Goal: Task Accomplishment & Management: Complete application form

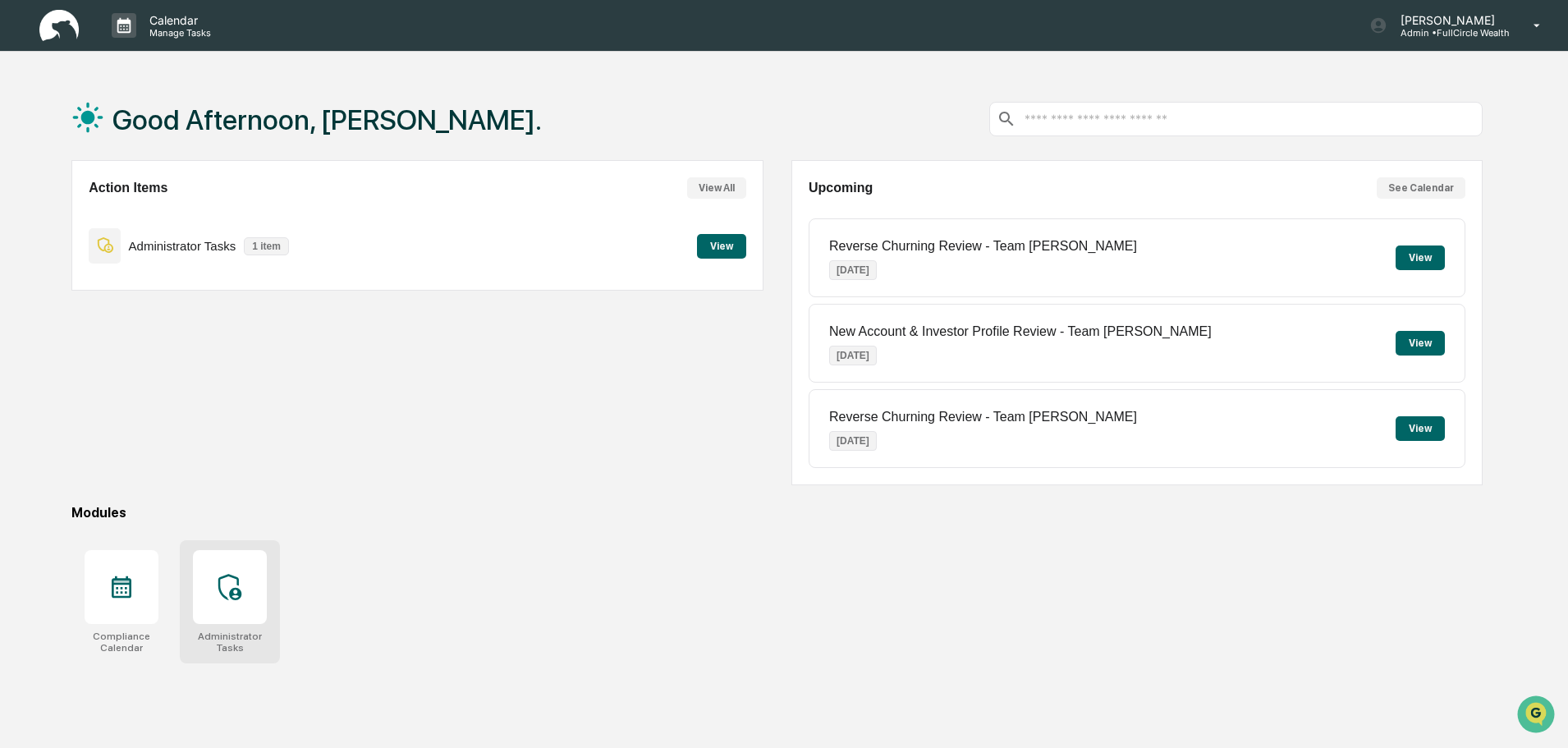
click at [280, 593] on div "Administrator Tasks" at bounding box center [230, 602] width 100 height 123
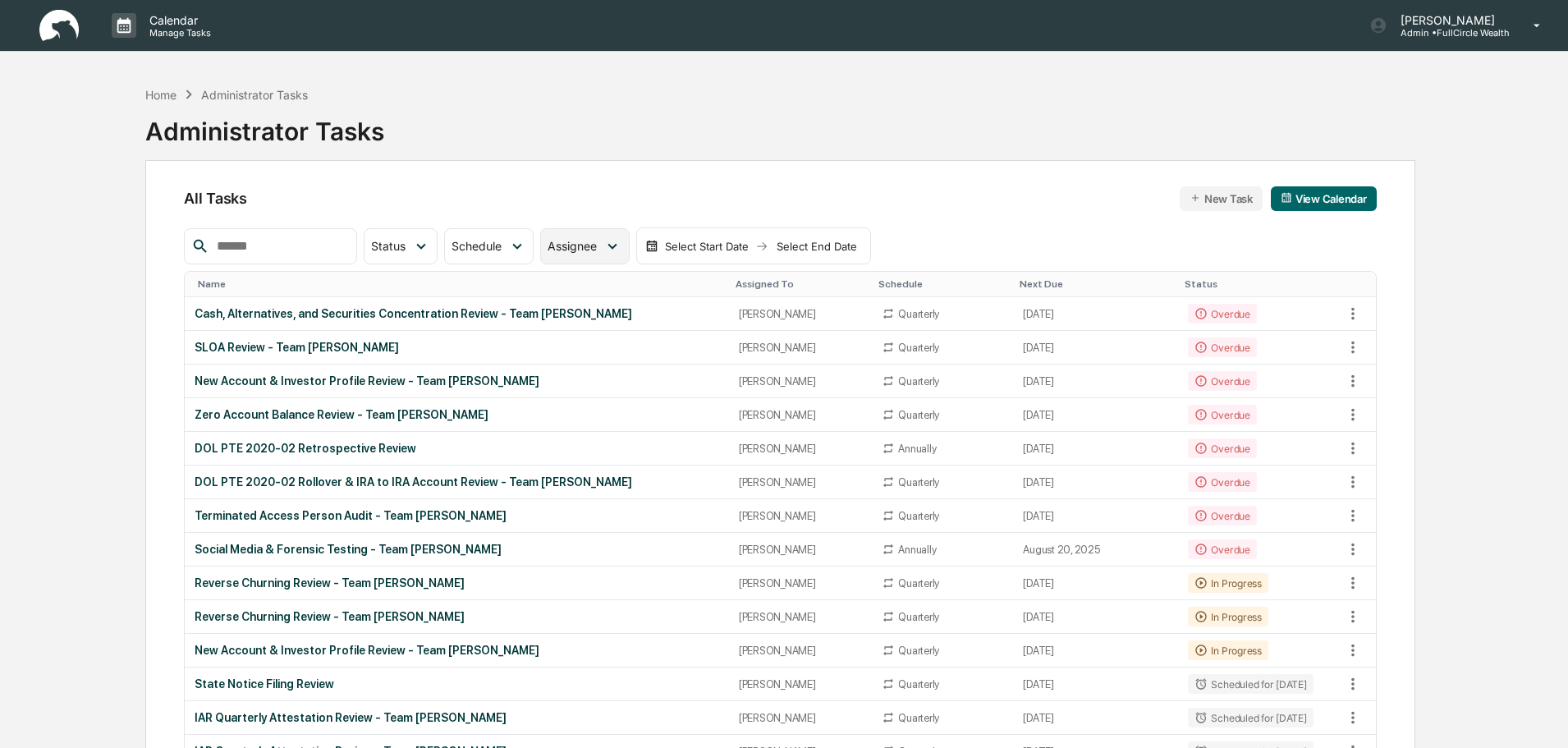
click at [625, 254] on div "Assignee" at bounding box center [584, 246] width 89 height 36
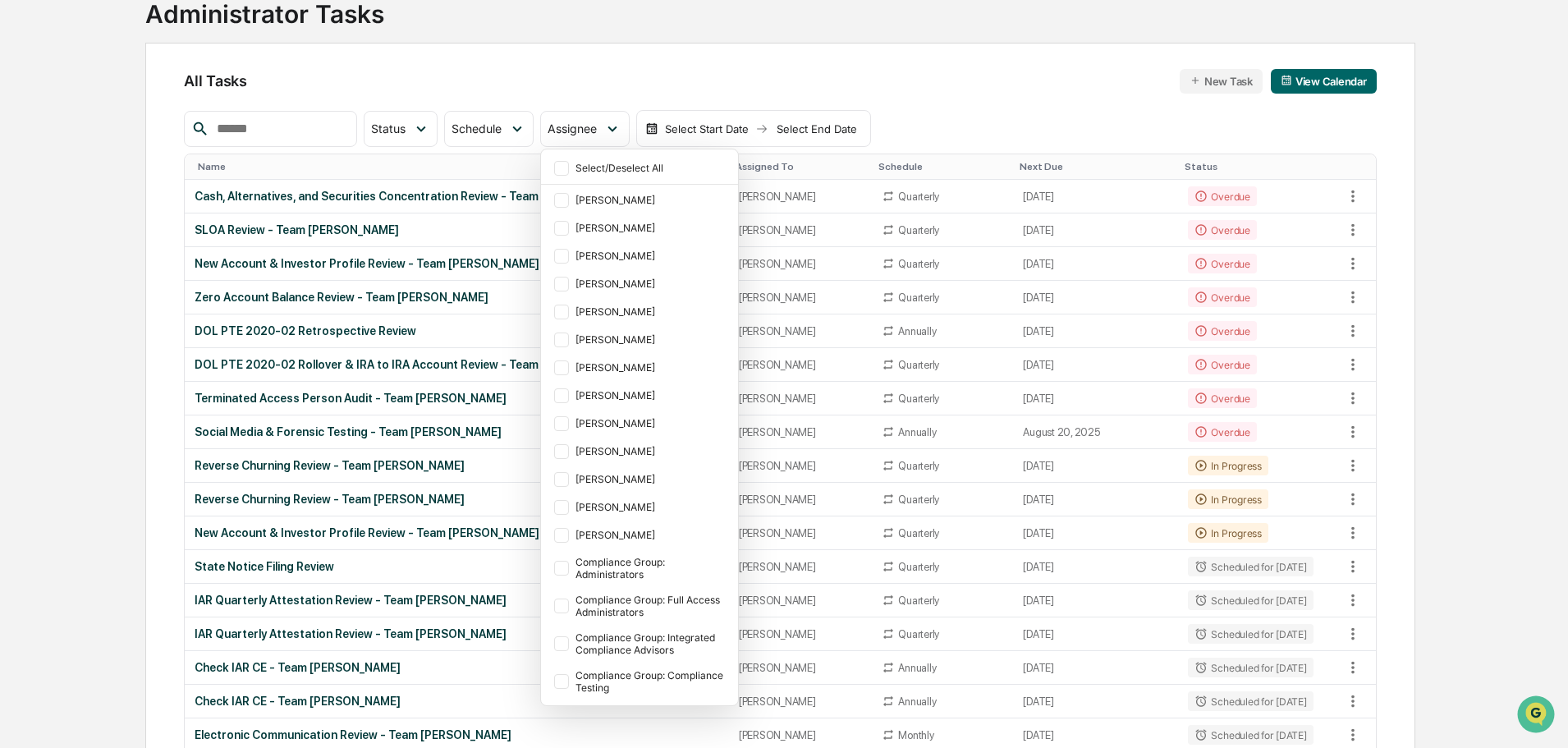
scroll to position [247, 0]
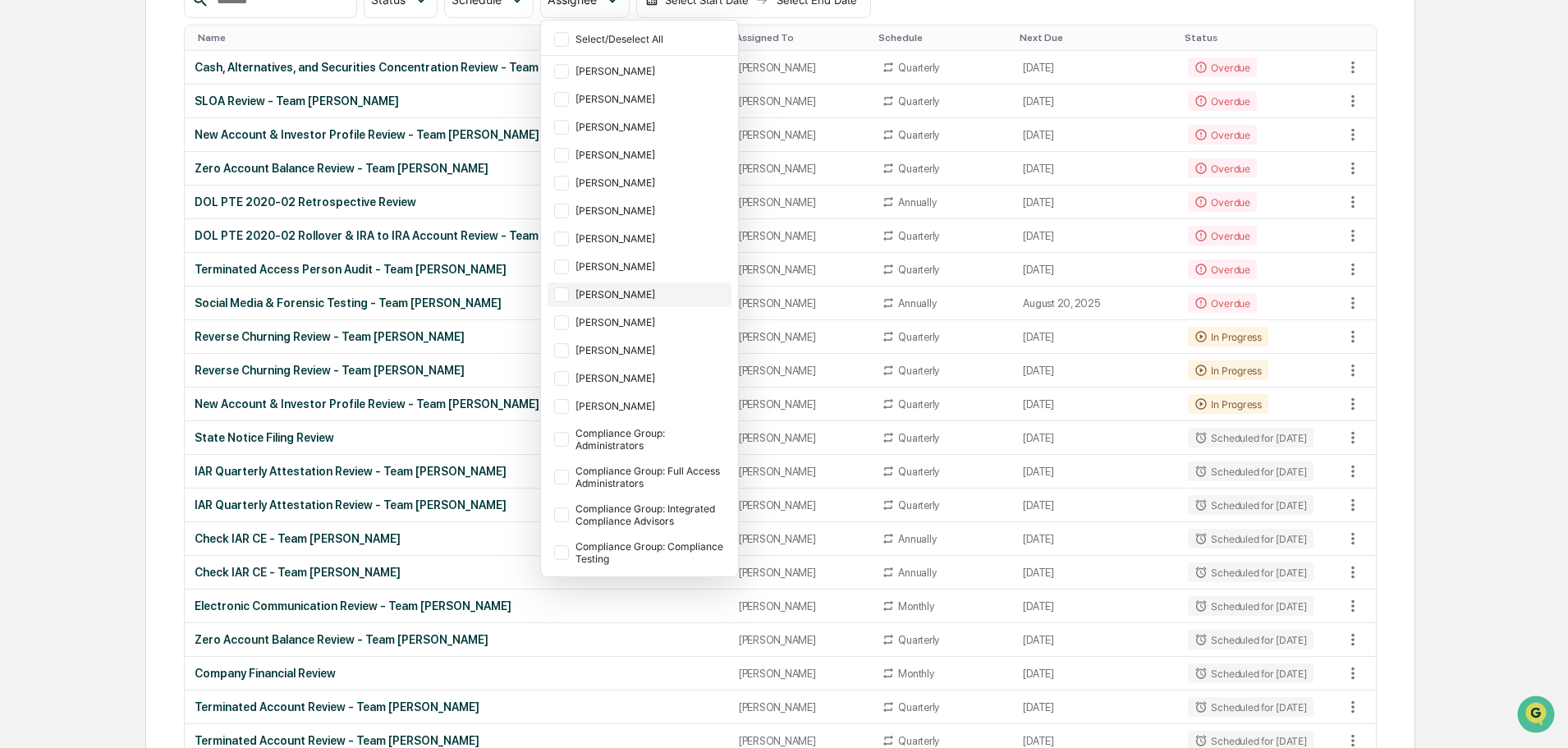
click at [623, 304] on div "[PERSON_NAME]" at bounding box center [639, 294] width 184 height 25
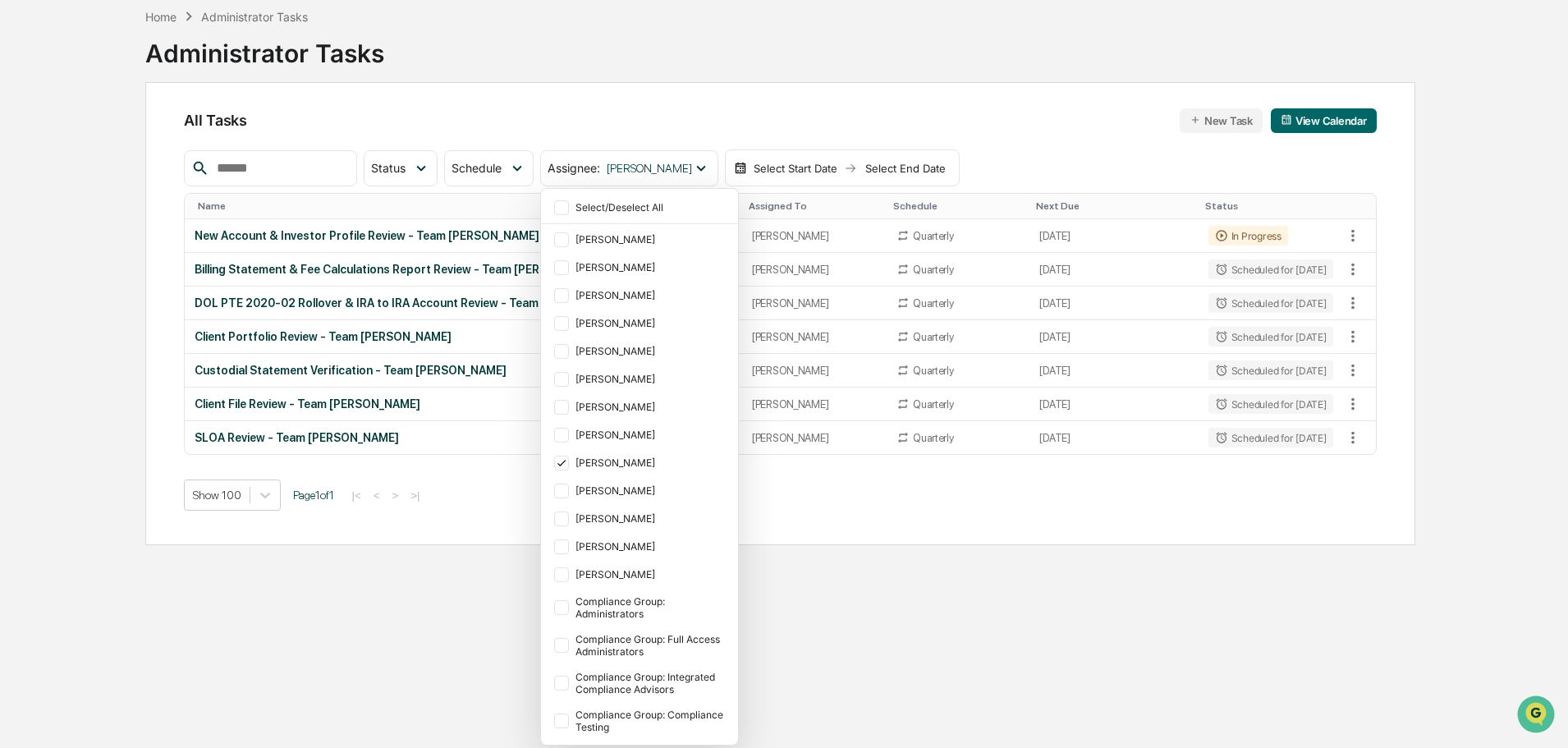
click at [1458, 278] on div "Home Administrator Tasks Administrator Tasks All Tasks New Task View Calendar S…" at bounding box center [784, 374] width 1412 height 748
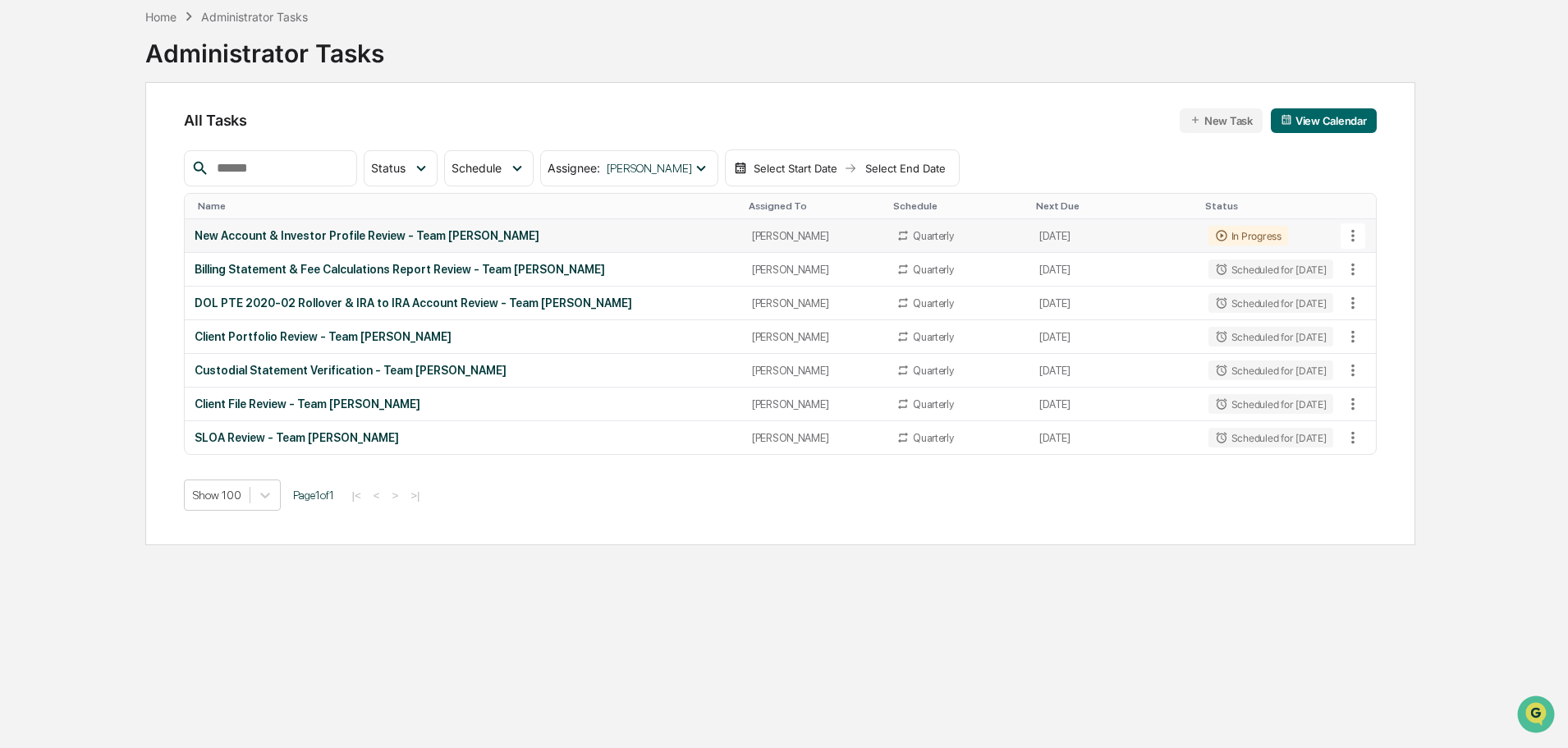
click at [417, 237] on div "New Account & Investor Profile Review - Team [PERSON_NAME]" at bounding box center [464, 235] width 537 height 13
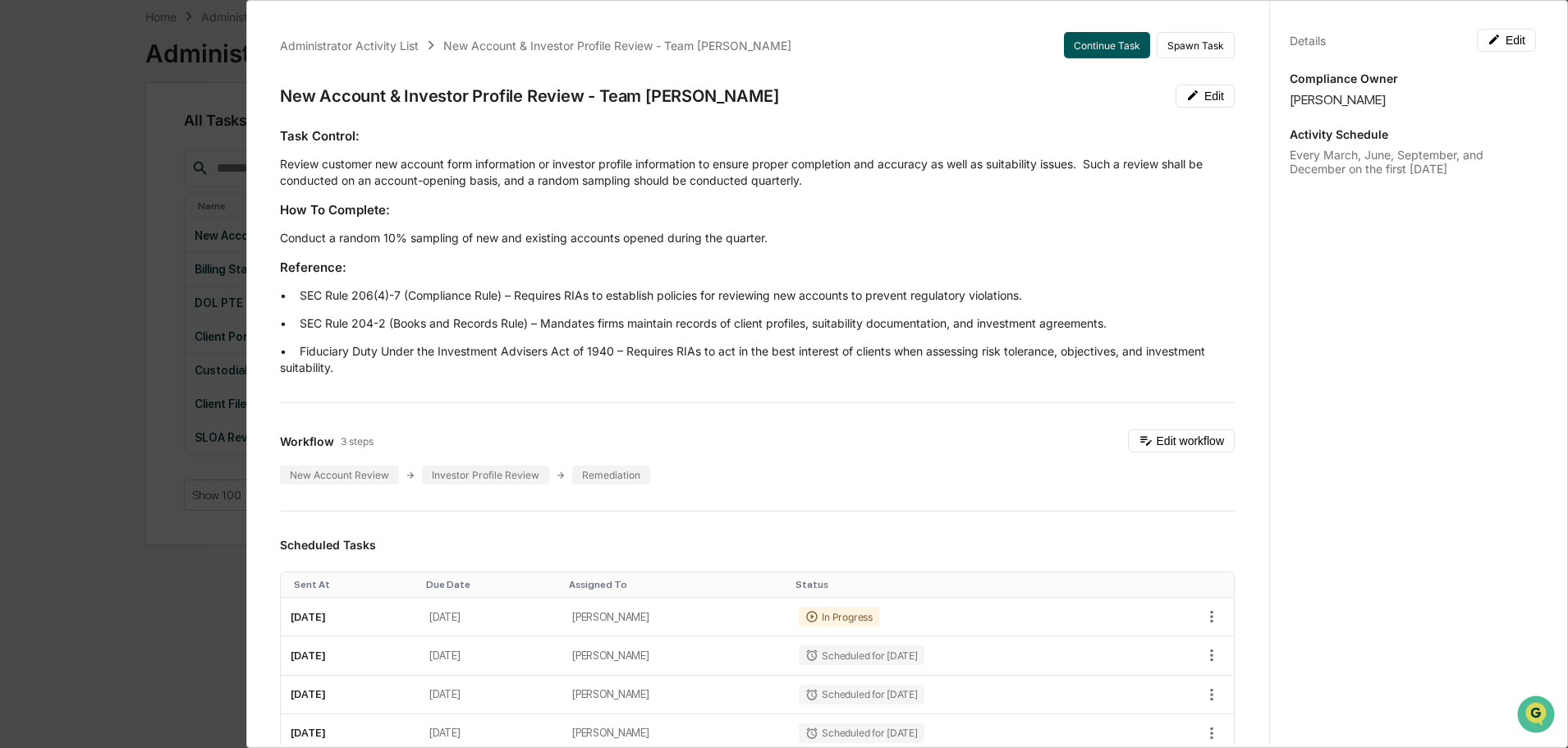
click at [1120, 48] on button "Continue Task" at bounding box center [1107, 45] width 87 height 26
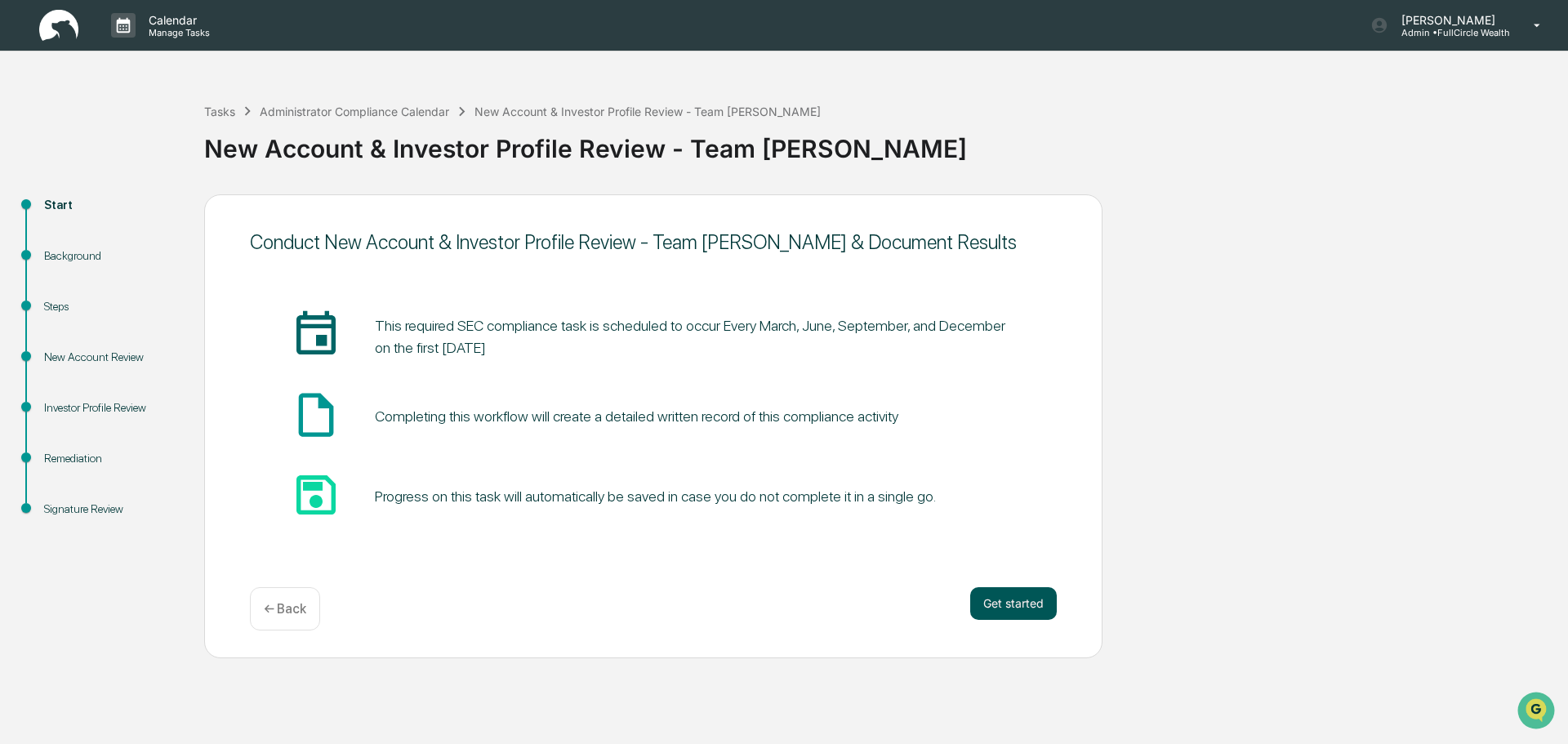
click at [985, 600] on button "Get started" at bounding box center [1012, 603] width 86 height 33
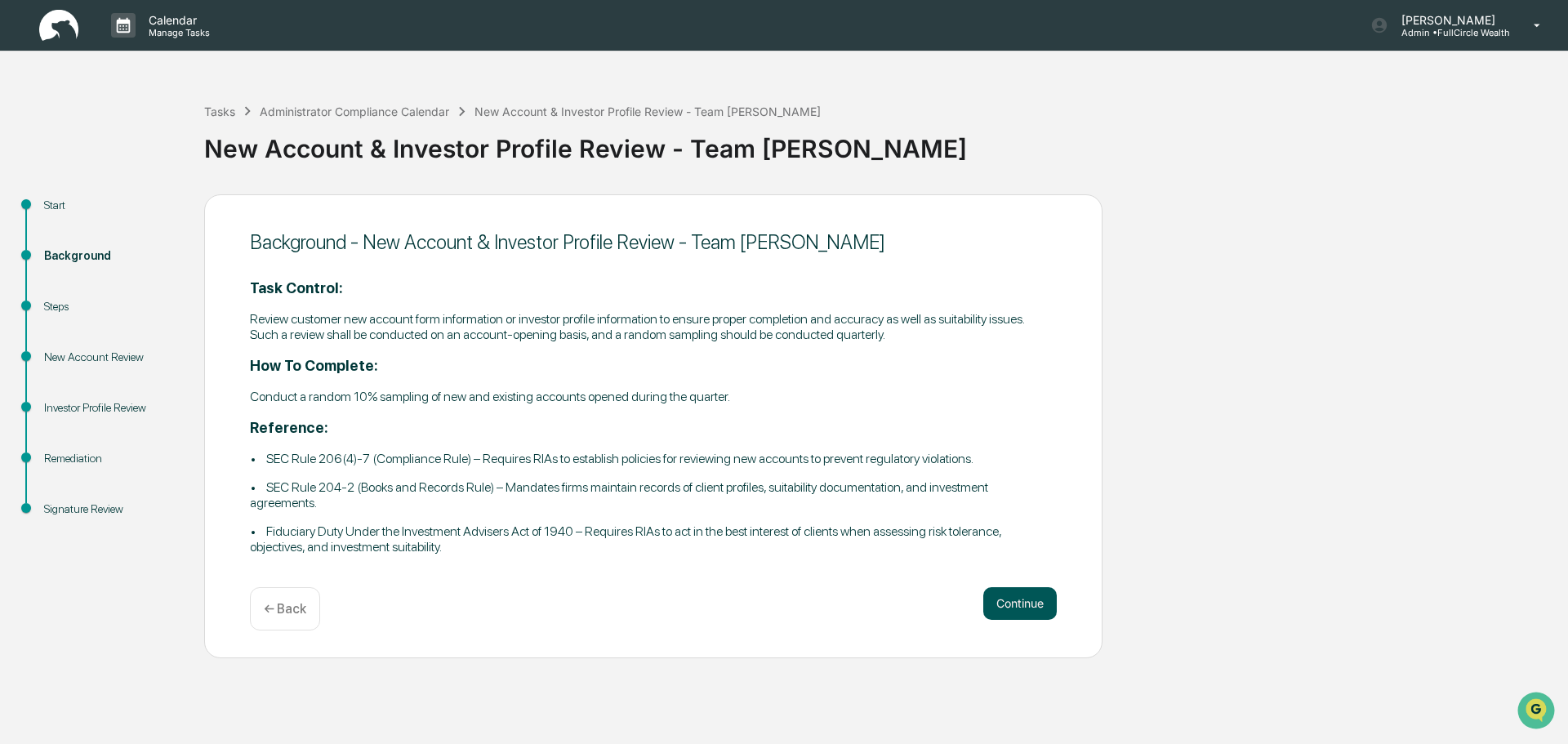
click at [1020, 600] on button "Continue" at bounding box center [1020, 603] width 73 height 33
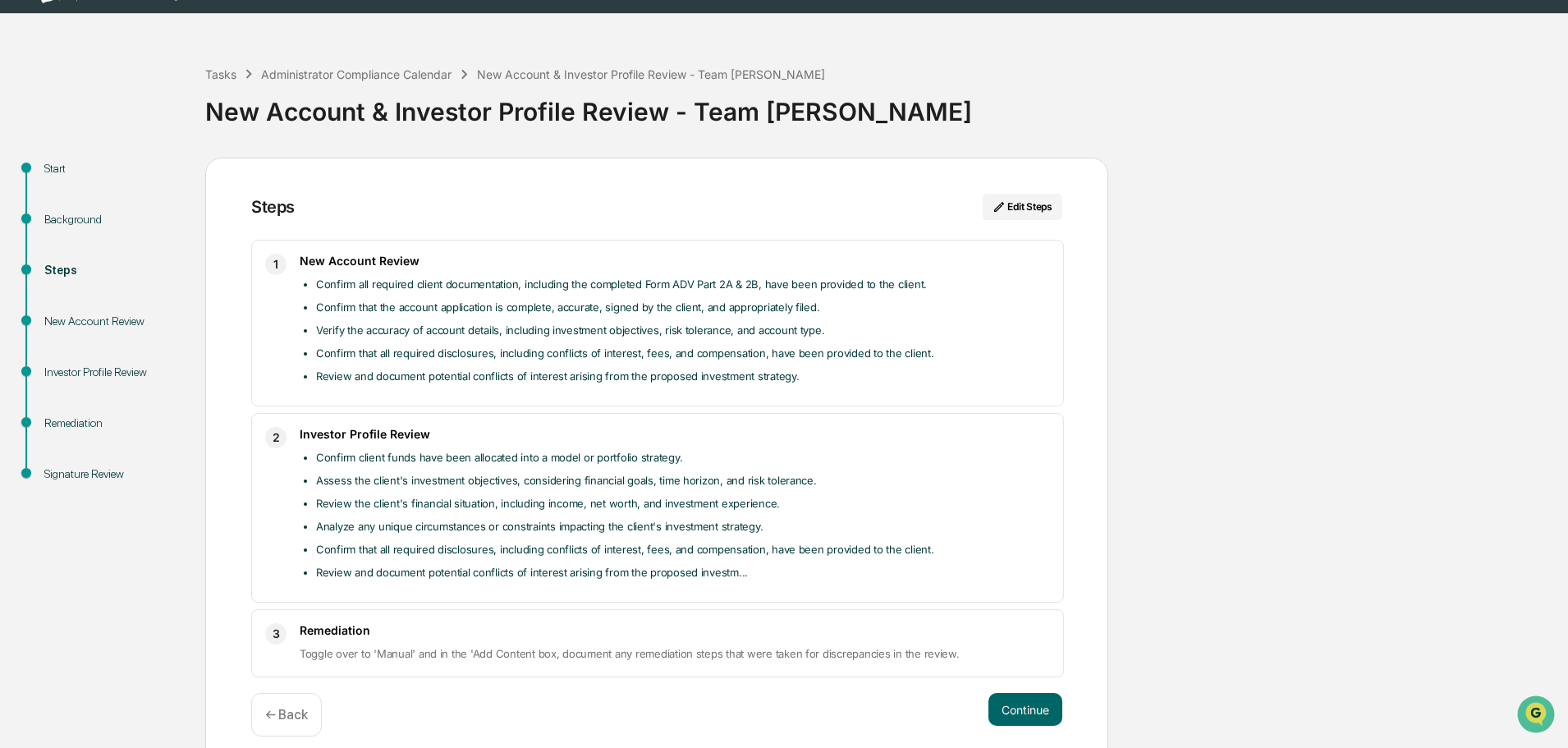
scroll to position [54, 0]
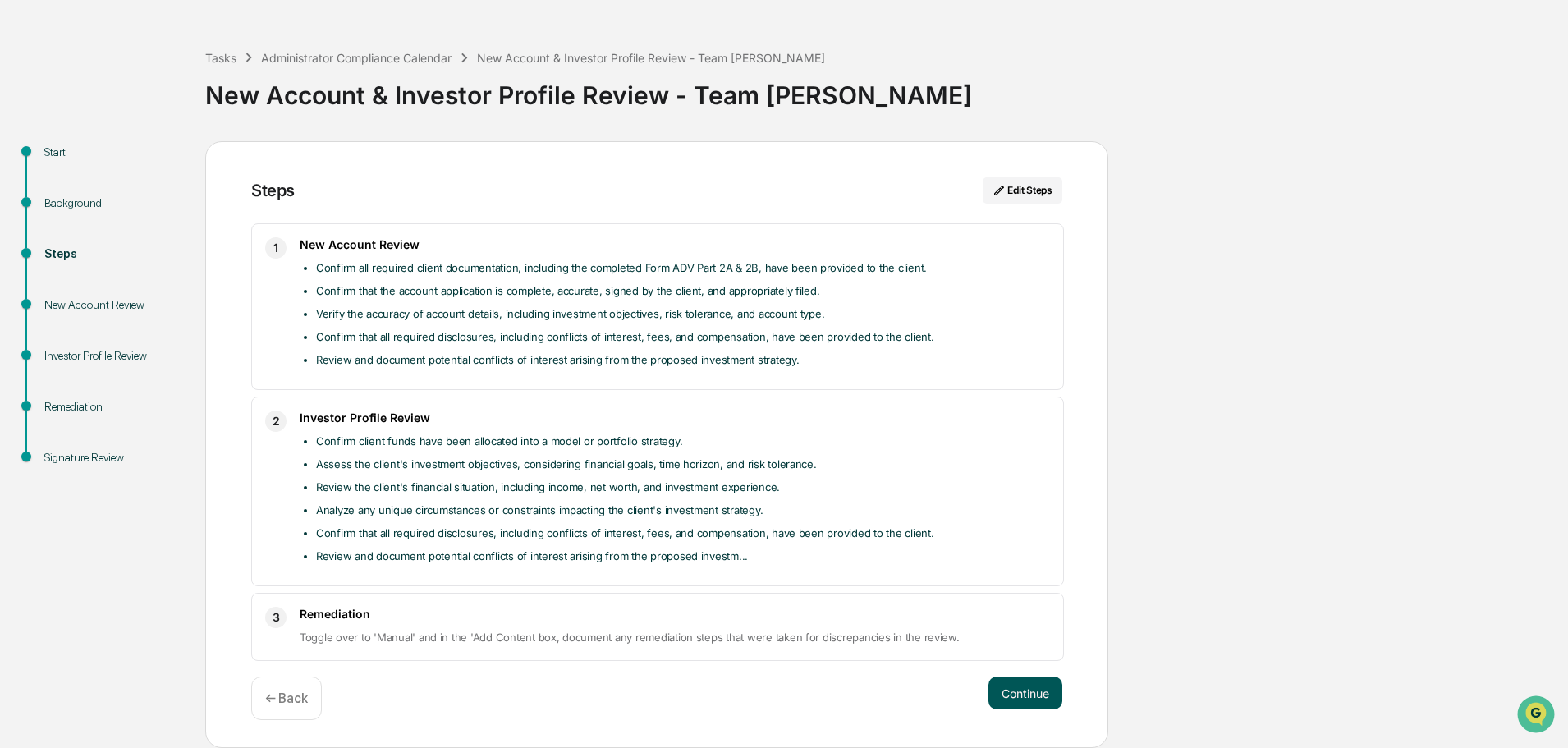
click at [1003, 692] on button "Continue" at bounding box center [1026, 692] width 74 height 33
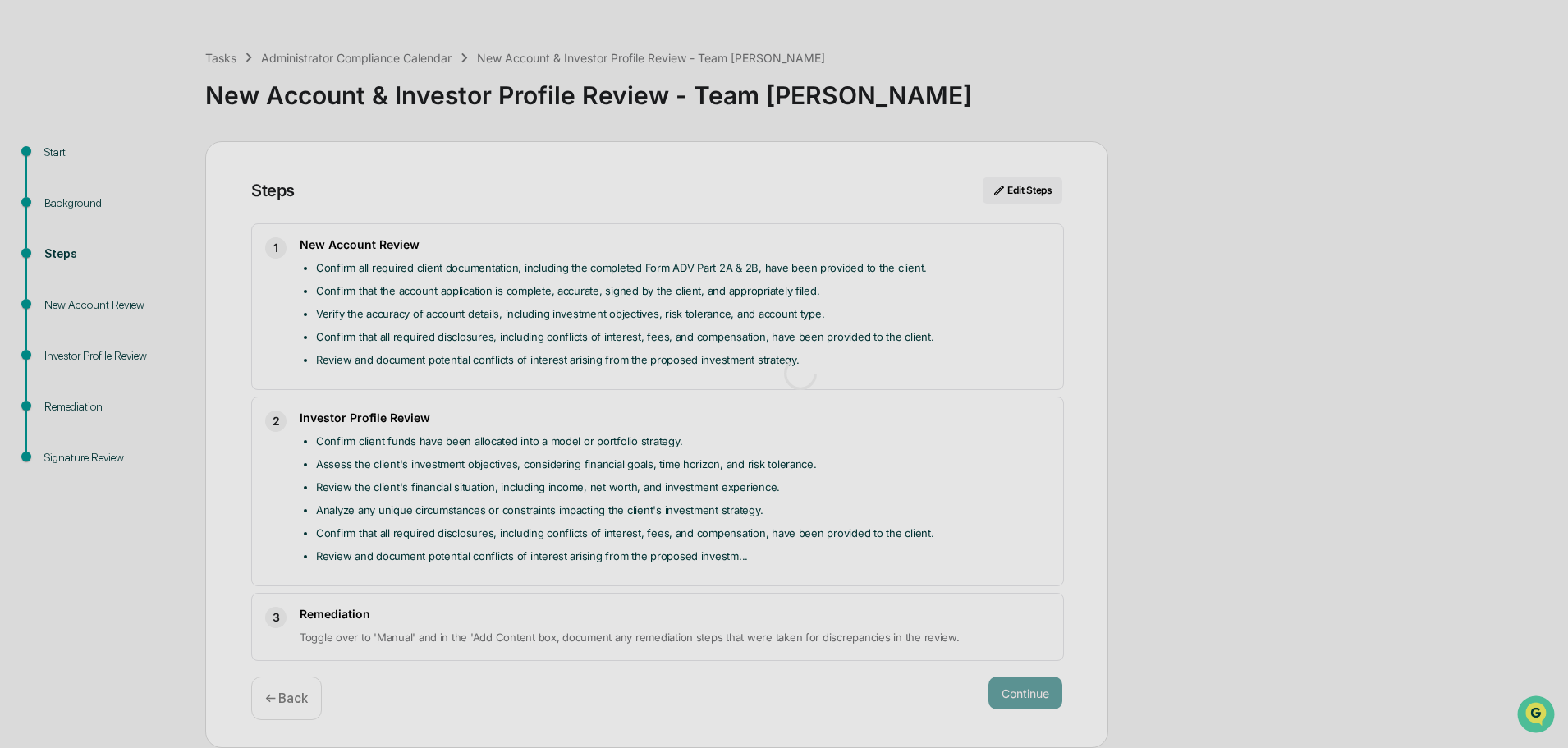
scroll to position [12, 0]
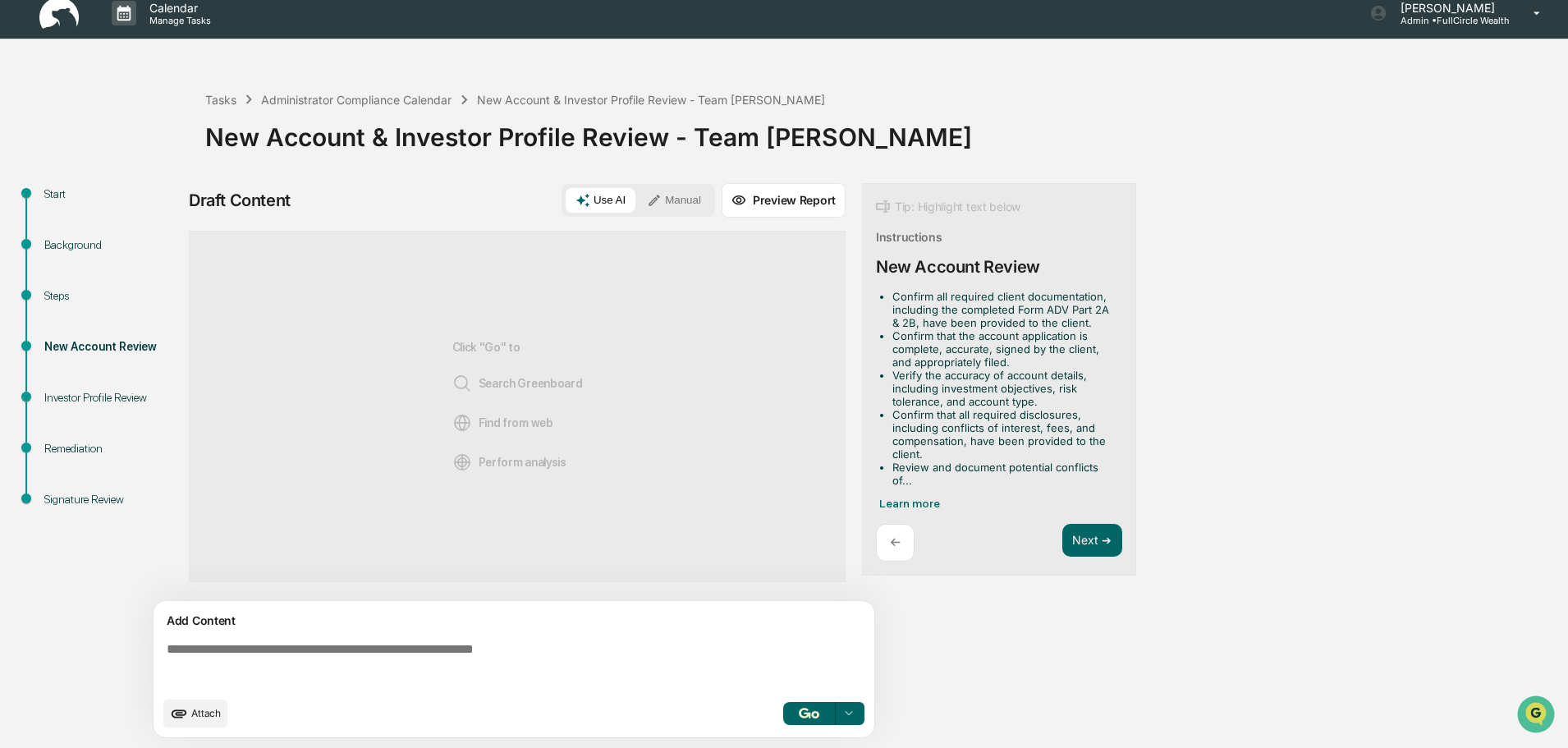
click at [664, 148] on div "New Account & Investor Profile Review - Team [PERSON_NAME]" at bounding box center [882, 130] width 1355 height 43
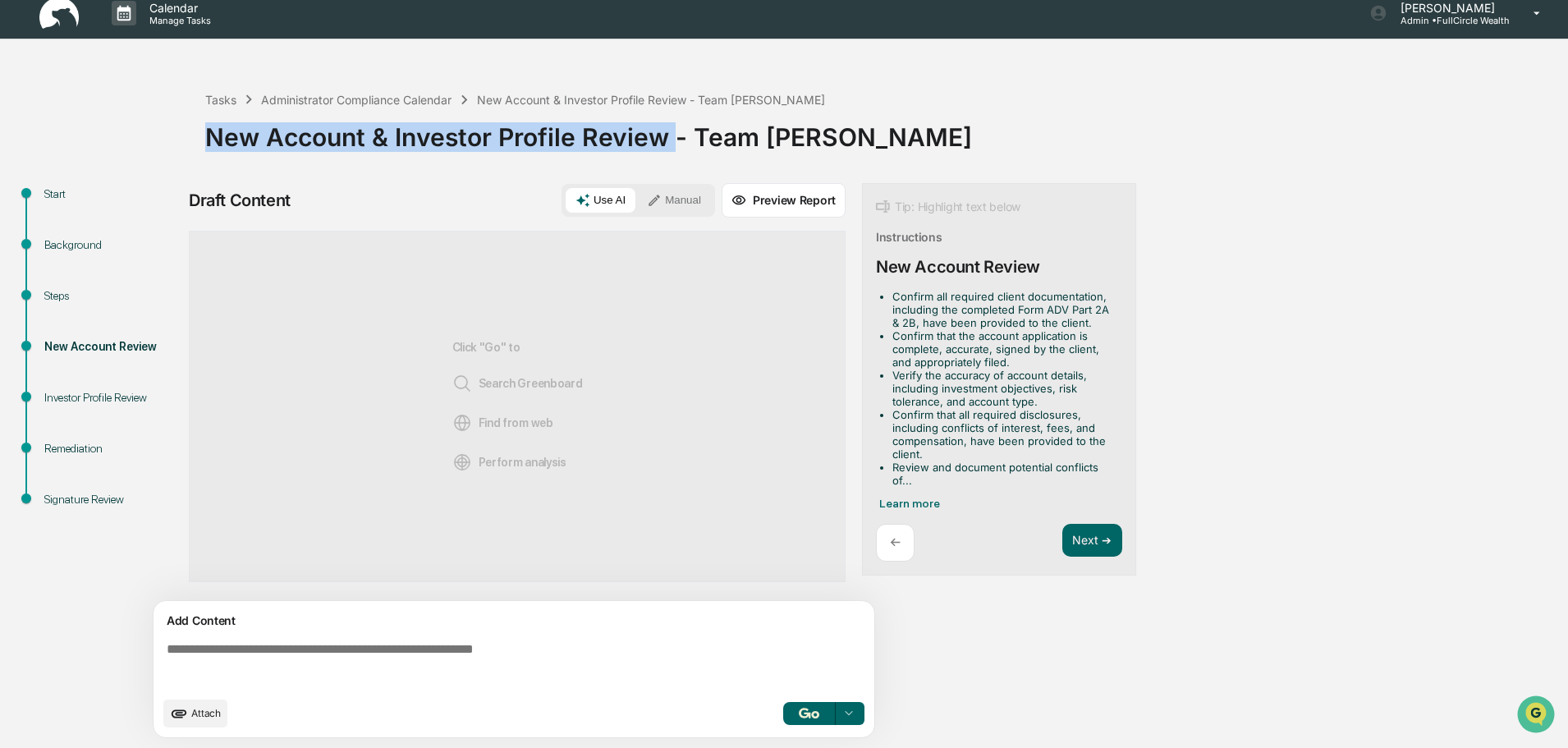
drag, startPoint x: 664, startPoint y: 148, endPoint x: 245, endPoint y: 135, distance: 419.2
click at [245, 135] on div "New Account & Investor Profile Review - Team [PERSON_NAME]" at bounding box center [882, 130] width 1355 height 43
copy div "New Account & Investor Profile Review"
drag, startPoint x: 1257, startPoint y: 128, endPoint x: 1240, endPoint y: 76, distance: 54.7
click at [1257, 128] on div "New Account & Investor Profile Review - Team [PERSON_NAME]" at bounding box center [882, 130] width 1355 height 43
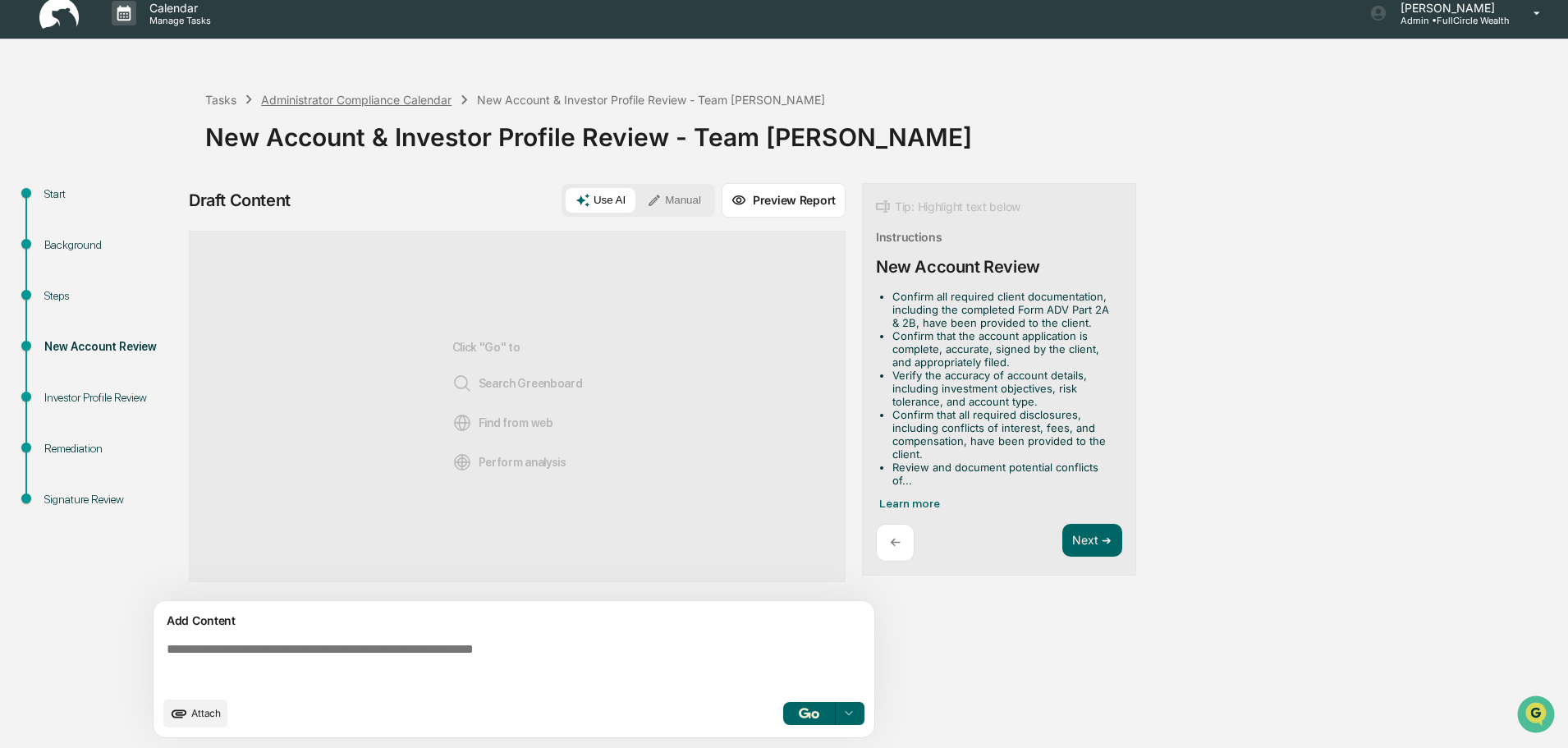
drag, startPoint x: 380, startPoint y: 114, endPoint x: 380, endPoint y: 104, distance: 10.0
click at [380, 114] on div "New Account & Investor Profile Review - Team [PERSON_NAME]" at bounding box center [882, 130] width 1355 height 43
click at [381, 101] on div "Administrator Compliance Calendar" at bounding box center [355, 99] width 190 height 14
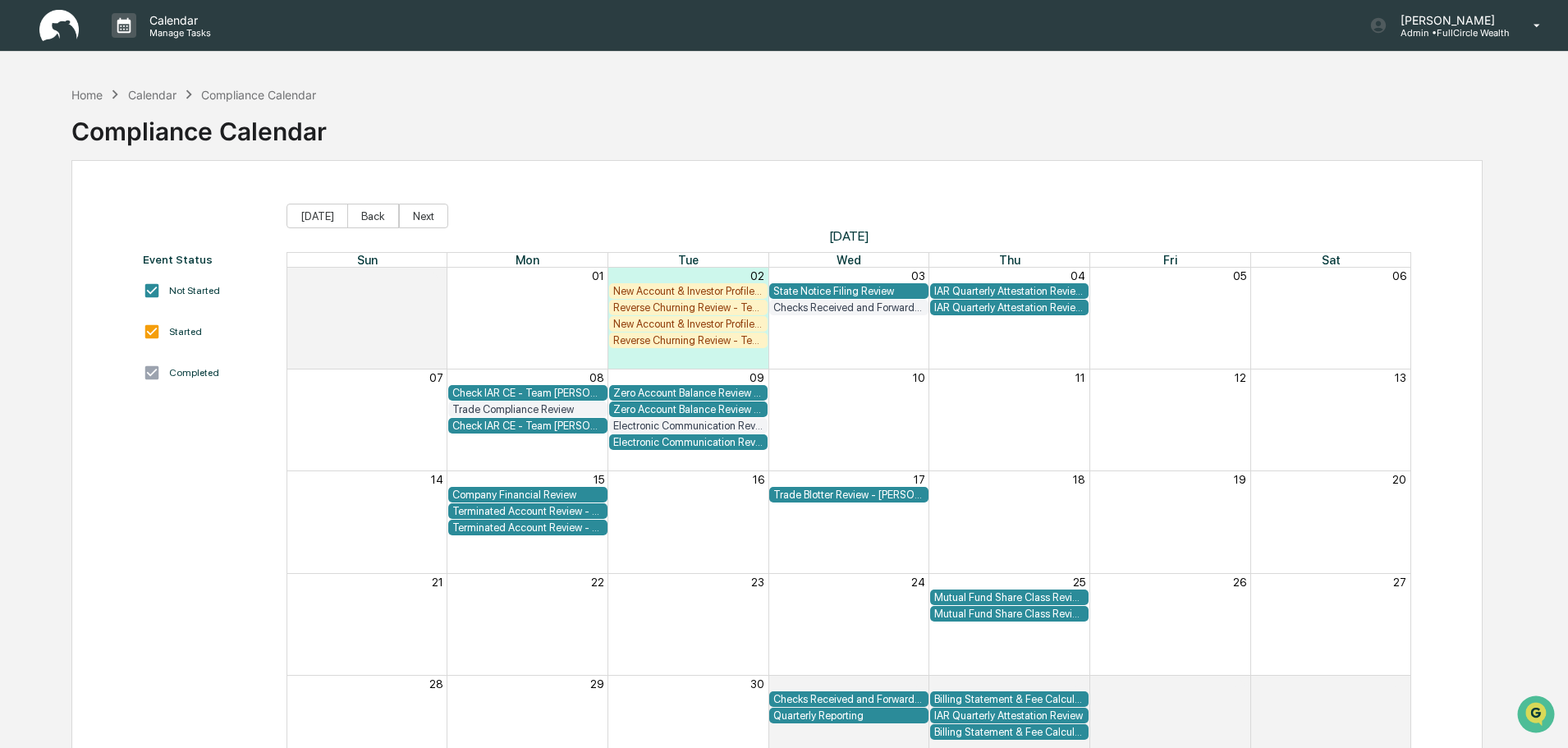
click at [162, 102] on div "Home Calendar Compliance Calendar" at bounding box center [194, 94] width 245 height 18
click at [163, 95] on div "Calendar" at bounding box center [152, 94] width 49 height 14
click at [166, 25] on p "Calendar" at bounding box center [177, 20] width 83 height 14
click at [187, 113] on li "Administrator Tasks" at bounding box center [222, 114] width 247 height 31
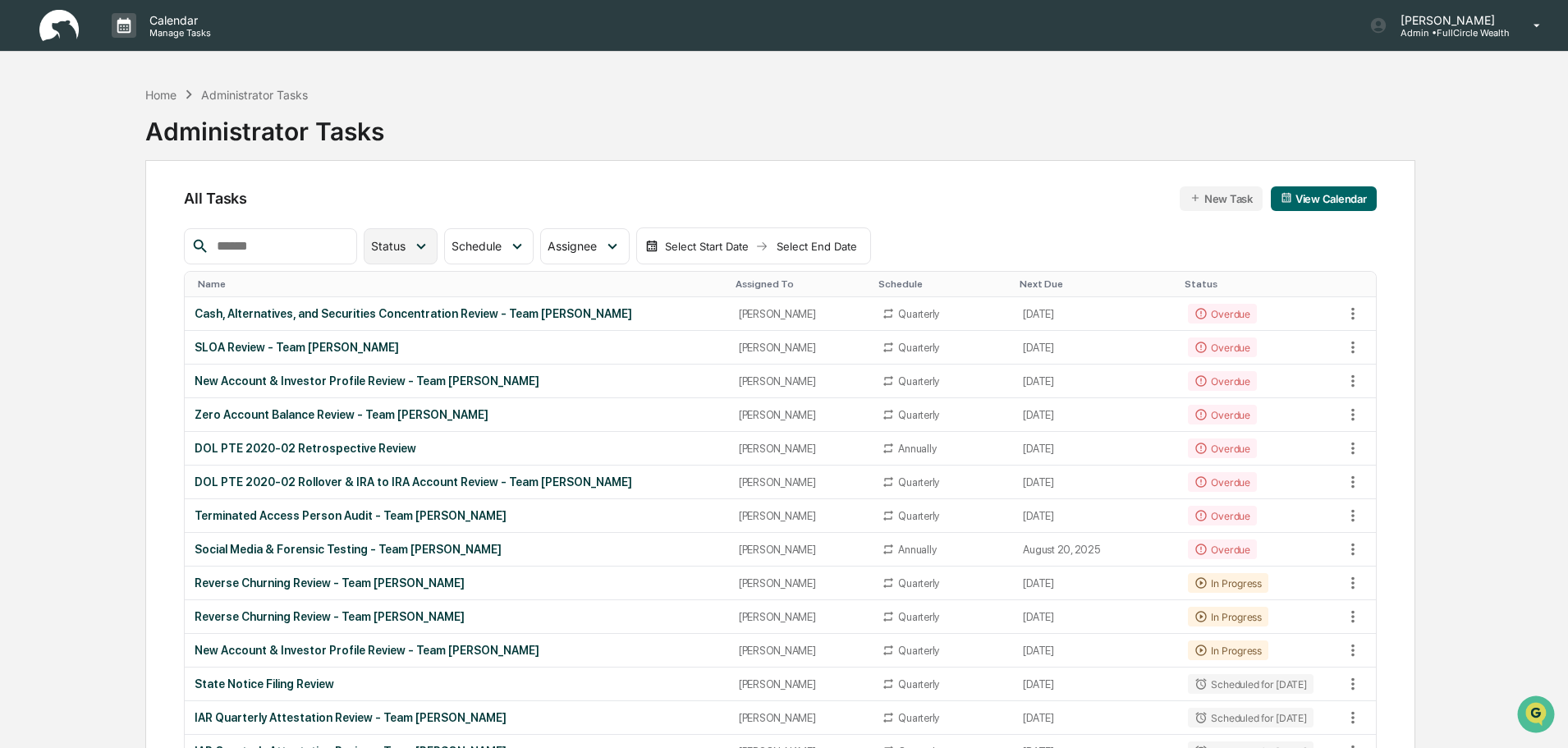
click at [430, 240] on icon at bounding box center [421, 247] width 18 height 18
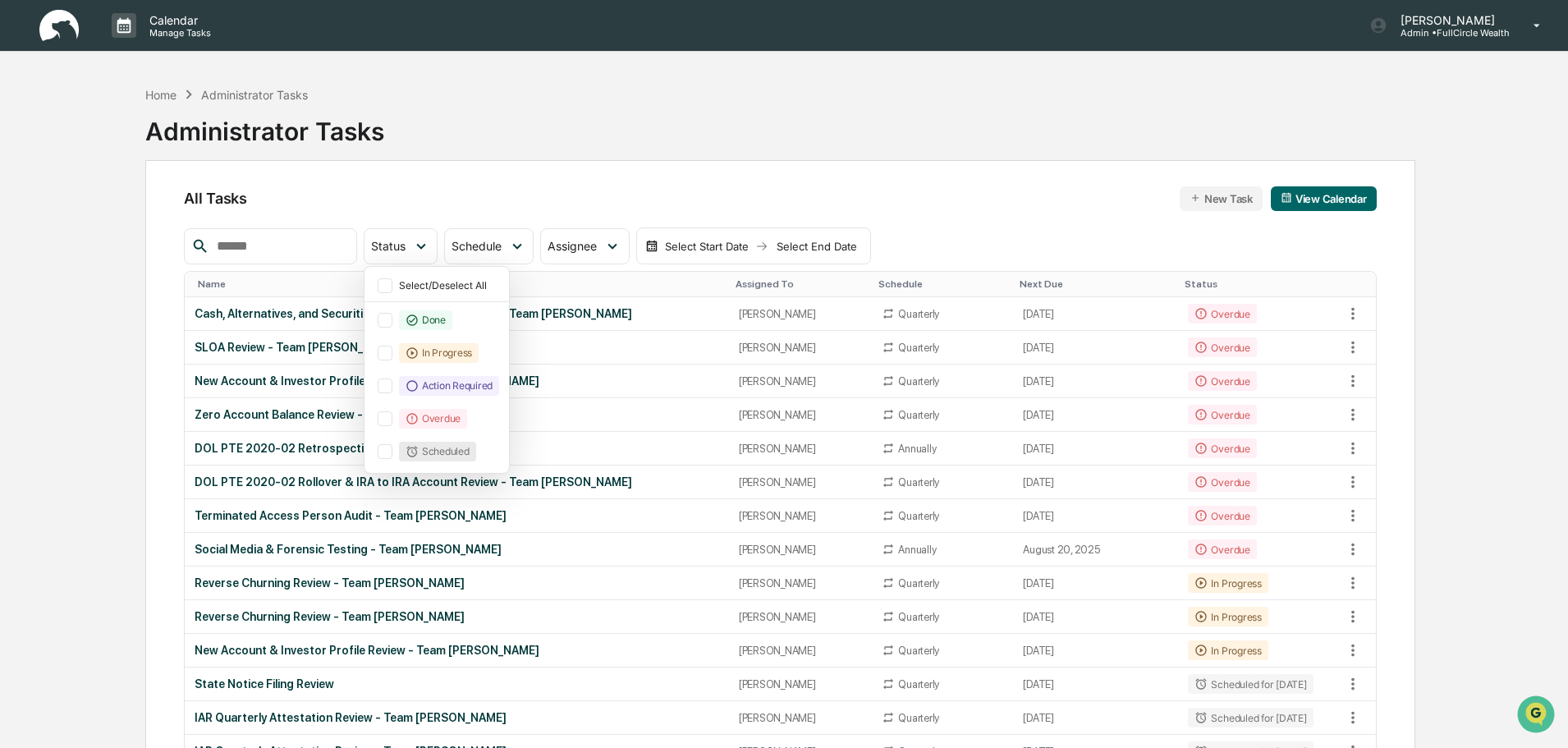
click at [617, 190] on div "All Tasks New Task View Calendar" at bounding box center [780, 198] width 1192 height 25
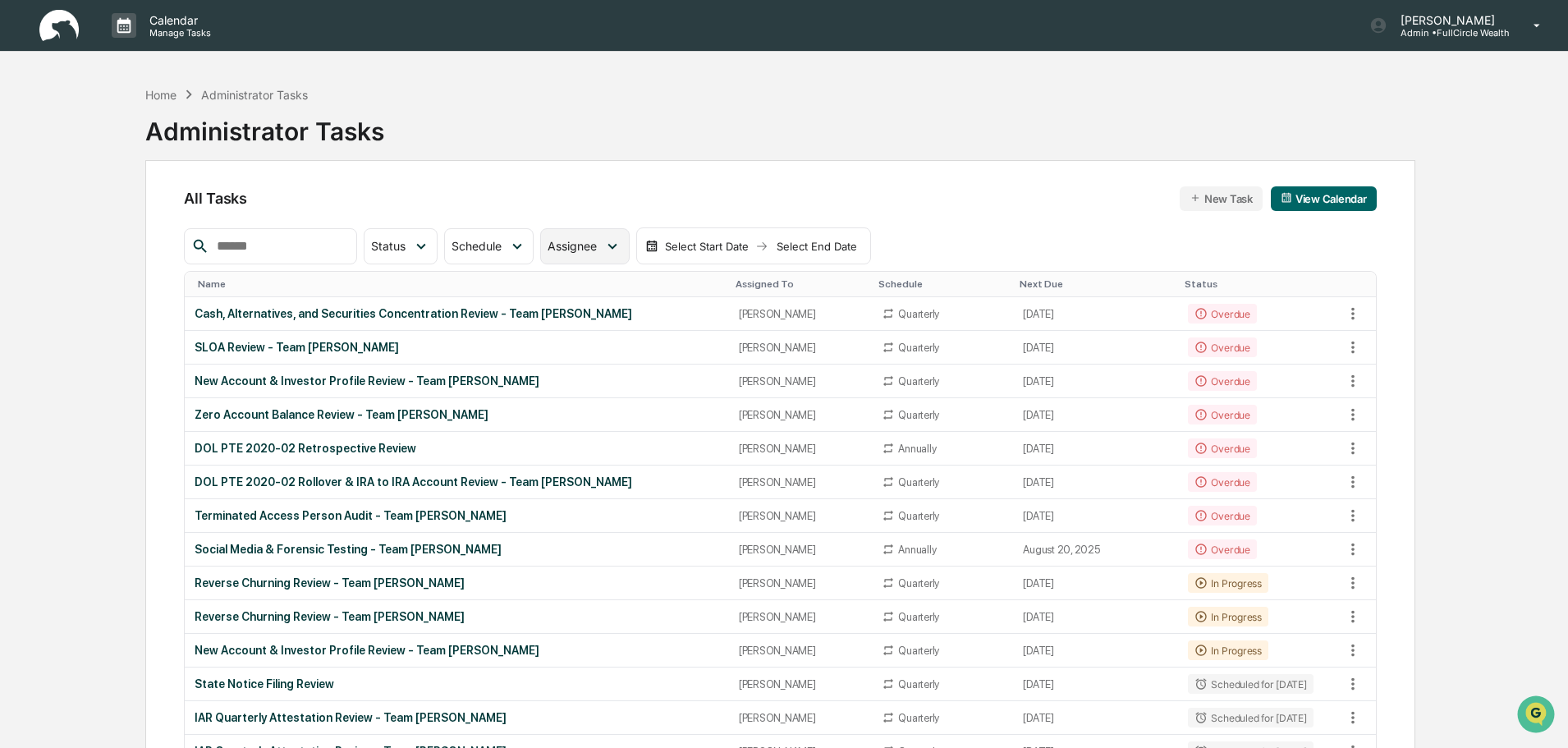
click at [617, 237] on div "Assignee" at bounding box center [584, 246] width 89 height 36
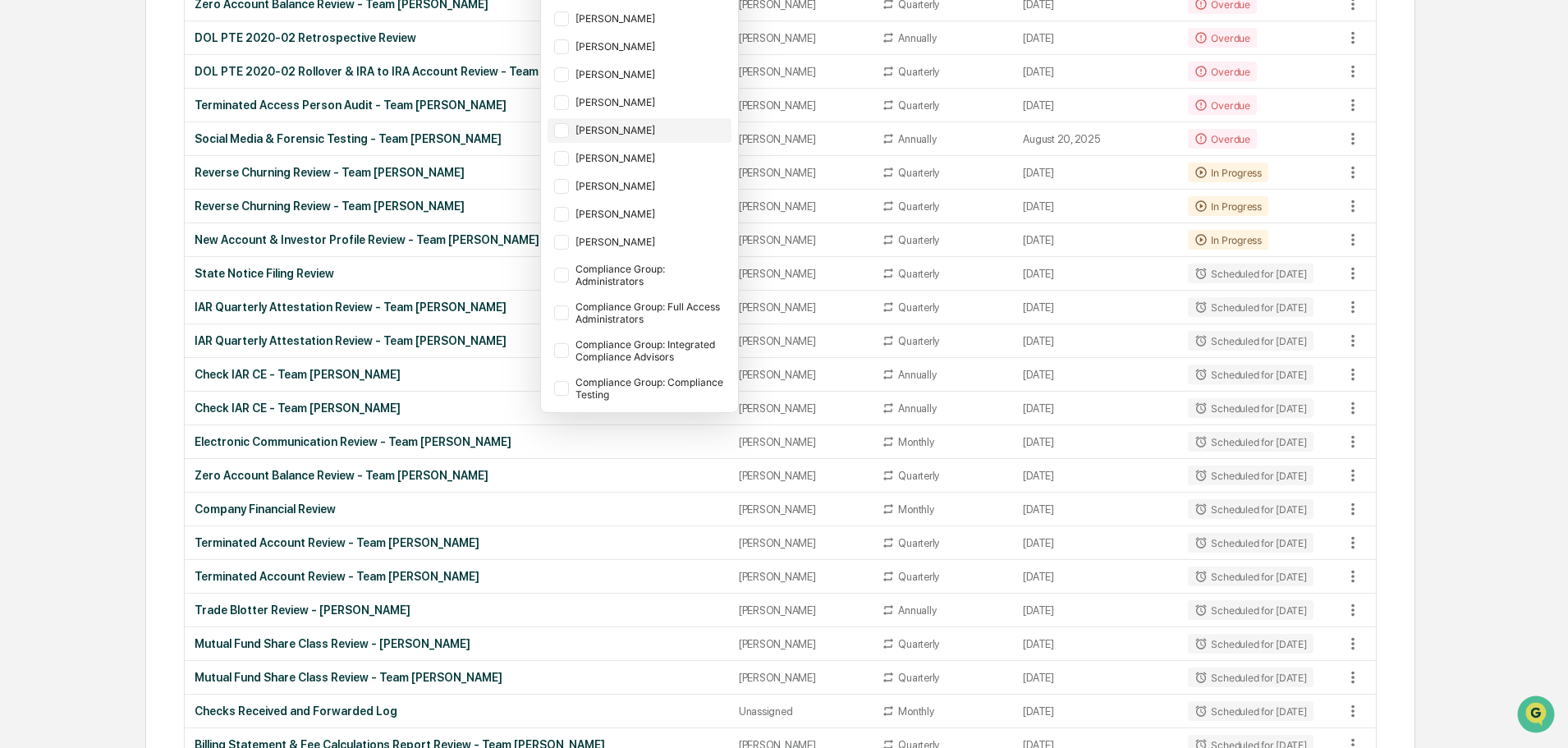
click at [653, 129] on div "[PERSON_NAME]" at bounding box center [652, 130] width 152 height 12
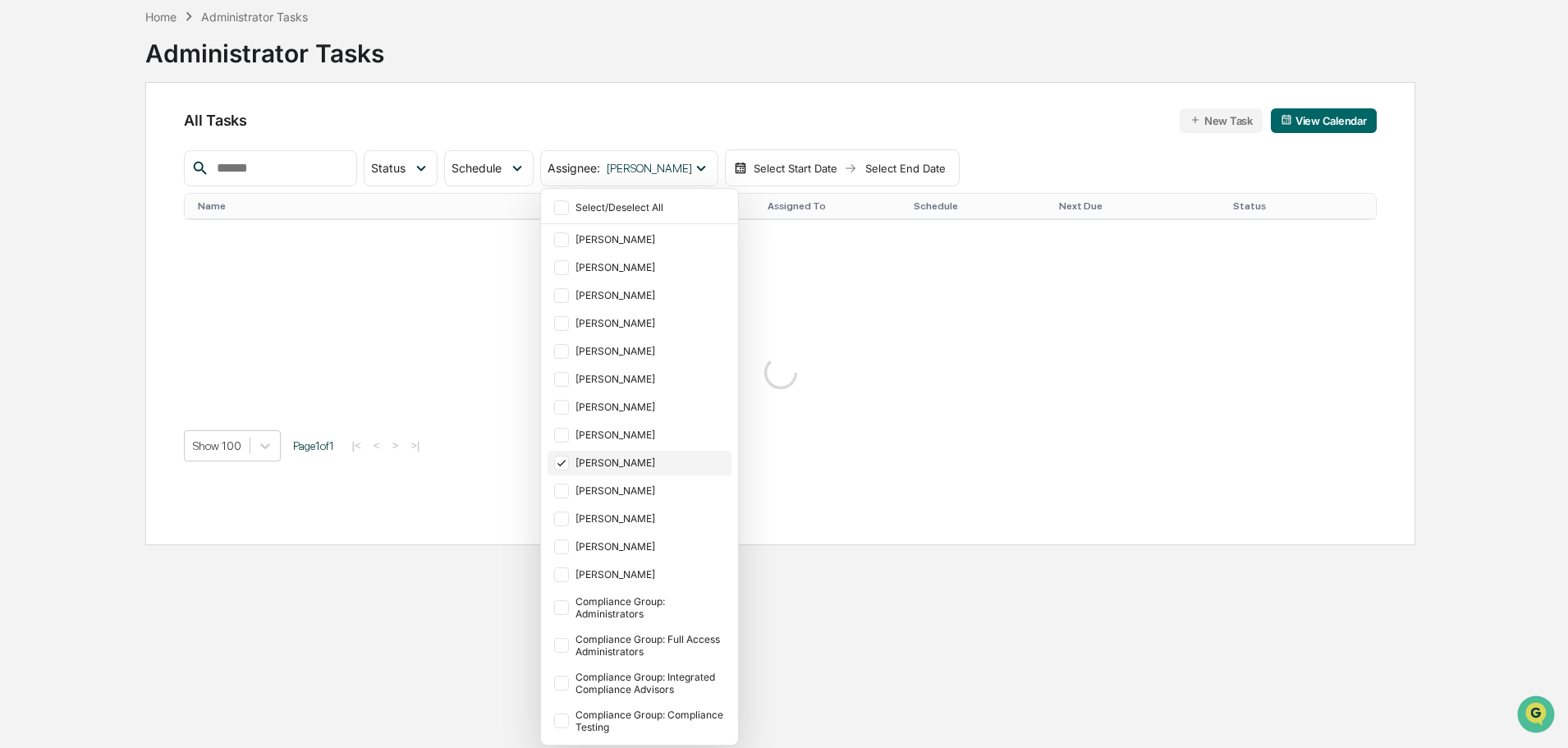
scroll to position [78, 0]
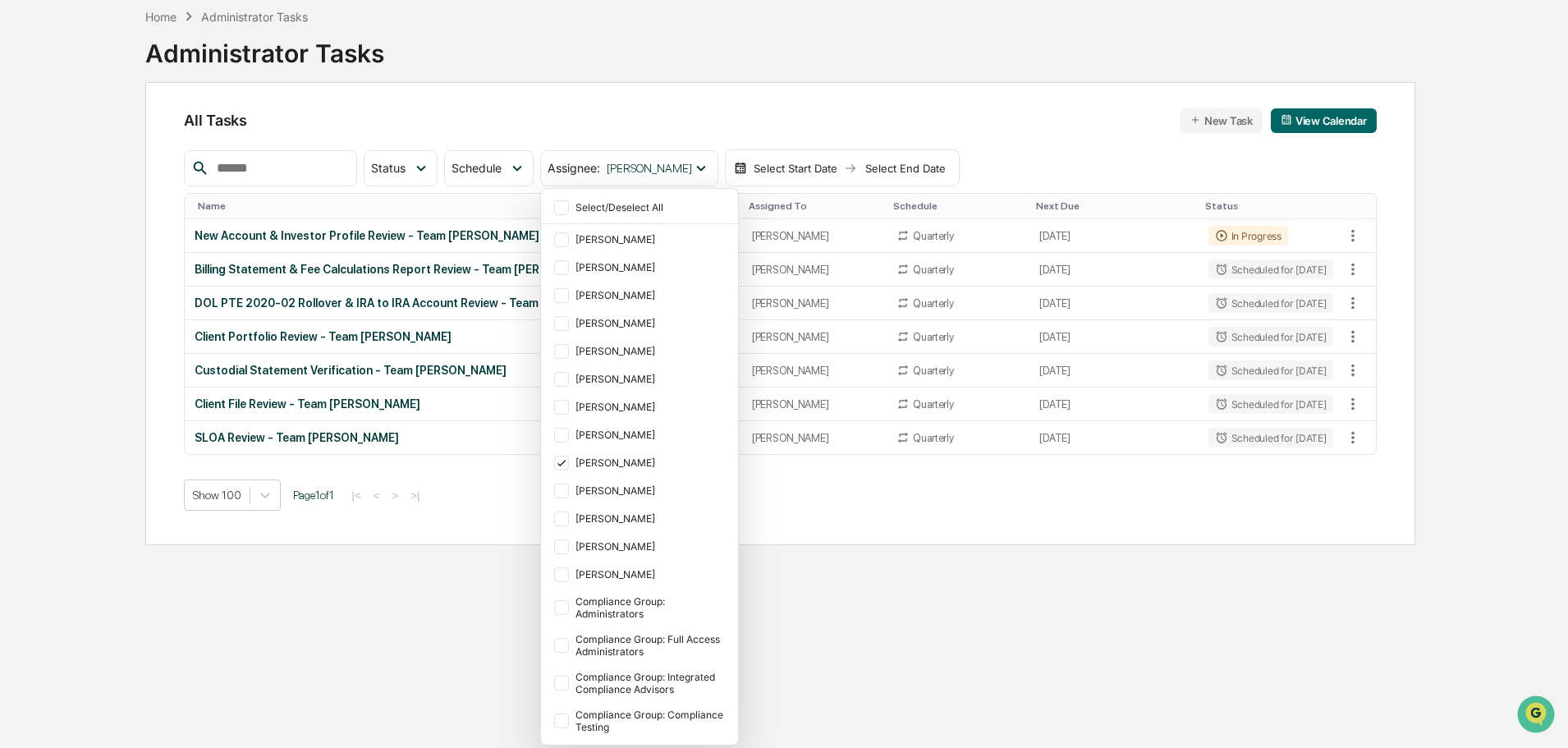
click at [1201, 521] on div "All Tasks New Task View Calendar Status Select/Deselect All Done In Progress Ac…" at bounding box center [780, 313] width 1271 height 463
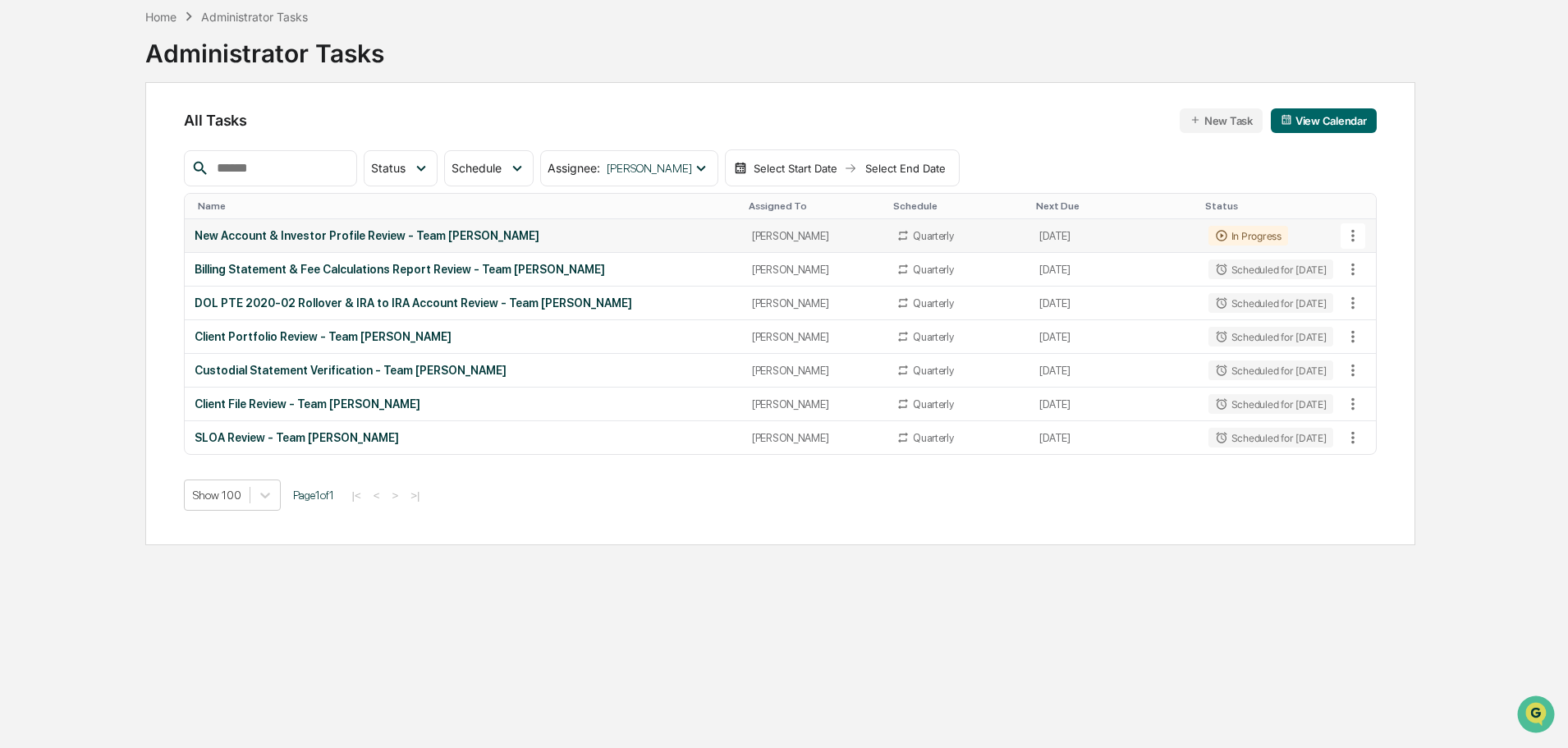
click at [370, 230] on div "New Account & Investor Profile Review - Team [PERSON_NAME]" at bounding box center [464, 235] width 537 height 13
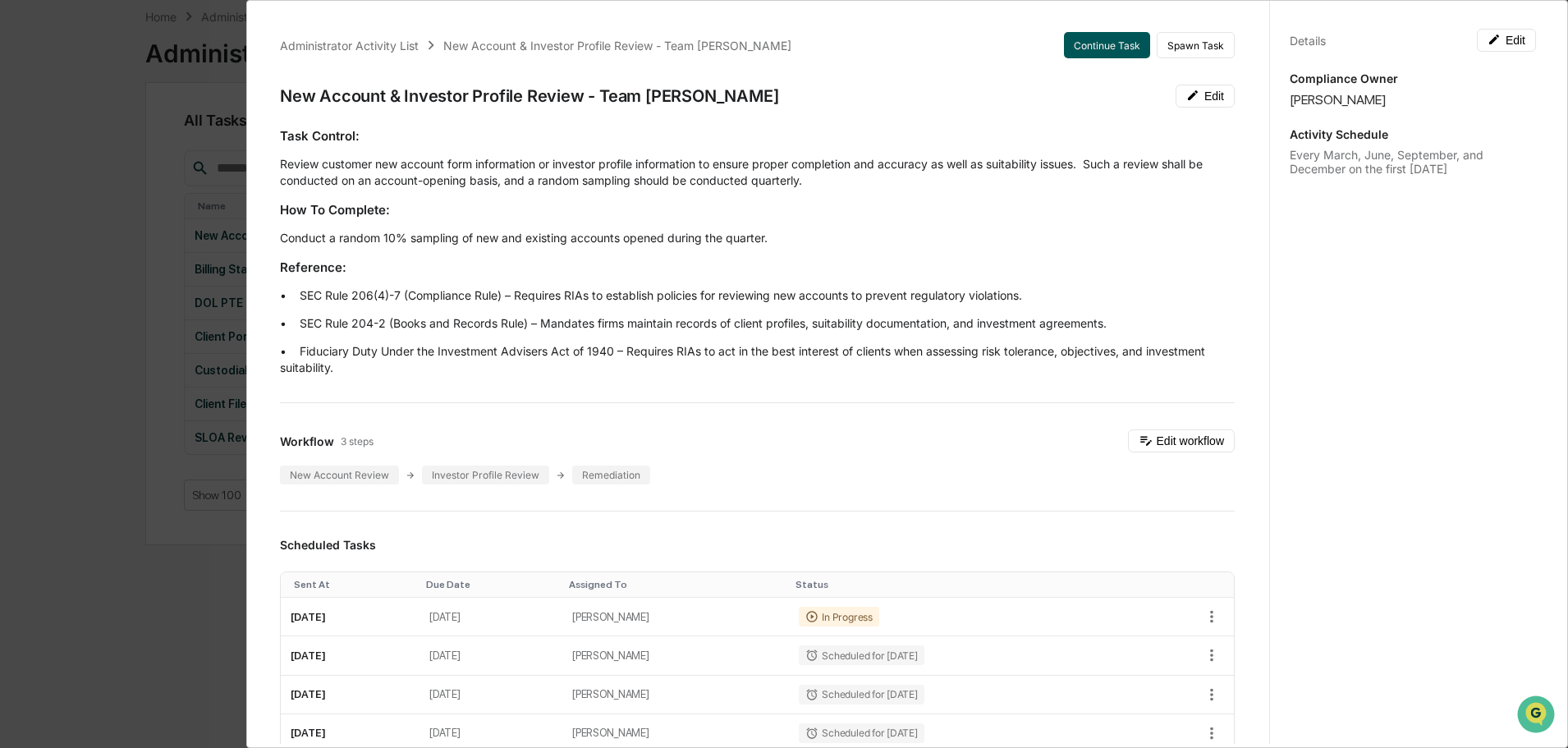
click at [1118, 52] on button "Continue Task" at bounding box center [1107, 45] width 87 height 26
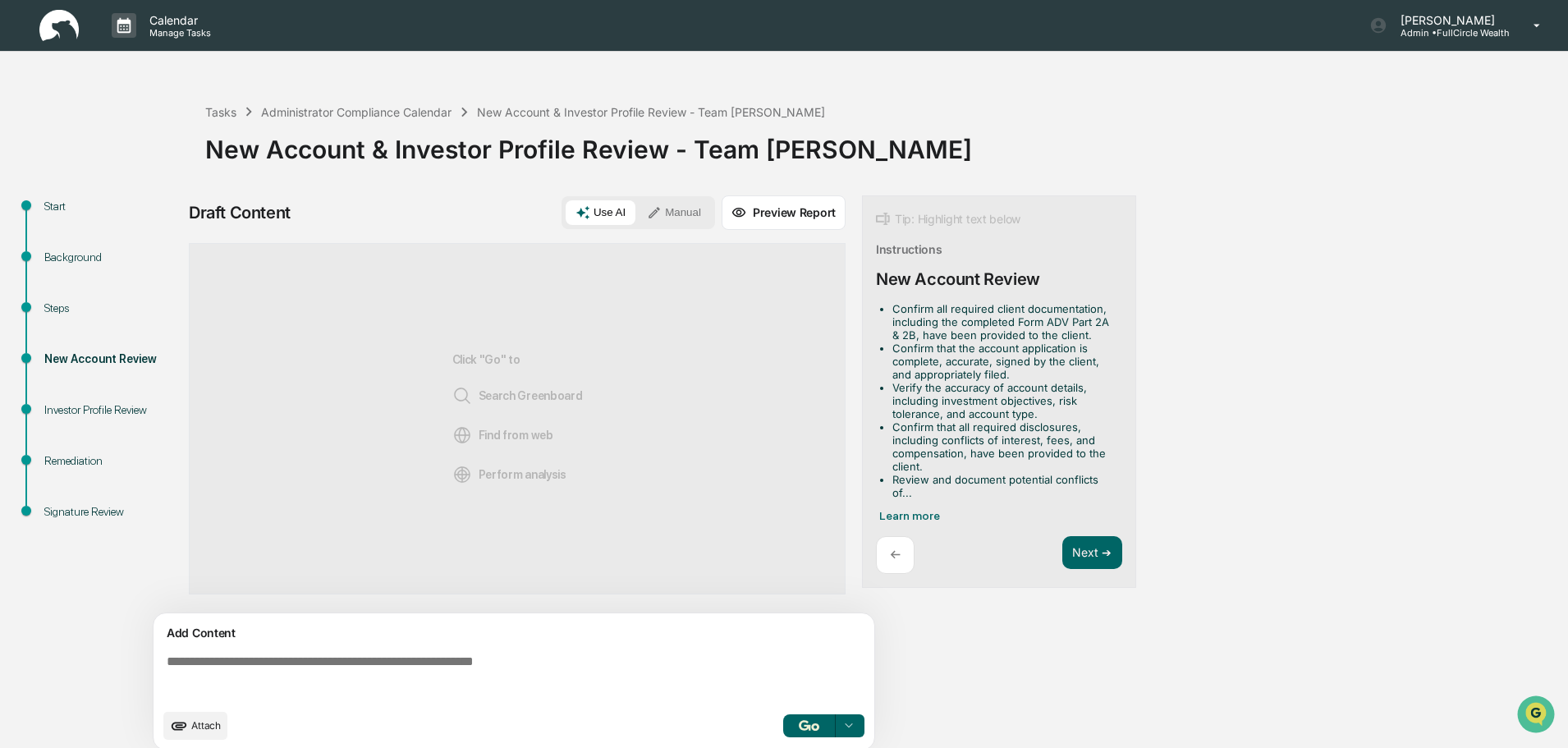
click at [74, 256] on div "Background" at bounding box center [111, 257] width 134 height 17
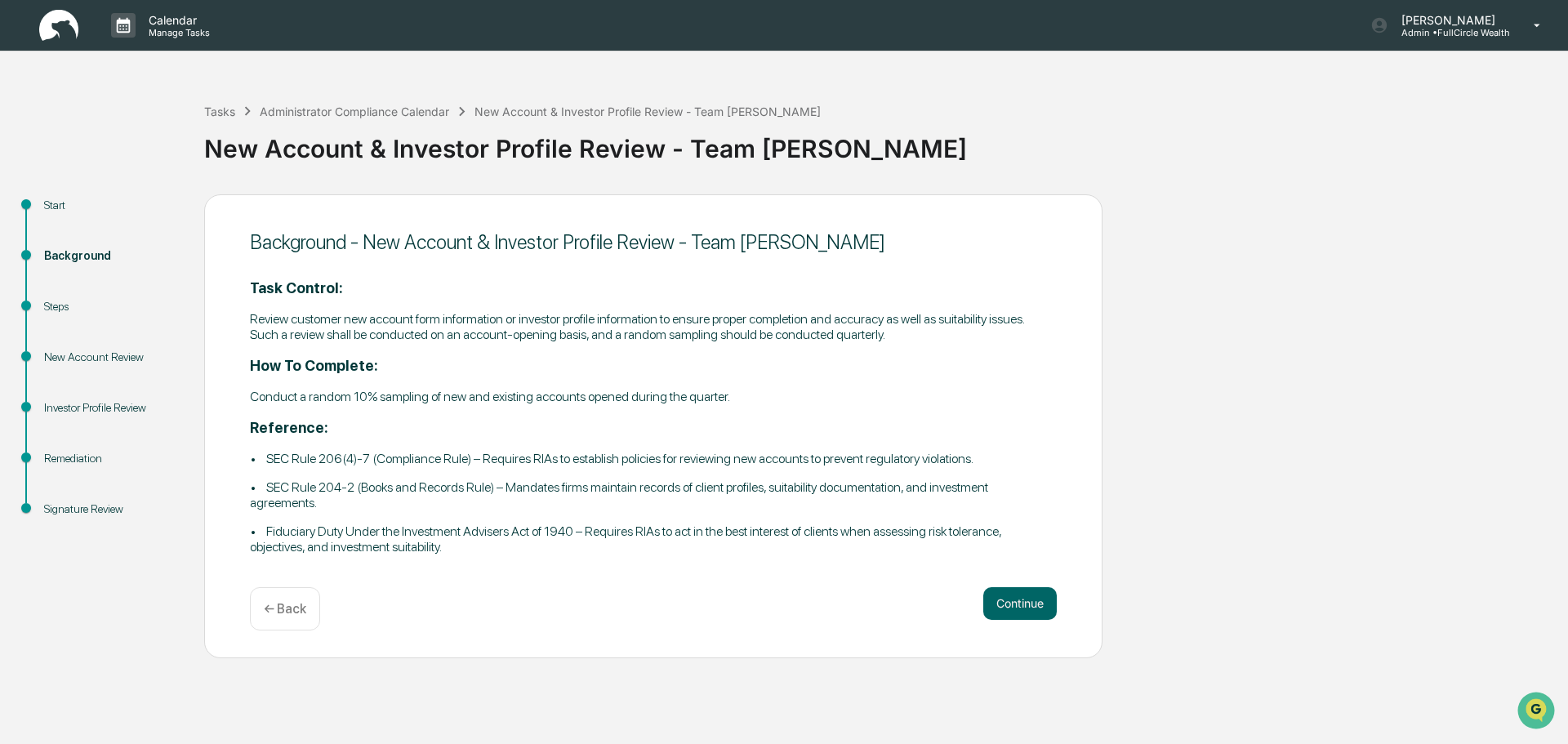
click at [58, 306] on div "Steps" at bounding box center [111, 306] width 134 height 17
click at [80, 252] on div "Background" at bounding box center [111, 255] width 134 height 17
click at [63, 295] on div "Background" at bounding box center [111, 275] width 160 height 50
click at [58, 303] on div "Steps" at bounding box center [111, 306] width 134 height 17
click at [60, 308] on div "Steps" at bounding box center [111, 306] width 134 height 17
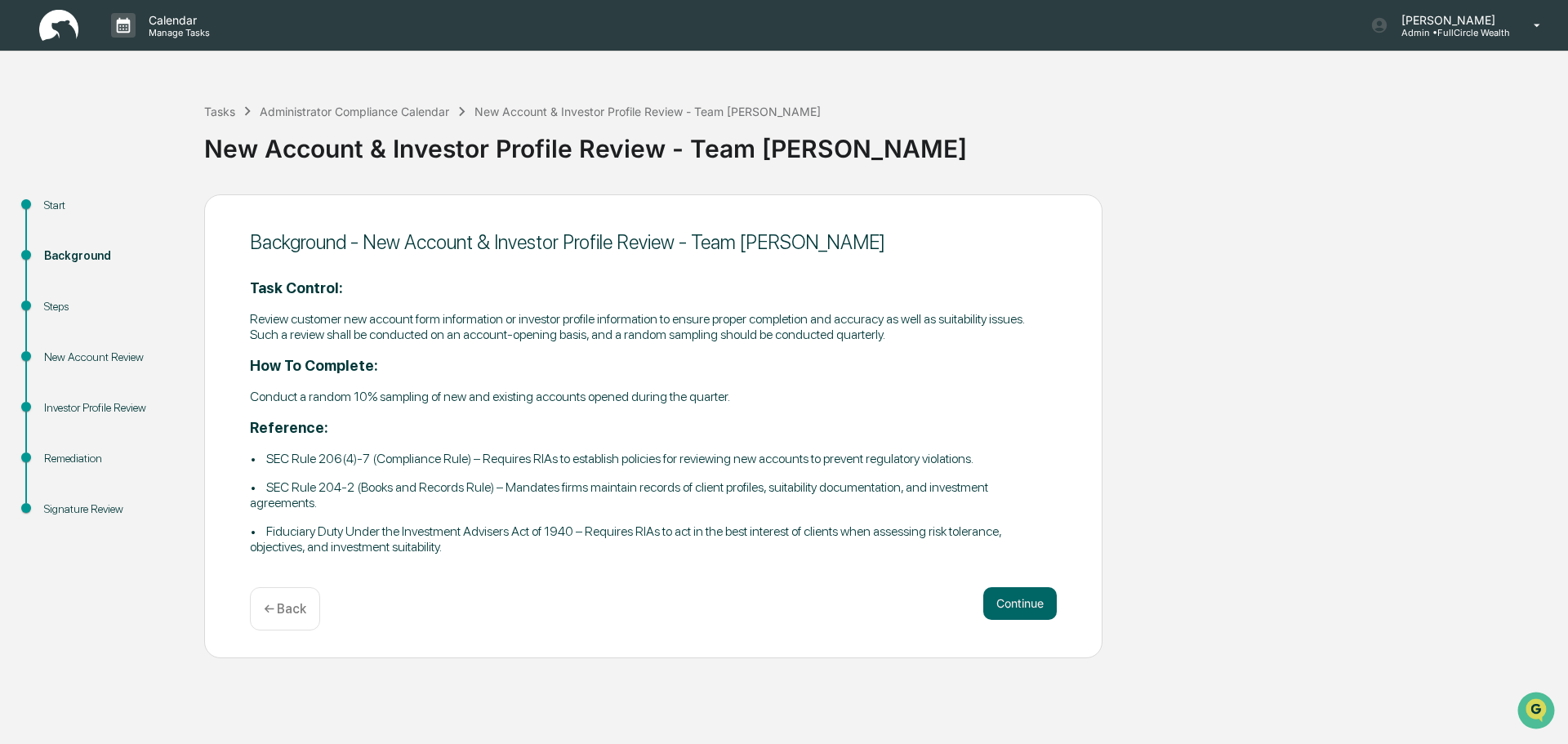
click at [60, 308] on div "Steps" at bounding box center [111, 306] width 134 height 17
click at [1032, 604] on button "Continue" at bounding box center [1020, 603] width 73 height 33
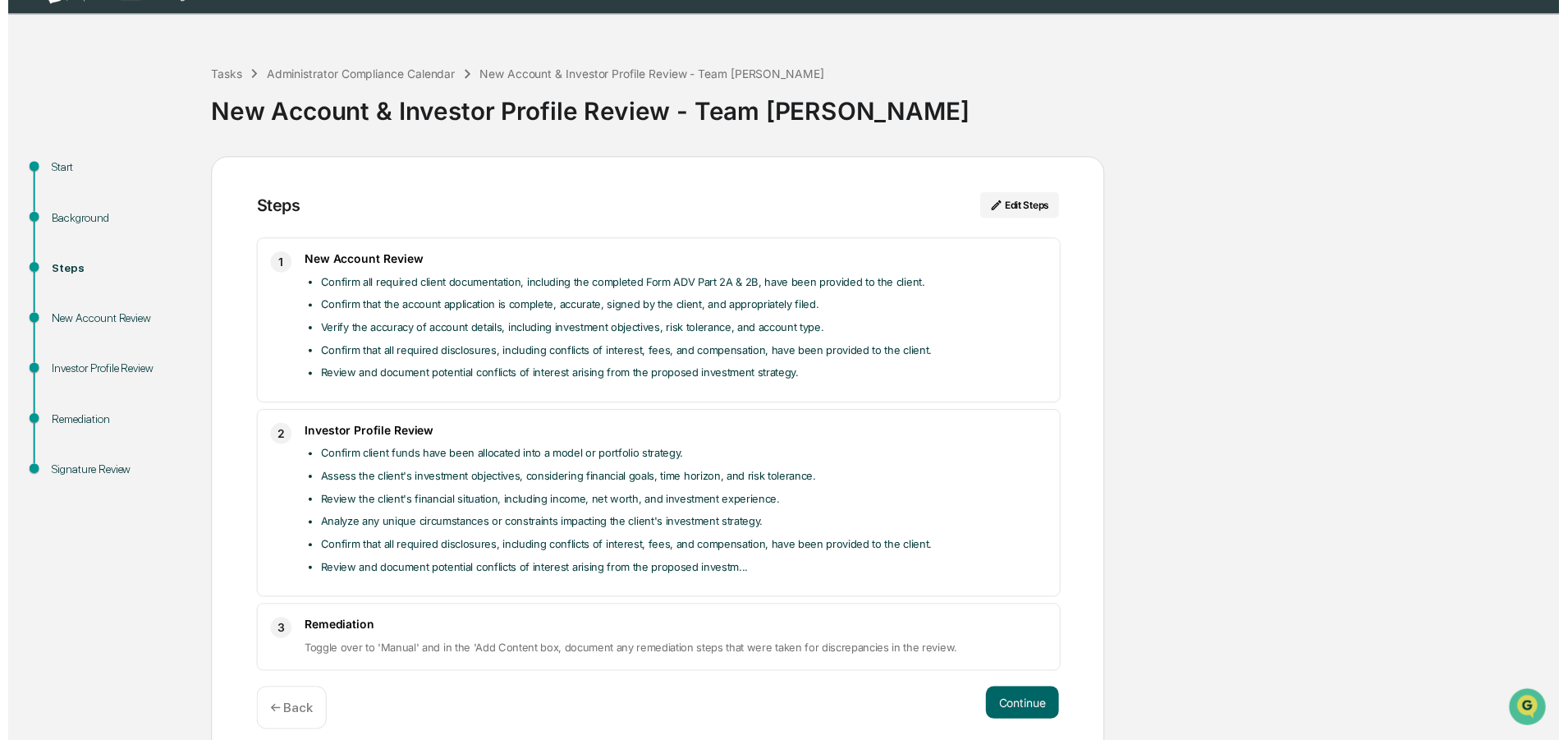
scroll to position [54, 0]
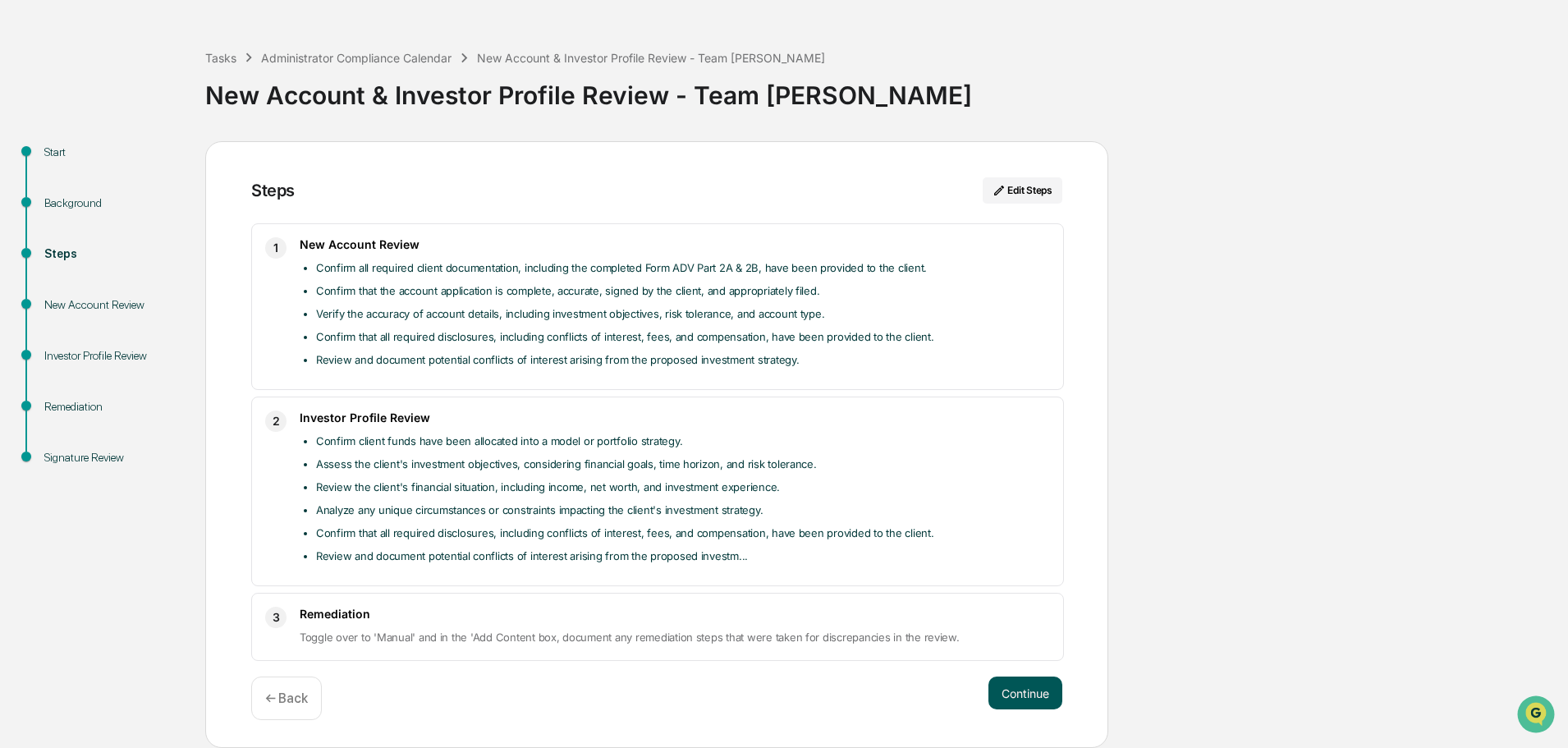
click at [1026, 696] on button "Continue" at bounding box center [1026, 692] width 74 height 33
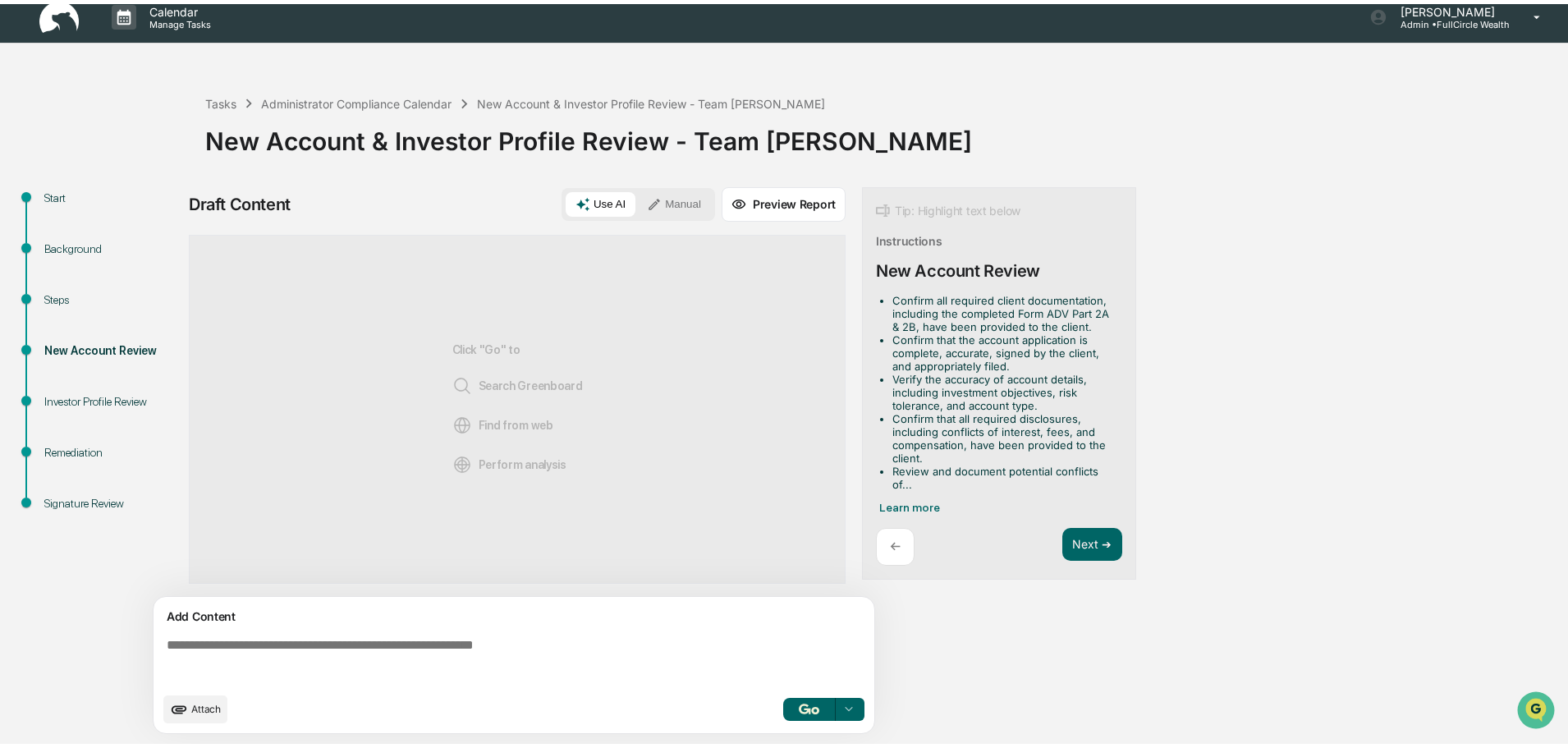
scroll to position [12, 0]
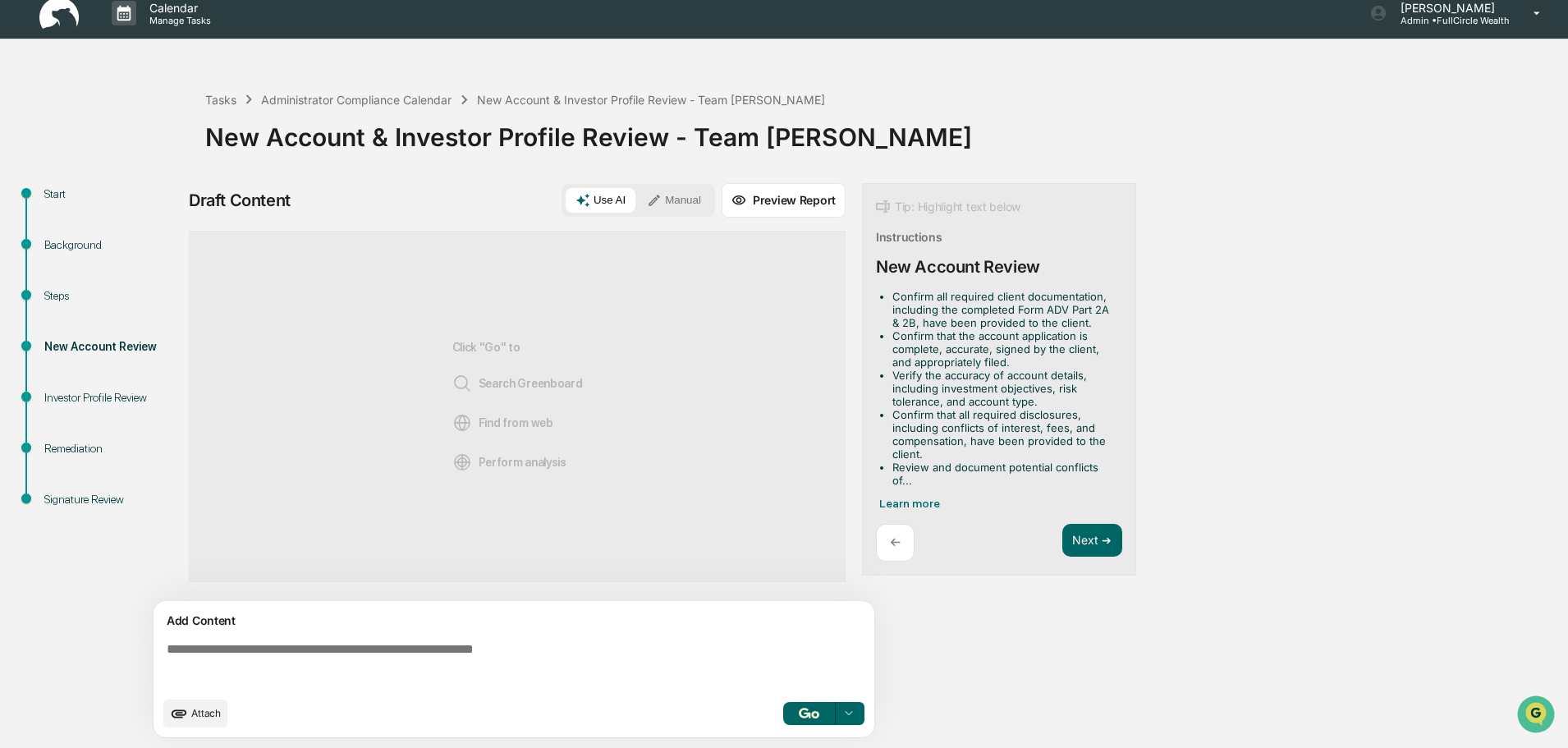
click at [726, 665] on textarea at bounding box center [517, 664] width 714 height 59
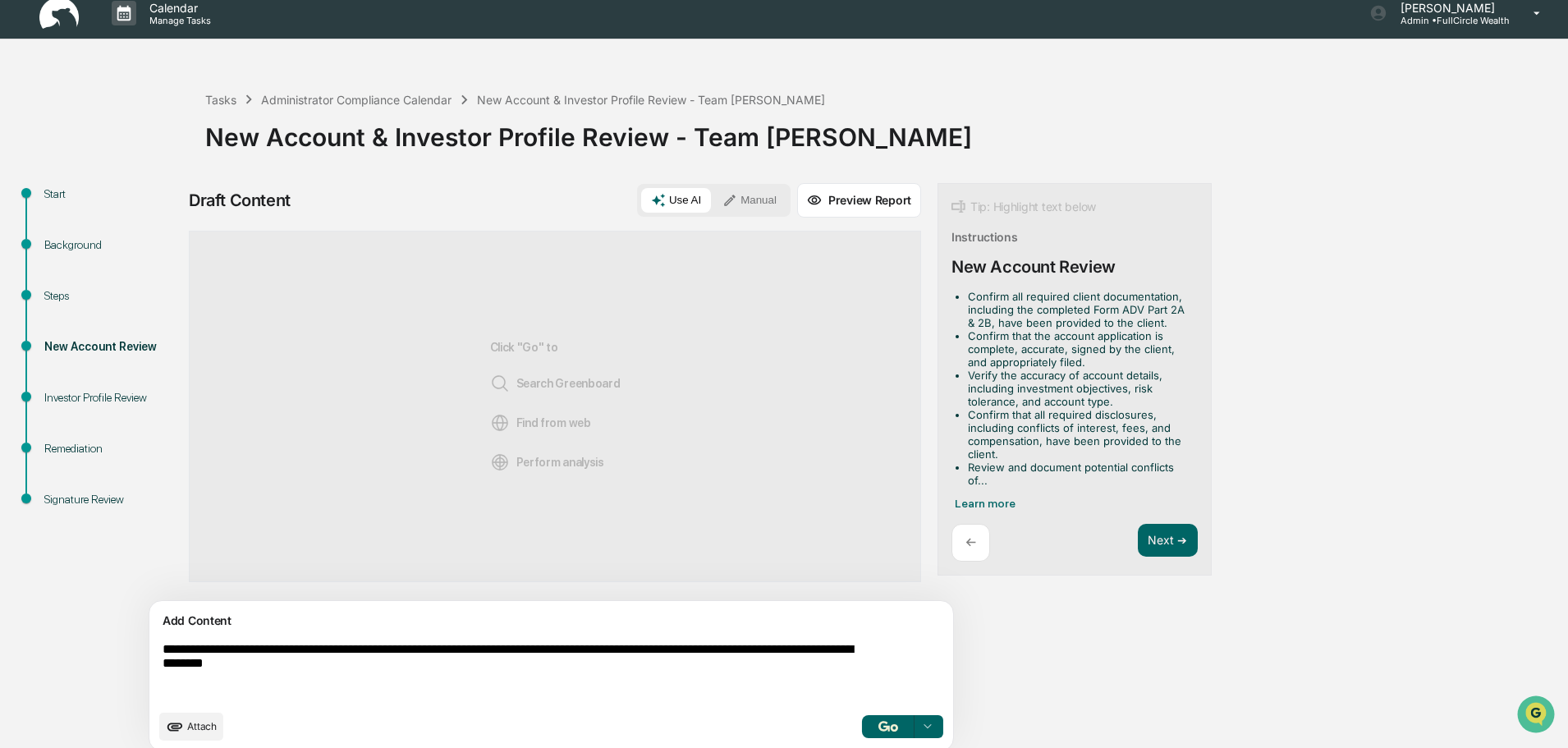
type textarea "**********"
click at [879, 723] on img "button" at bounding box center [888, 726] width 20 height 11
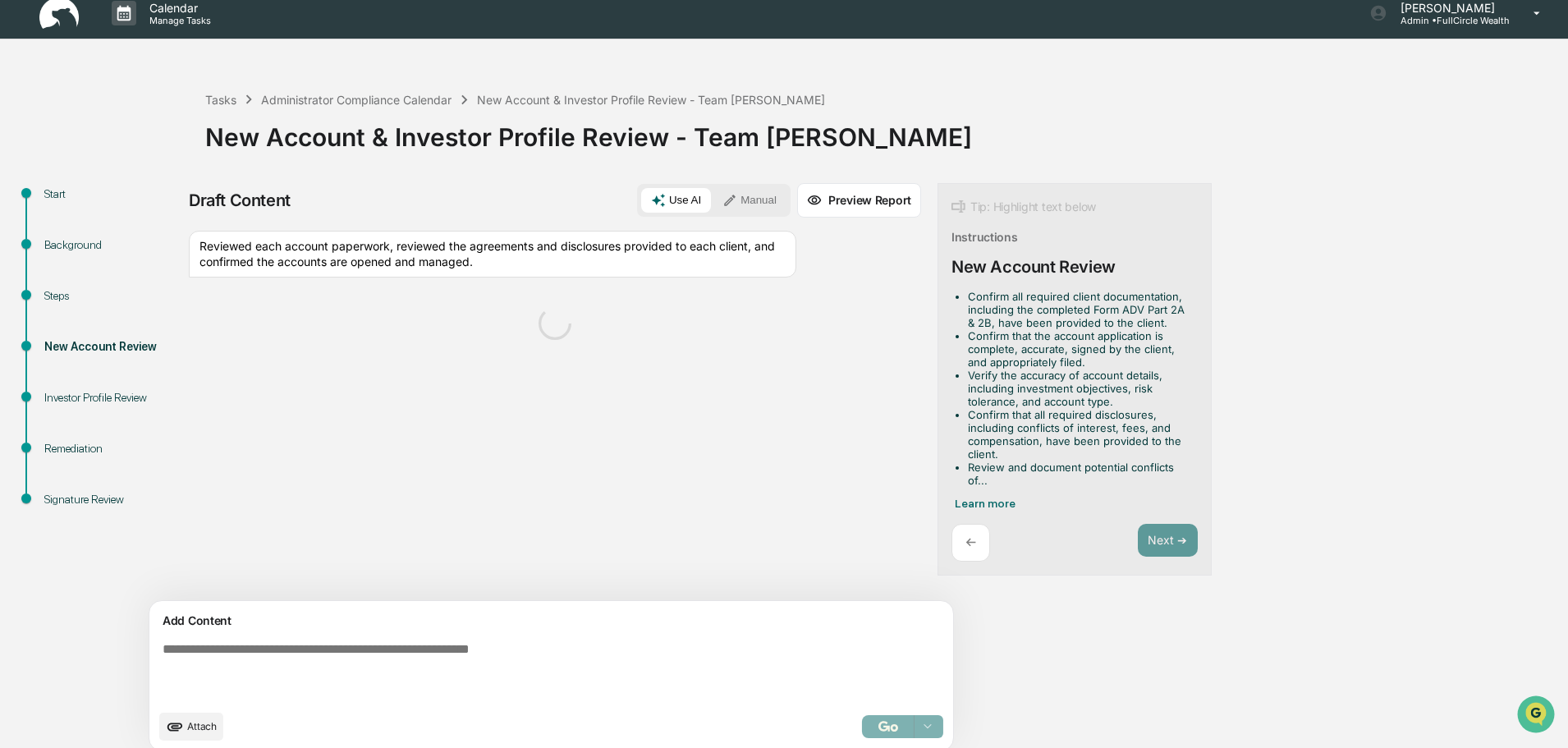
scroll to position [26, 0]
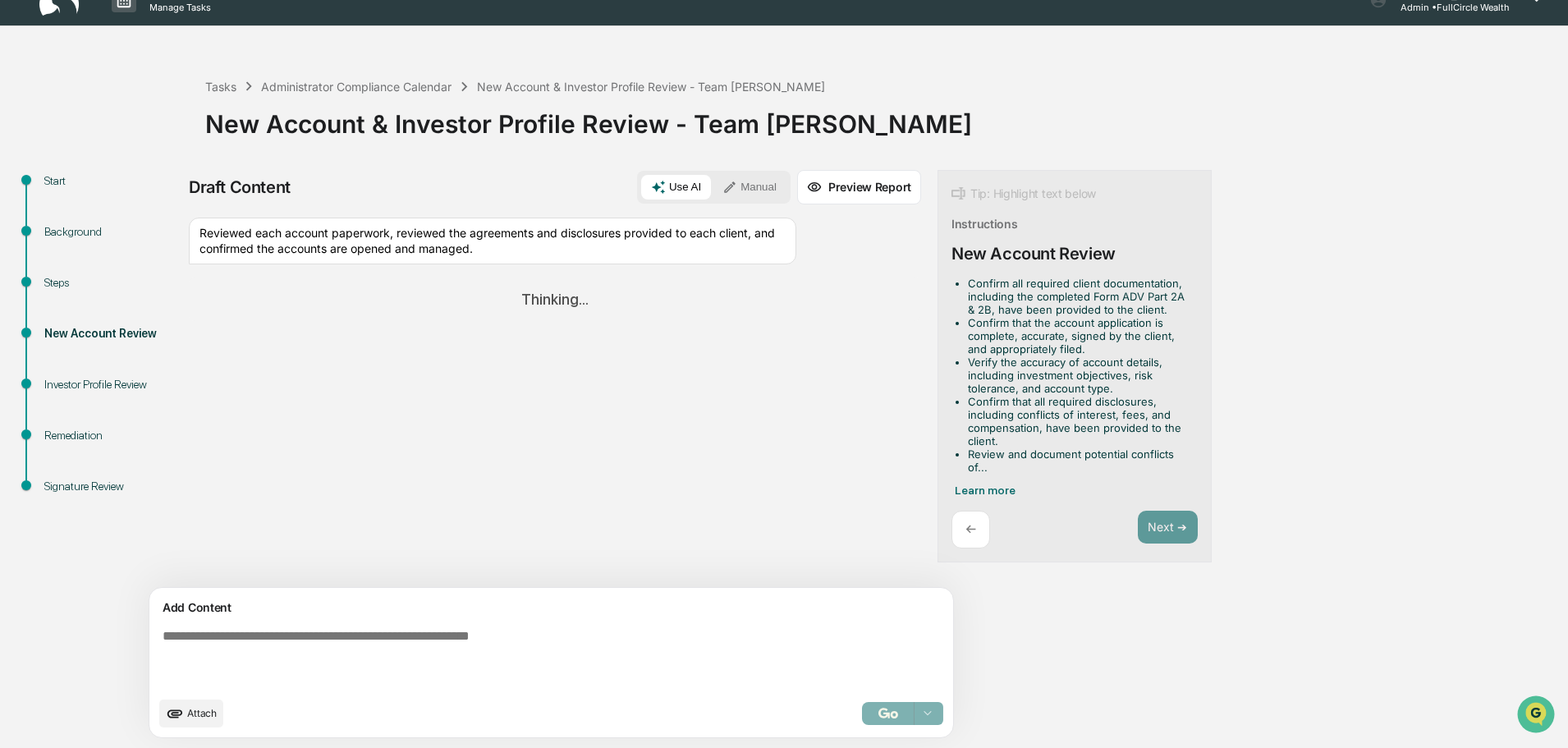
click at [712, 181] on button "Manual" at bounding box center [749, 187] width 74 height 25
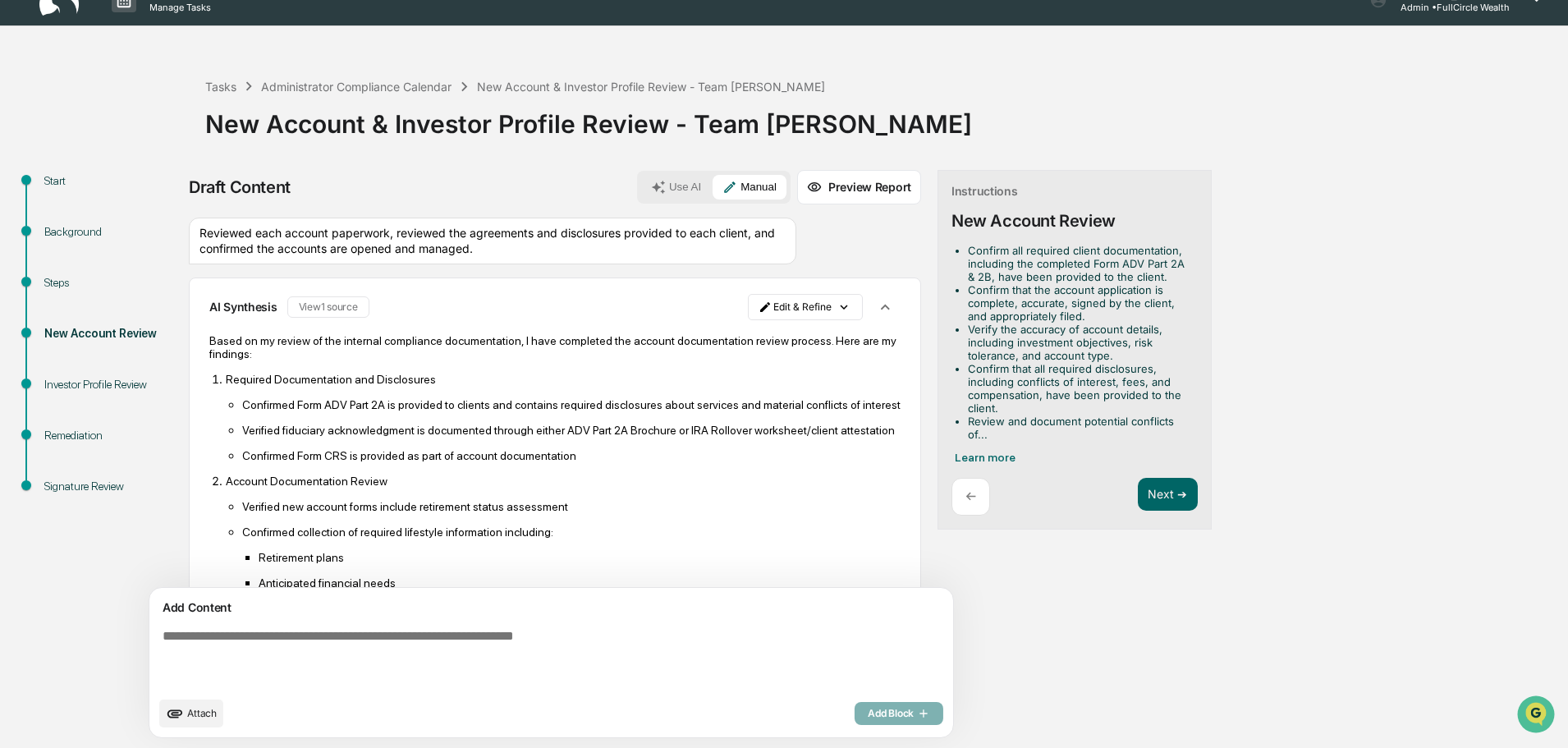
click at [613, 652] on textarea at bounding box center [513, 658] width 714 height 73
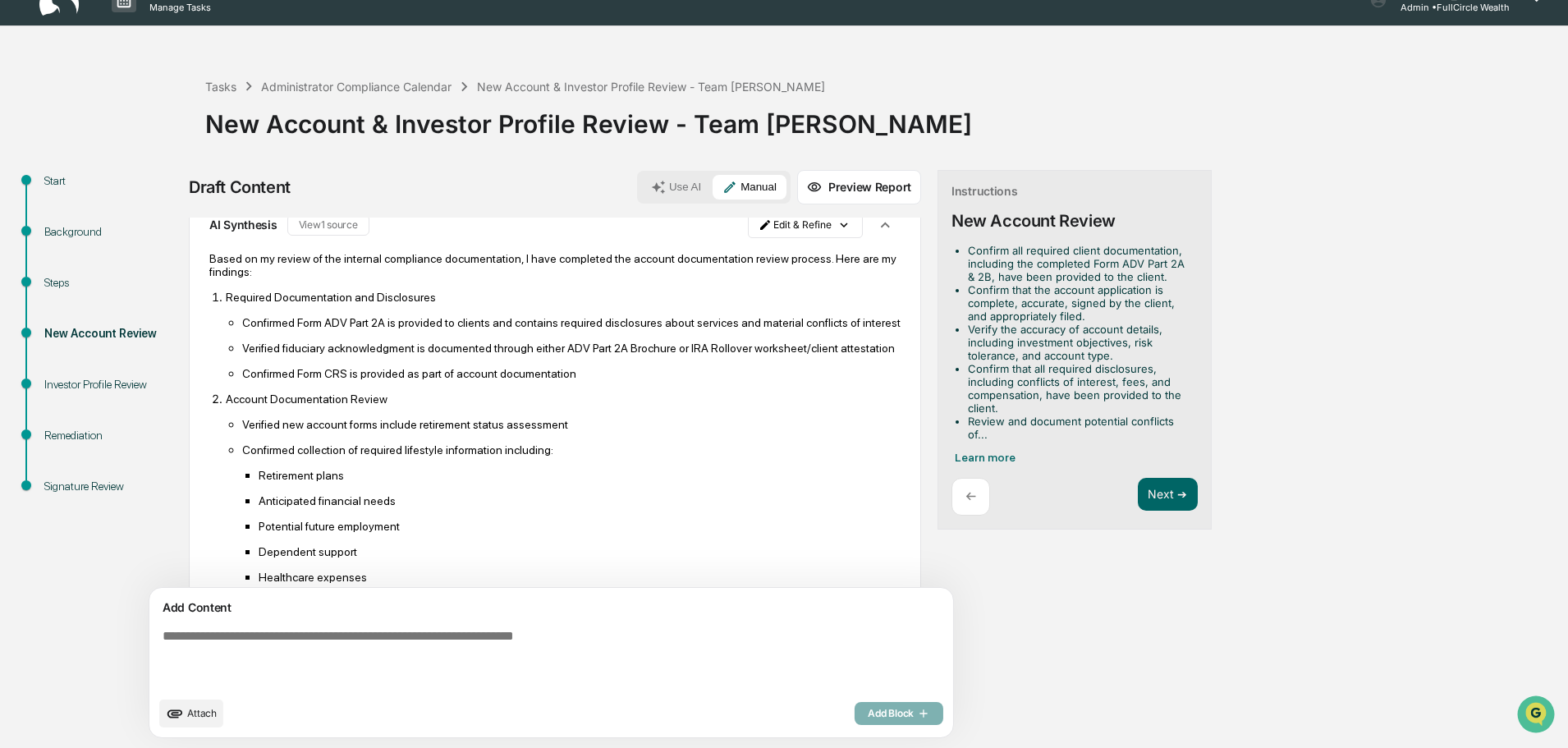
scroll to position [0, 0]
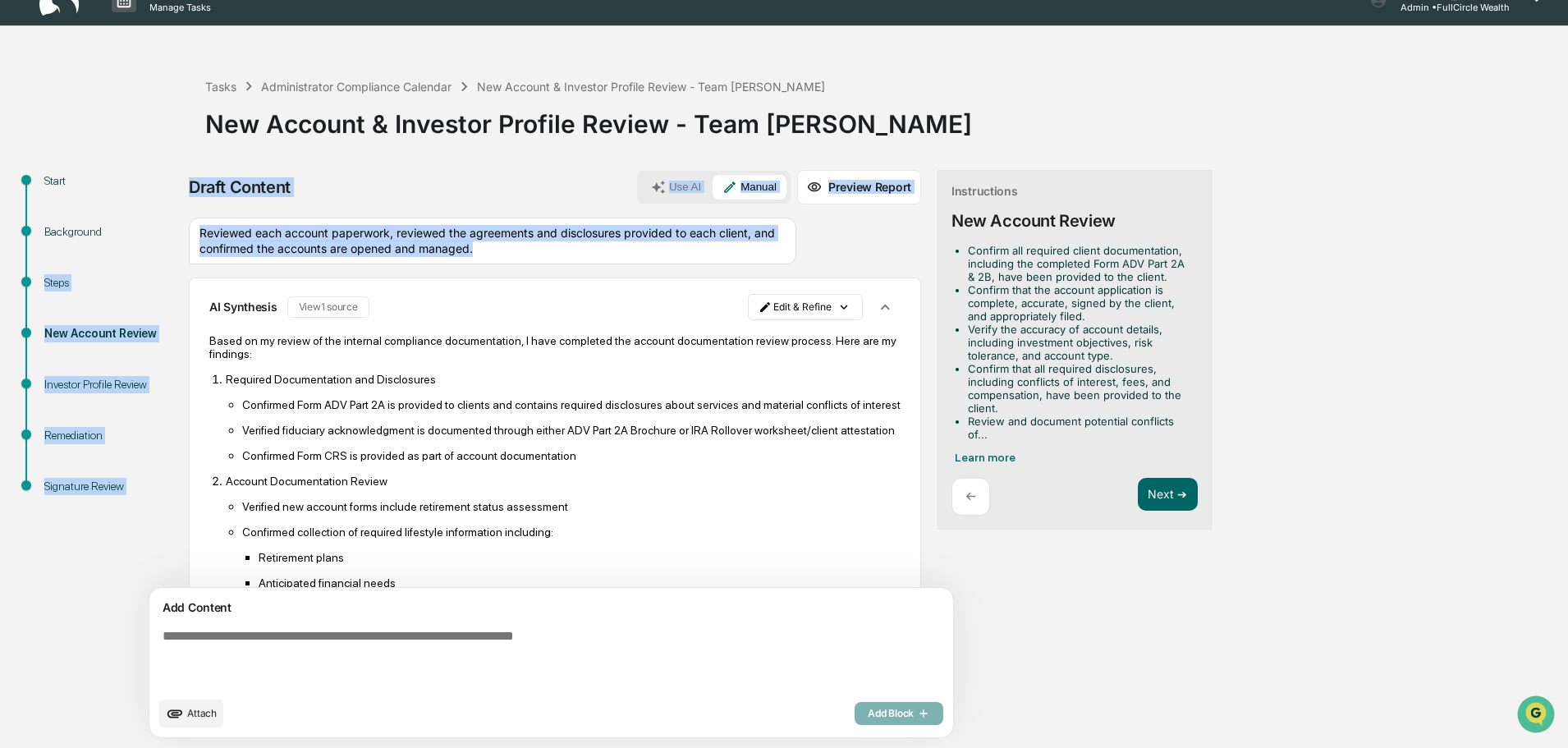
drag, startPoint x: 626, startPoint y: 247, endPoint x: 172, endPoint y: 225, distance: 454.5
click at [172, 225] on div "Start Background Steps New Account Review Investor Profile Review Remediation S…" at bounding box center [784, 459] width 1552 height 578
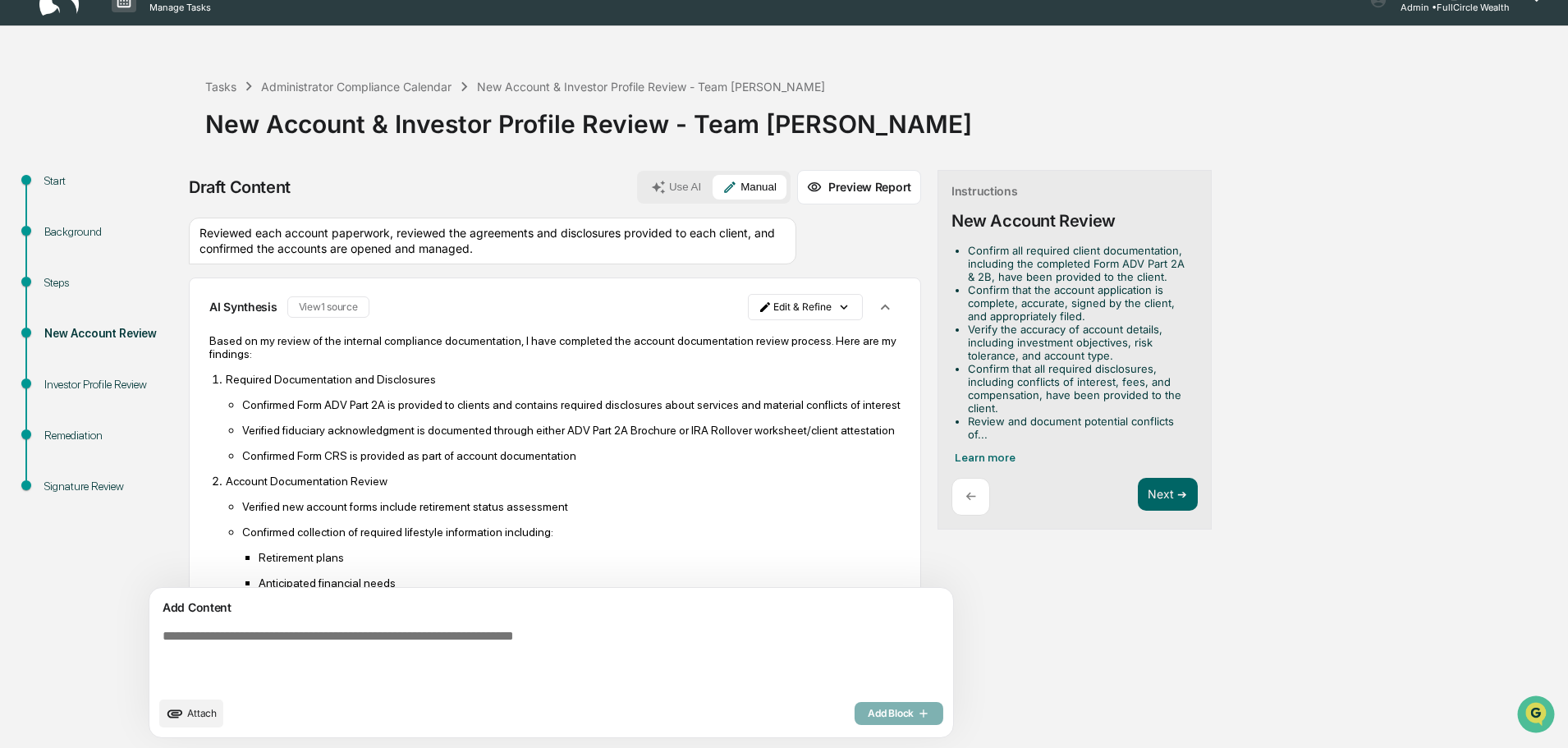
click at [656, 463] on p "Confirmed Form CRS is provided as part of account documentation" at bounding box center [571, 455] width 659 height 13
click at [877, 303] on icon "button" at bounding box center [885, 307] width 18 height 18
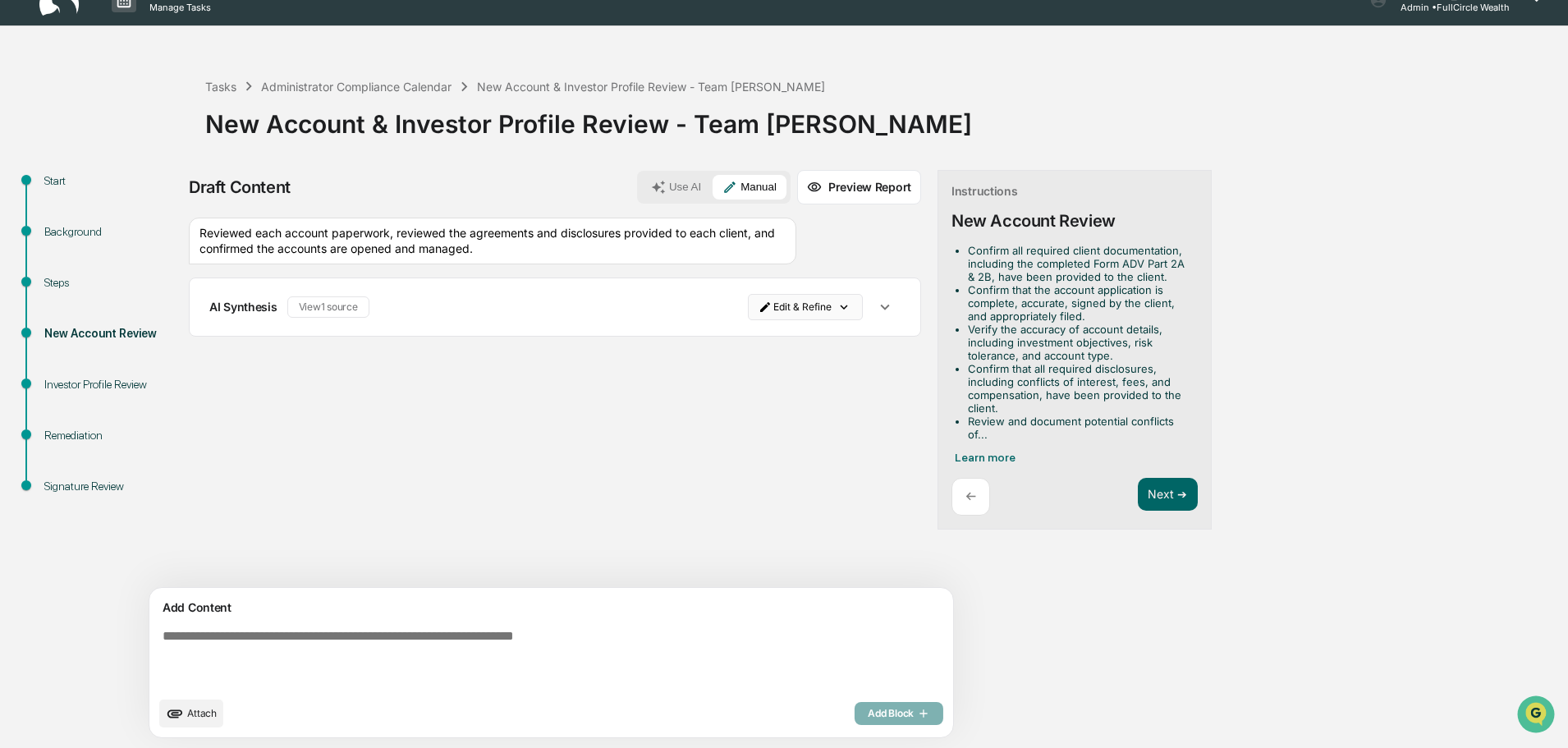
click at [770, 301] on html "Calendar Manage Tasks Leo Abundez Admin • FullCircle Wealth Tasks Administrator…" at bounding box center [784, 348] width 1568 height 748
click at [730, 362] on div "Delete Result" at bounding box center [730, 367] width 120 height 26
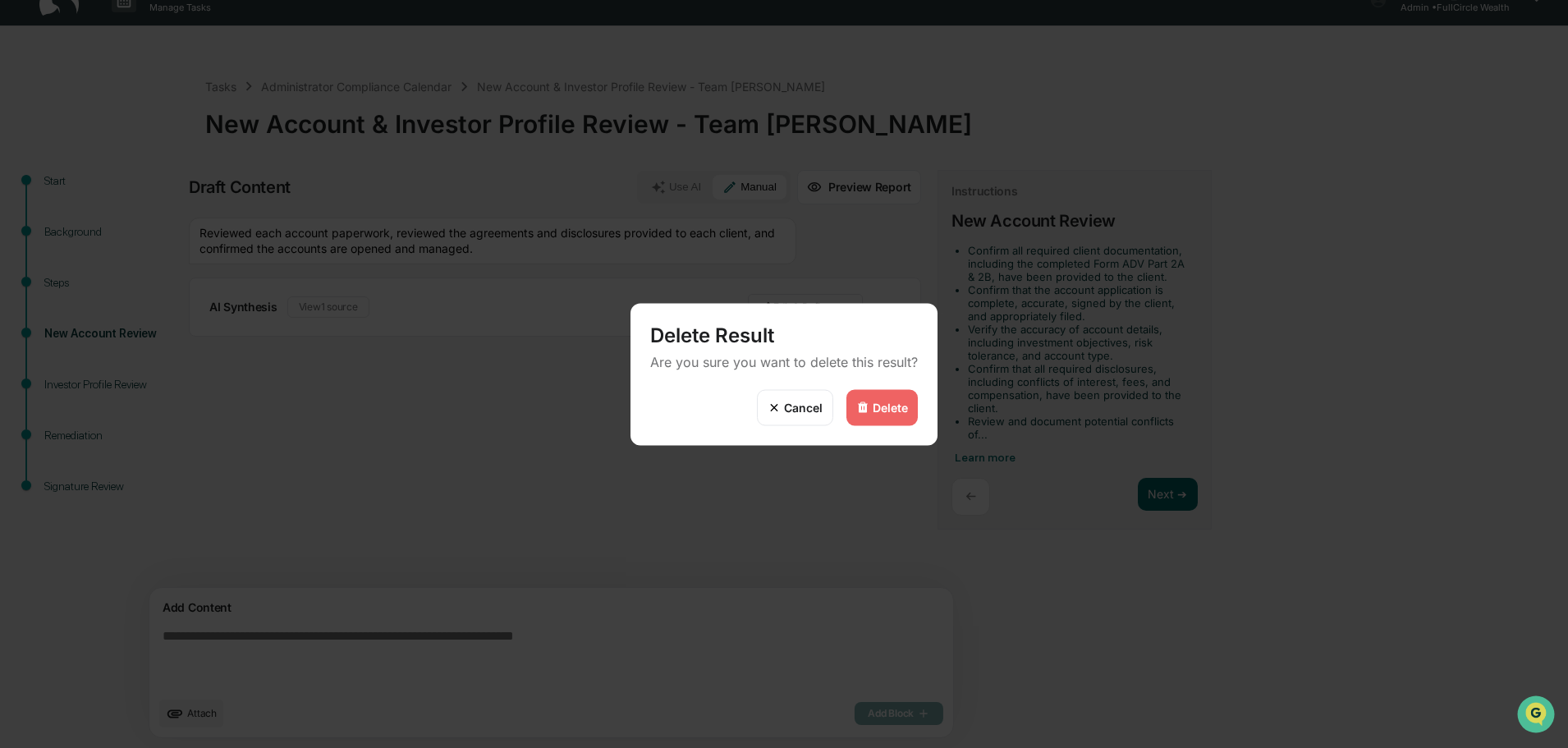
click at [890, 411] on div "Delete" at bounding box center [889, 408] width 35 height 14
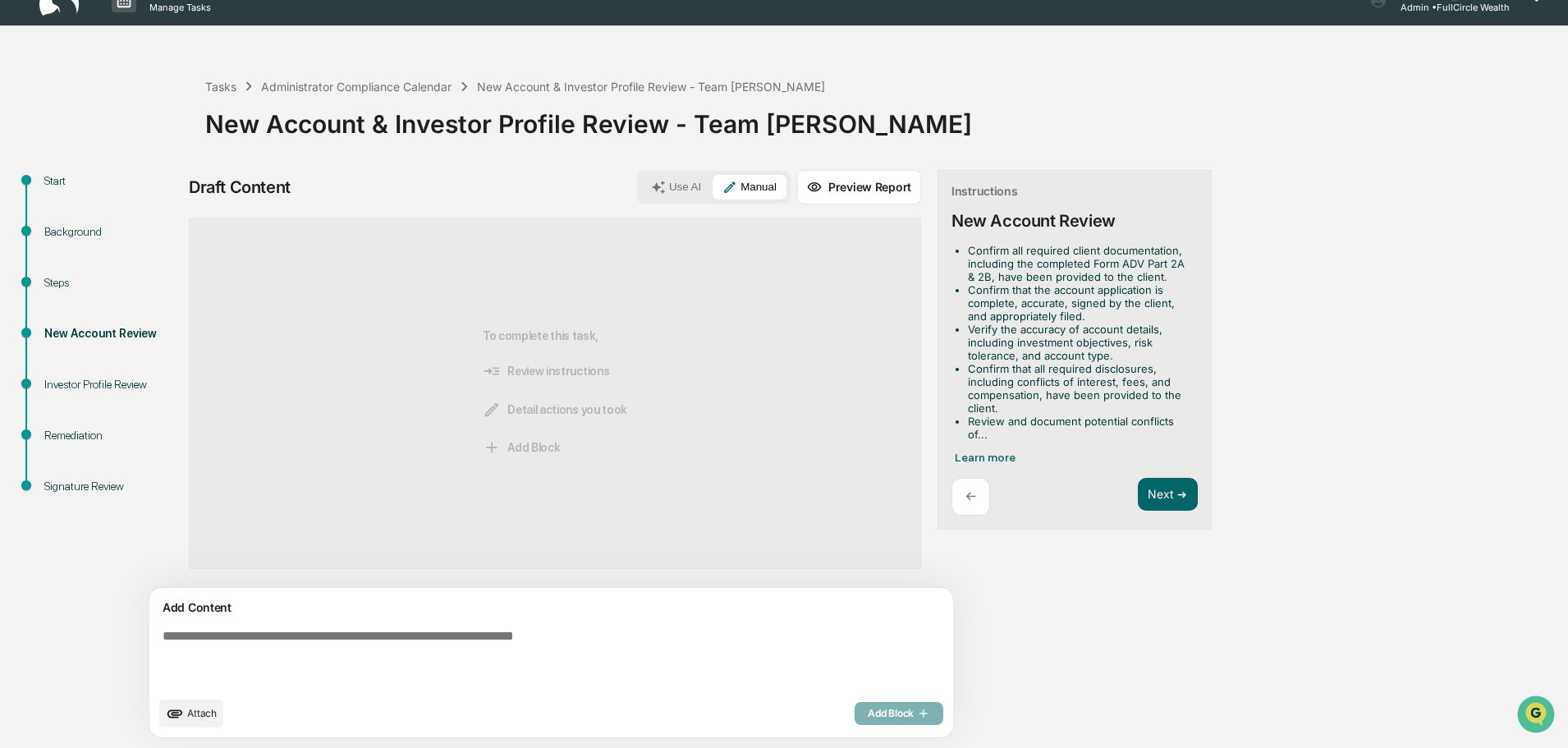
click at [609, 673] on textarea at bounding box center [513, 658] width 714 height 73
paste textarea "********"
type textarea "********"
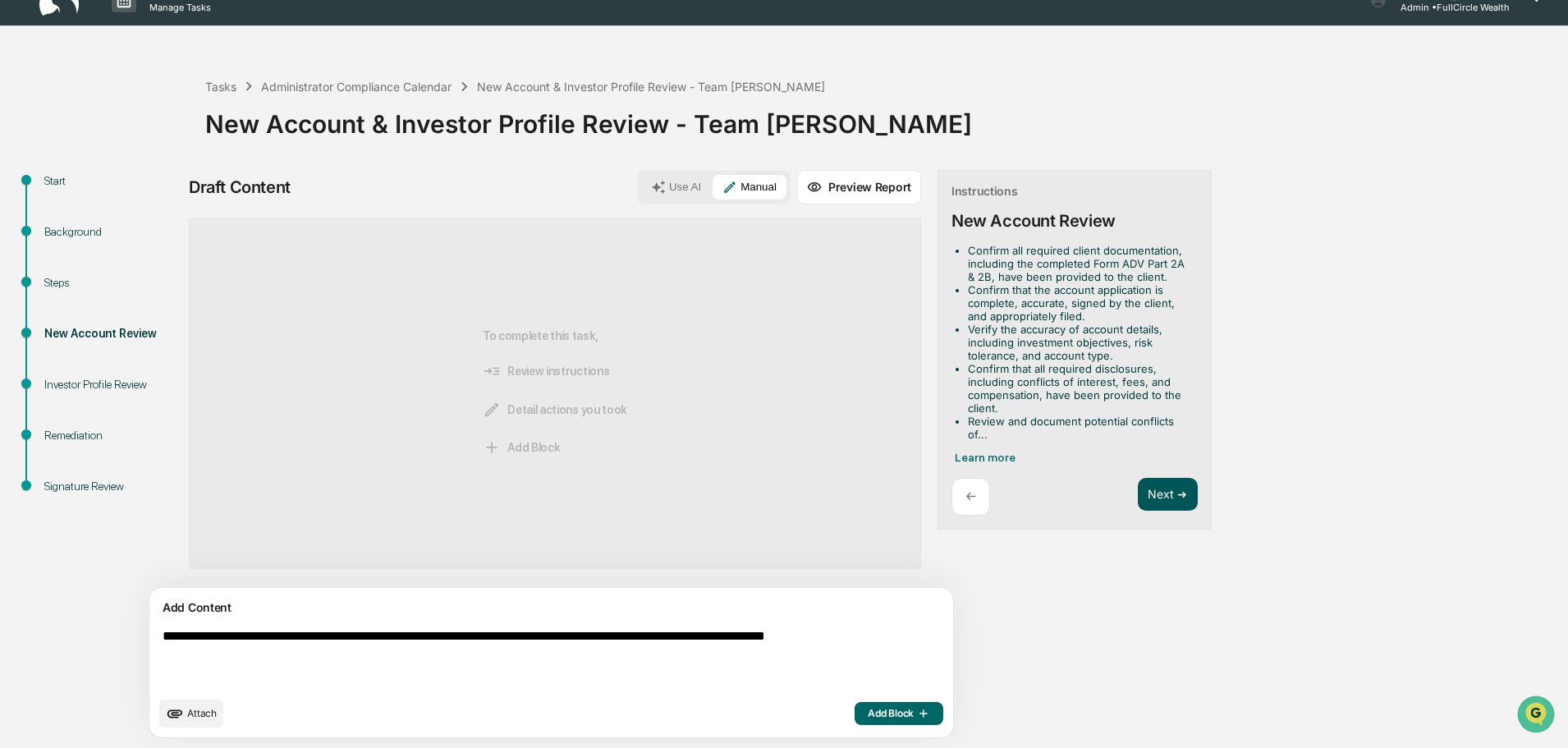
type textarea "**********"
click at [1138, 498] on button "Next ➔" at bounding box center [1168, 494] width 60 height 34
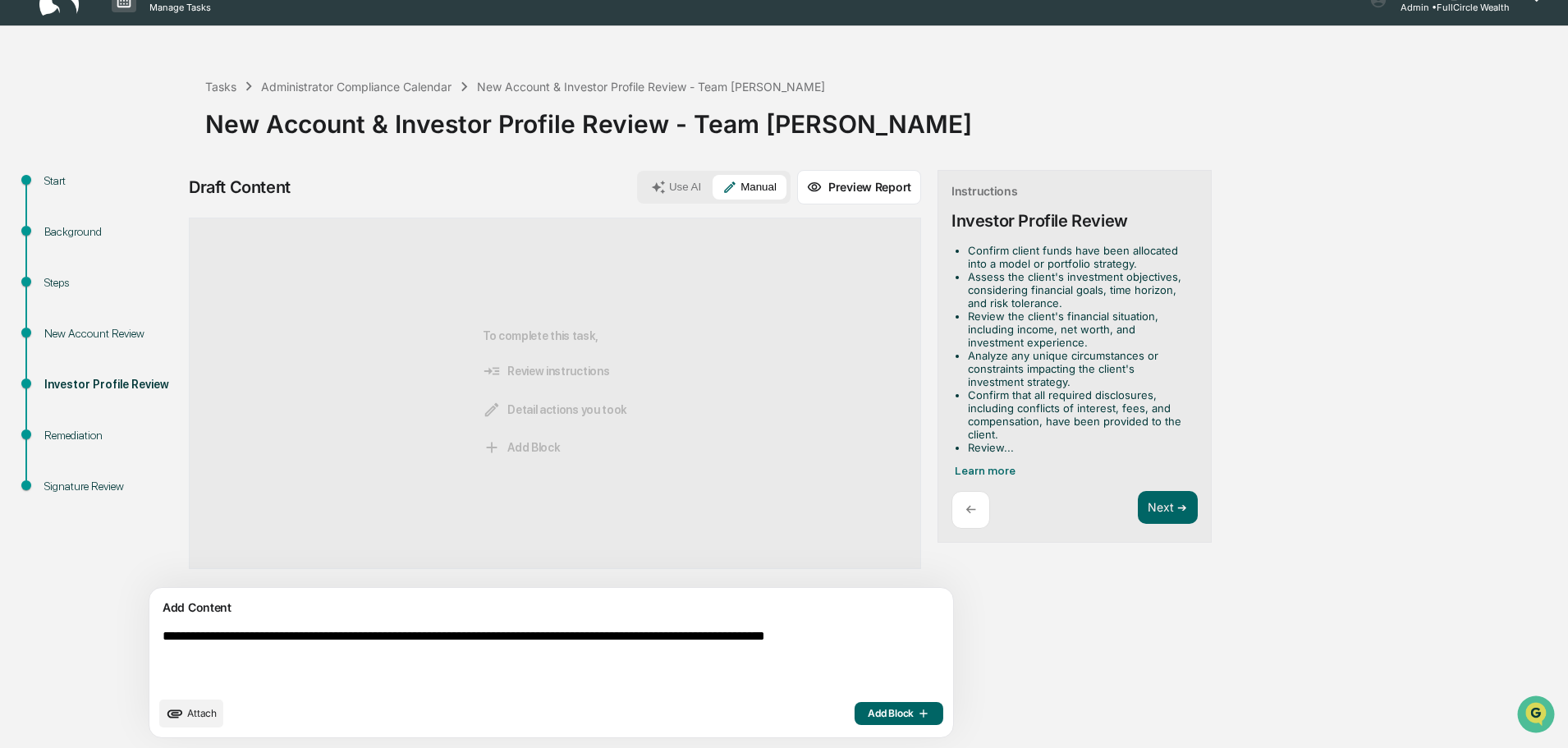
click at [770, 649] on textarea "**********" at bounding box center [513, 658] width 714 height 73
click at [769, 650] on textarea "**********" at bounding box center [513, 658] width 714 height 73
click at [868, 716] on span "Add Block" at bounding box center [898, 713] width 63 height 13
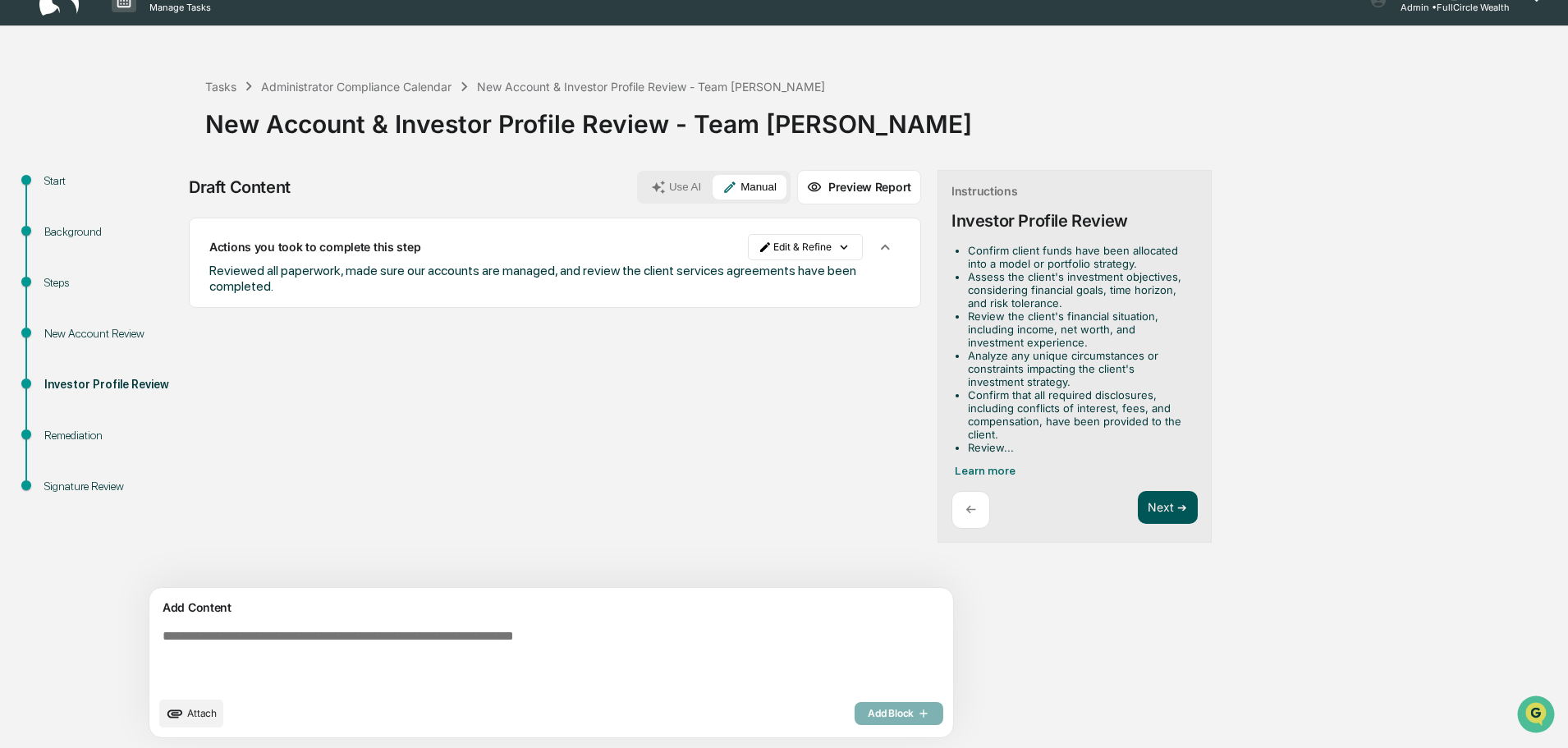
click at [1138, 522] on button "Next ➔" at bounding box center [1168, 508] width 60 height 34
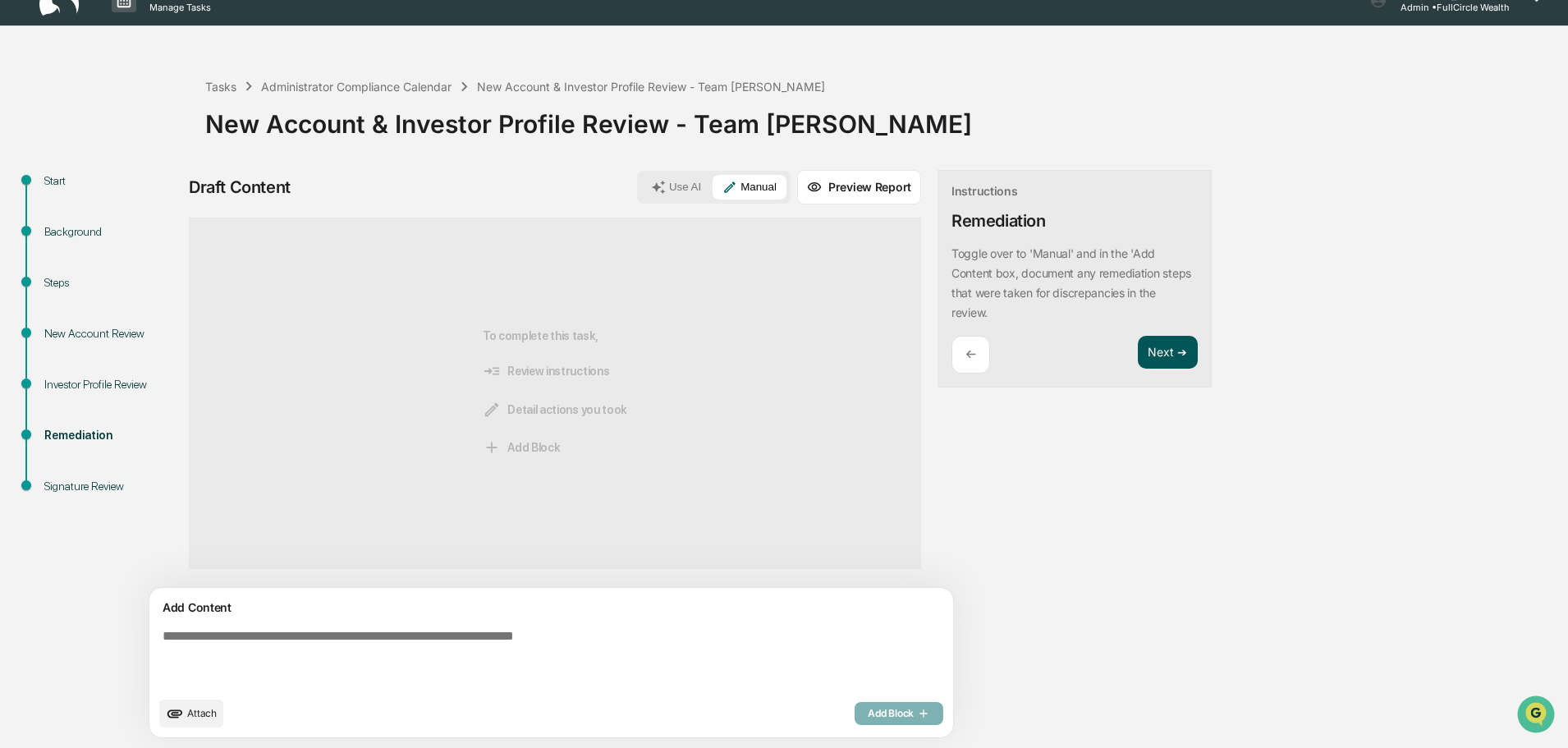
click at [1138, 346] on button "Next ➔" at bounding box center [1168, 353] width 60 height 34
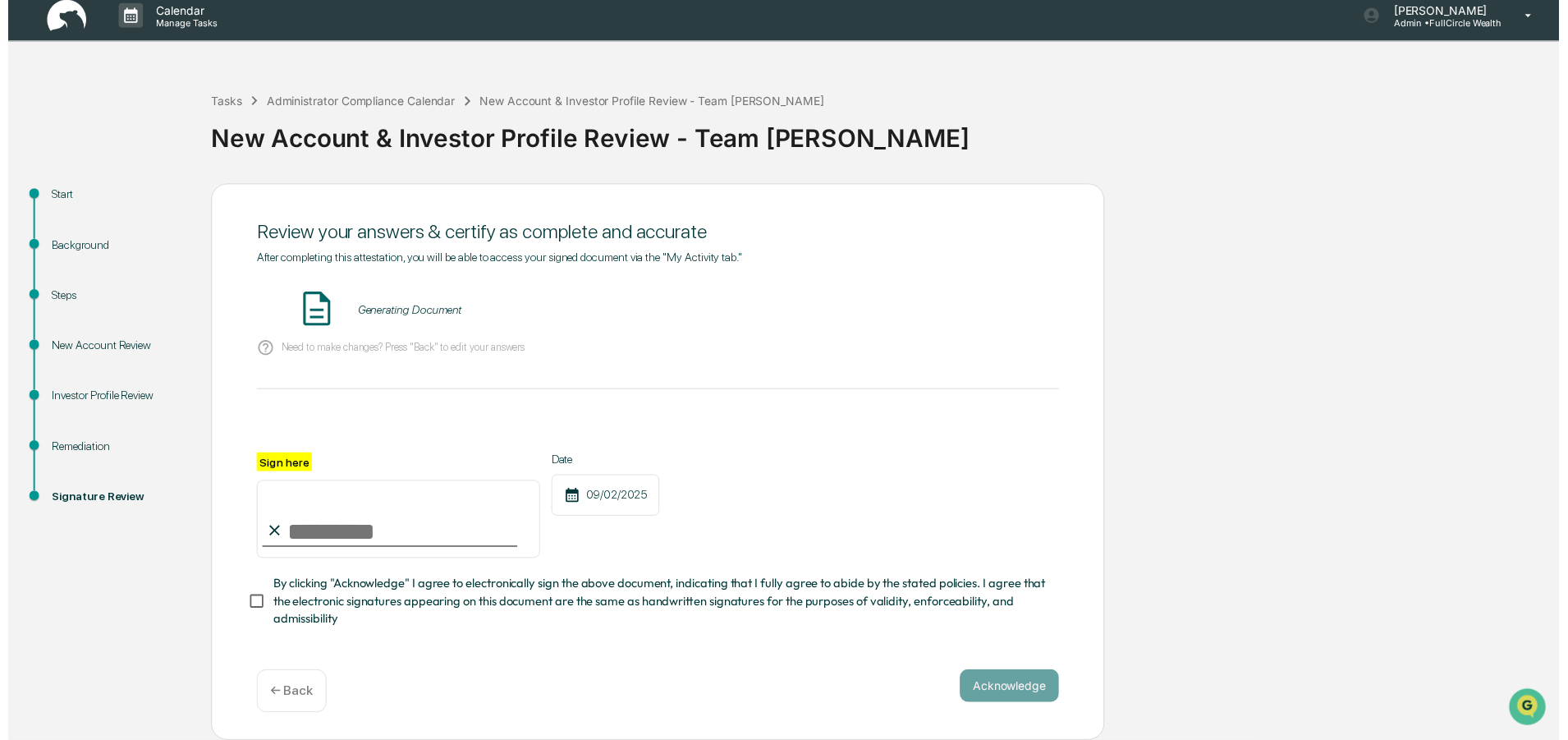
scroll to position [15, 0]
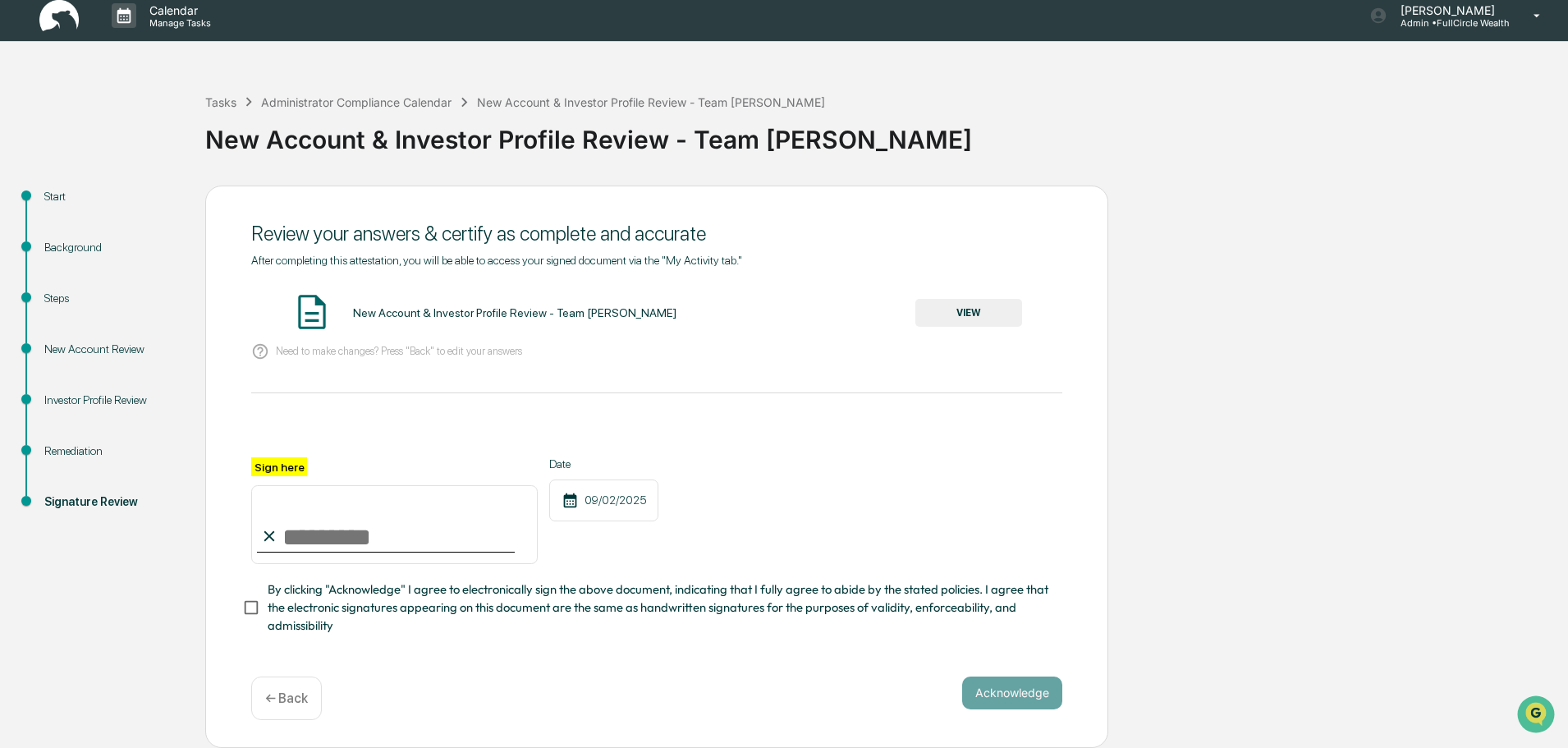
click at [1007, 310] on button "VIEW" at bounding box center [968, 312] width 106 height 28
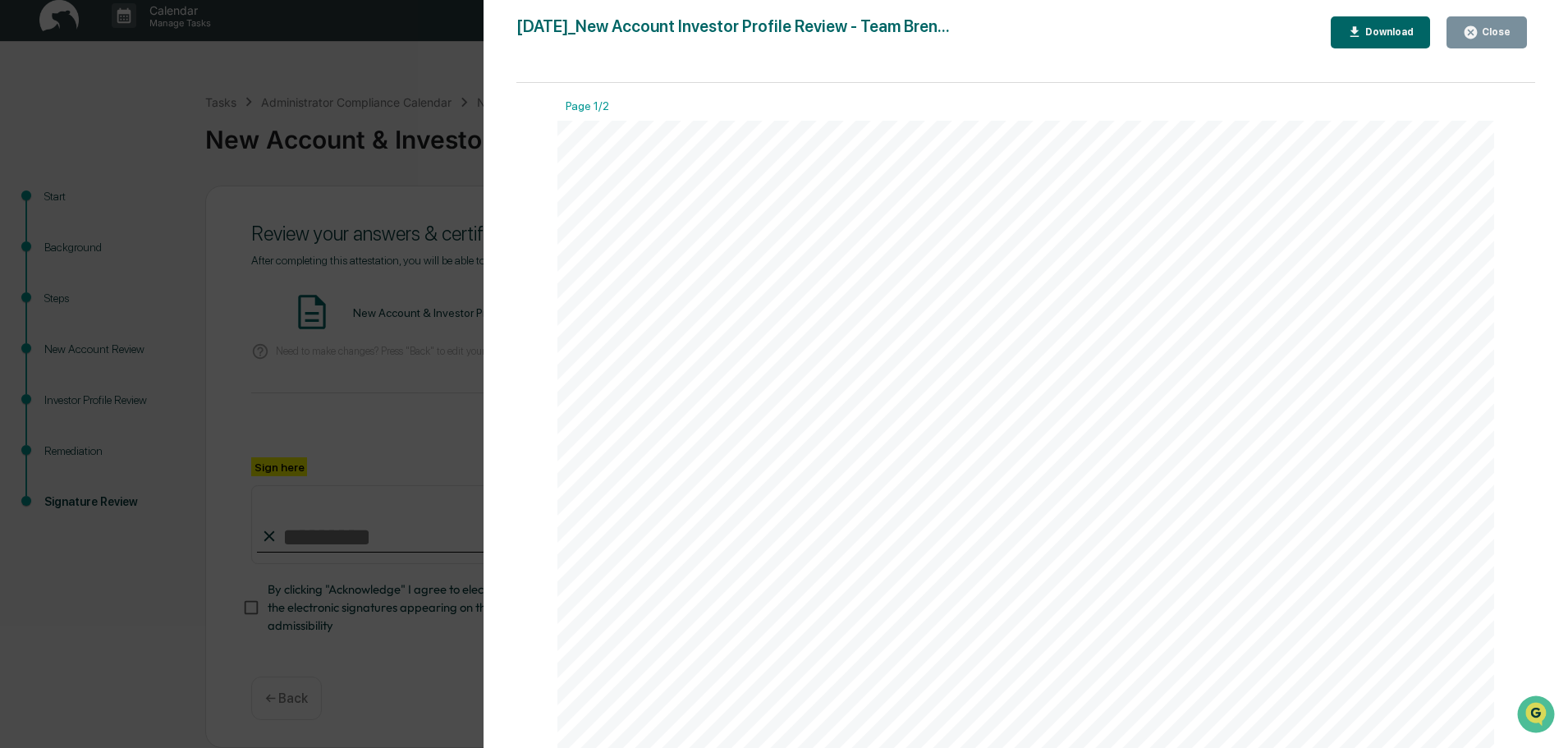
click at [1482, 24] on button "Close" at bounding box center [1486, 33] width 81 height 32
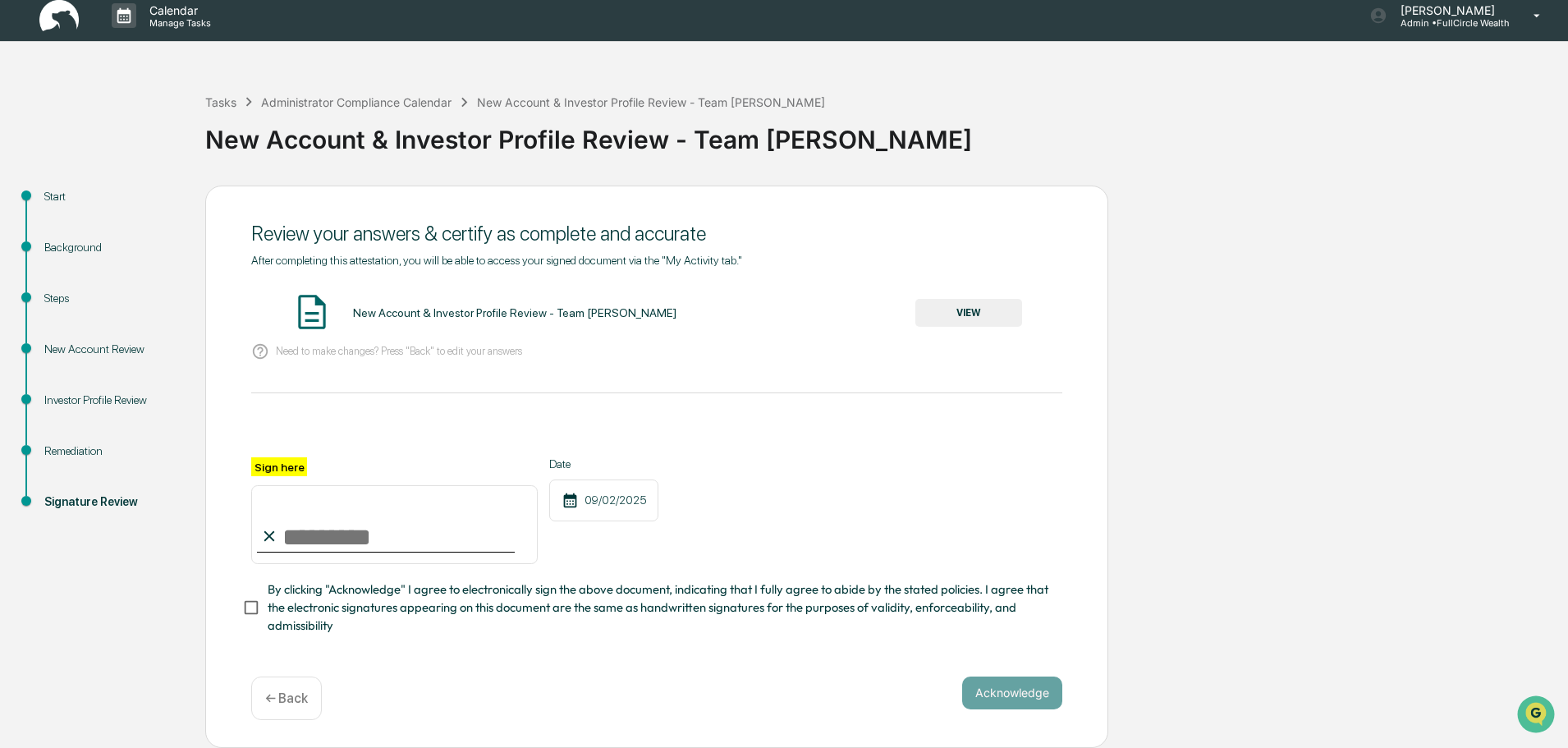
click at [487, 519] on input "Sign here" at bounding box center [395, 524] width 287 height 79
type input "**********"
click at [1071, 697] on div "**********" at bounding box center [657, 467] width 903 height 562
click at [1047, 697] on button "Acknowledge" at bounding box center [1012, 692] width 100 height 33
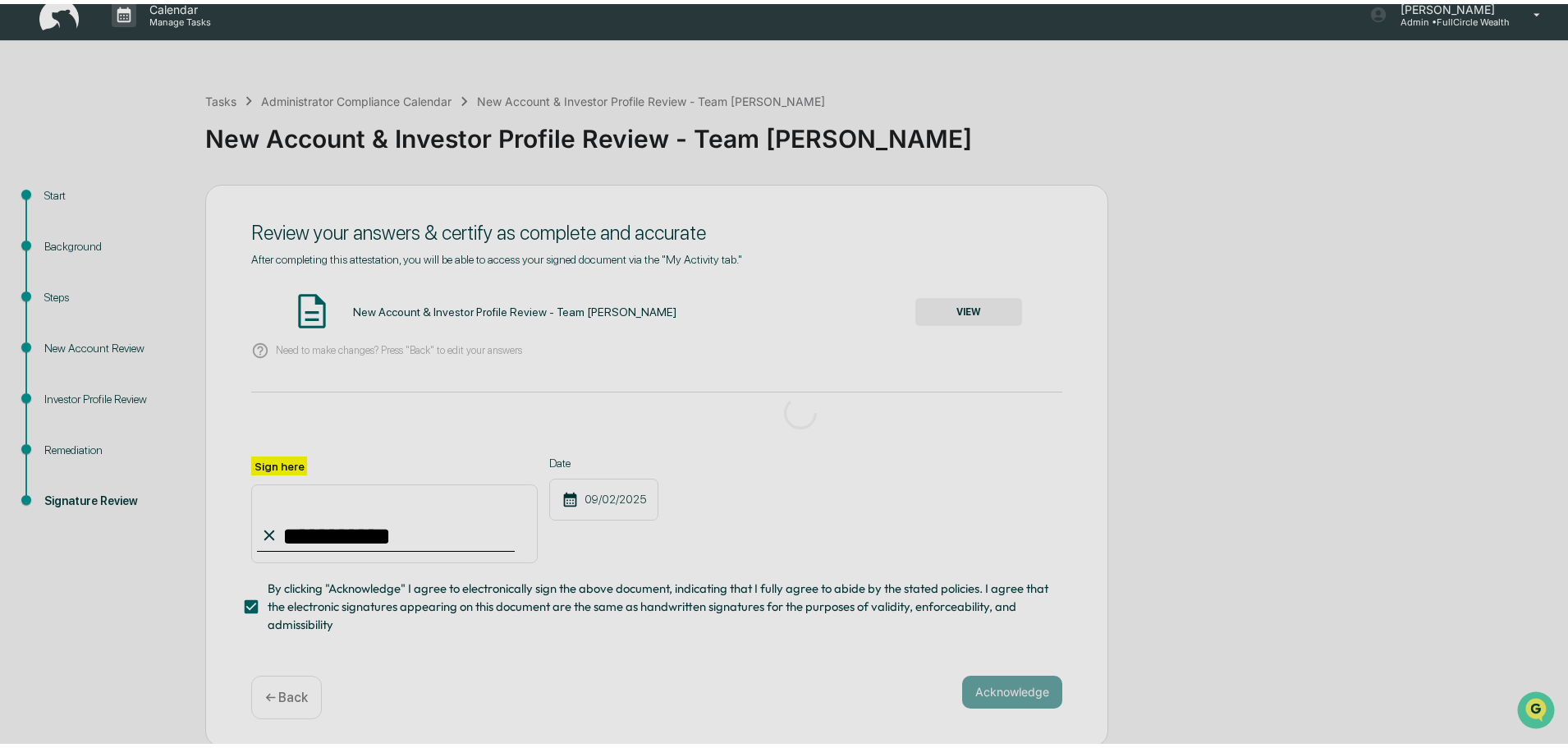
scroll to position [0, 0]
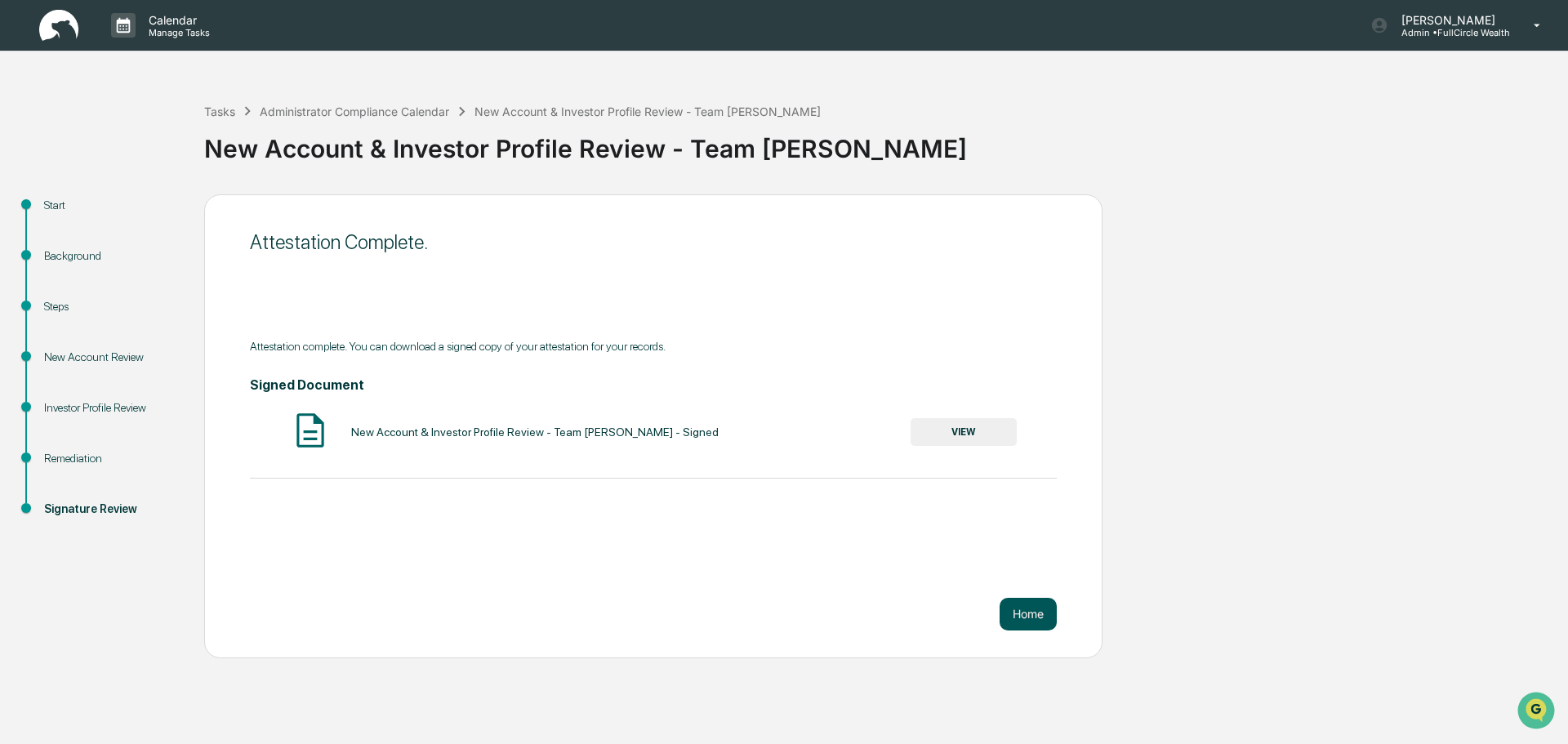
click at [1027, 620] on button "Home" at bounding box center [1028, 613] width 57 height 33
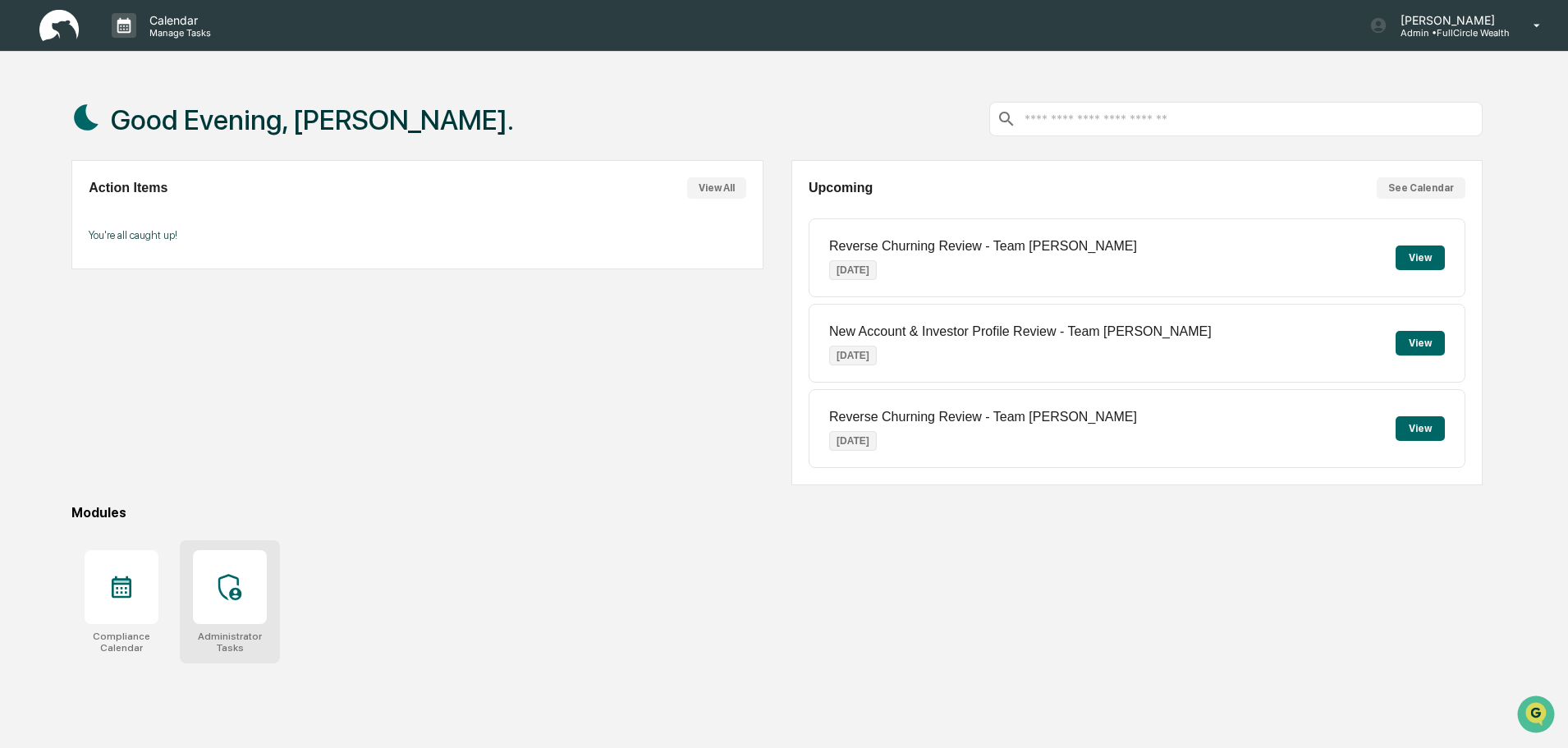
click at [223, 612] on div at bounding box center [230, 587] width 74 height 74
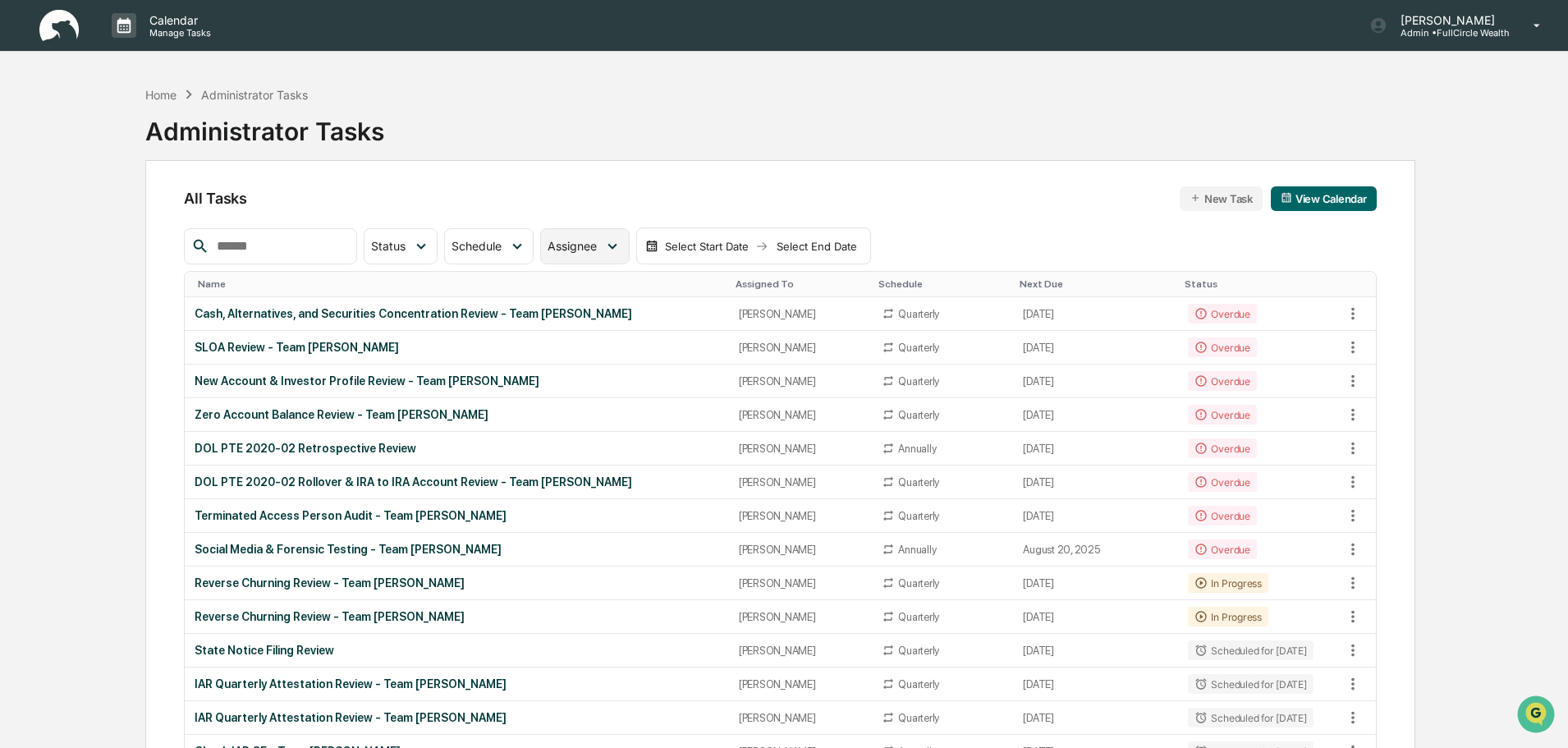
click at [624, 233] on div "Assignee" at bounding box center [584, 246] width 89 height 36
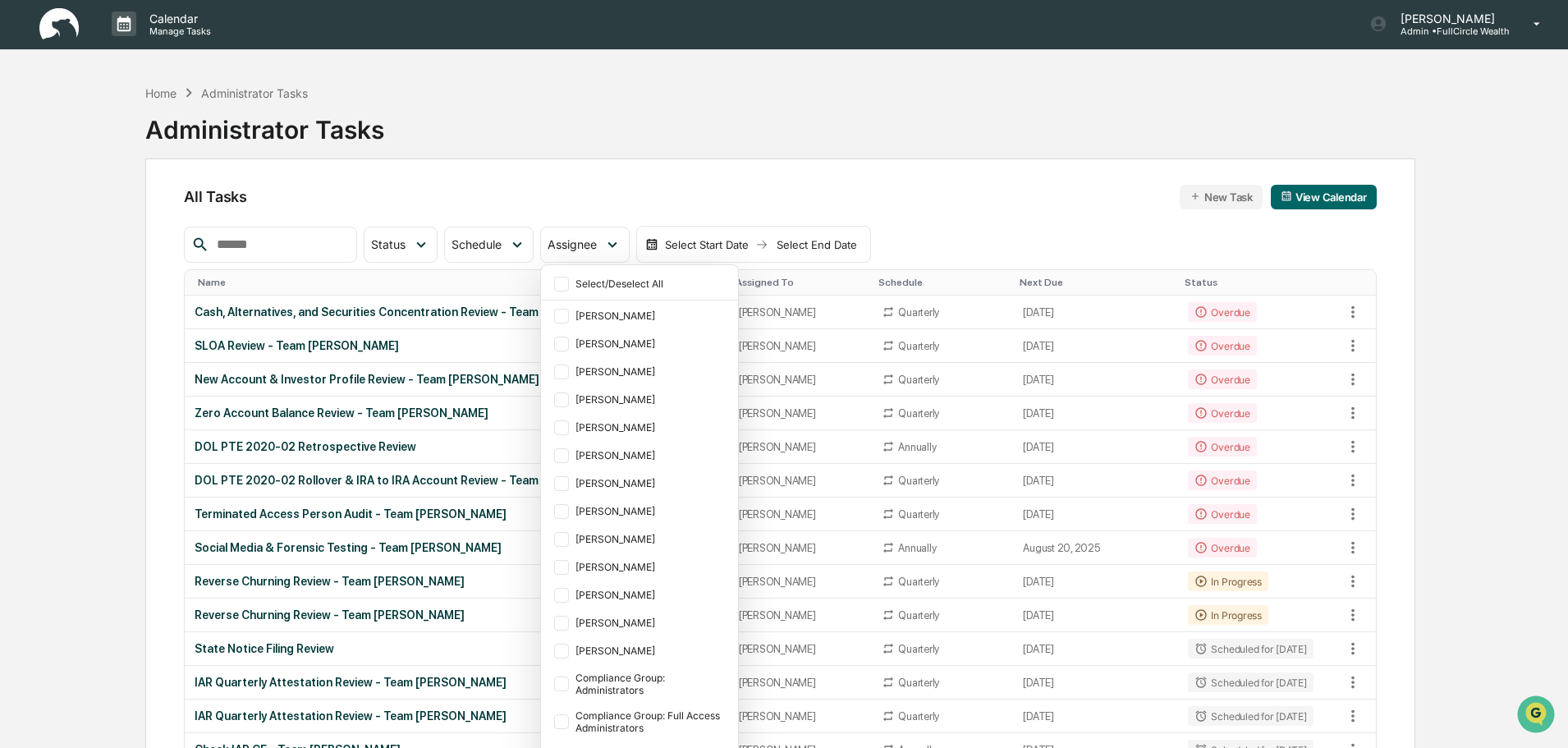
scroll to position [164, 0]
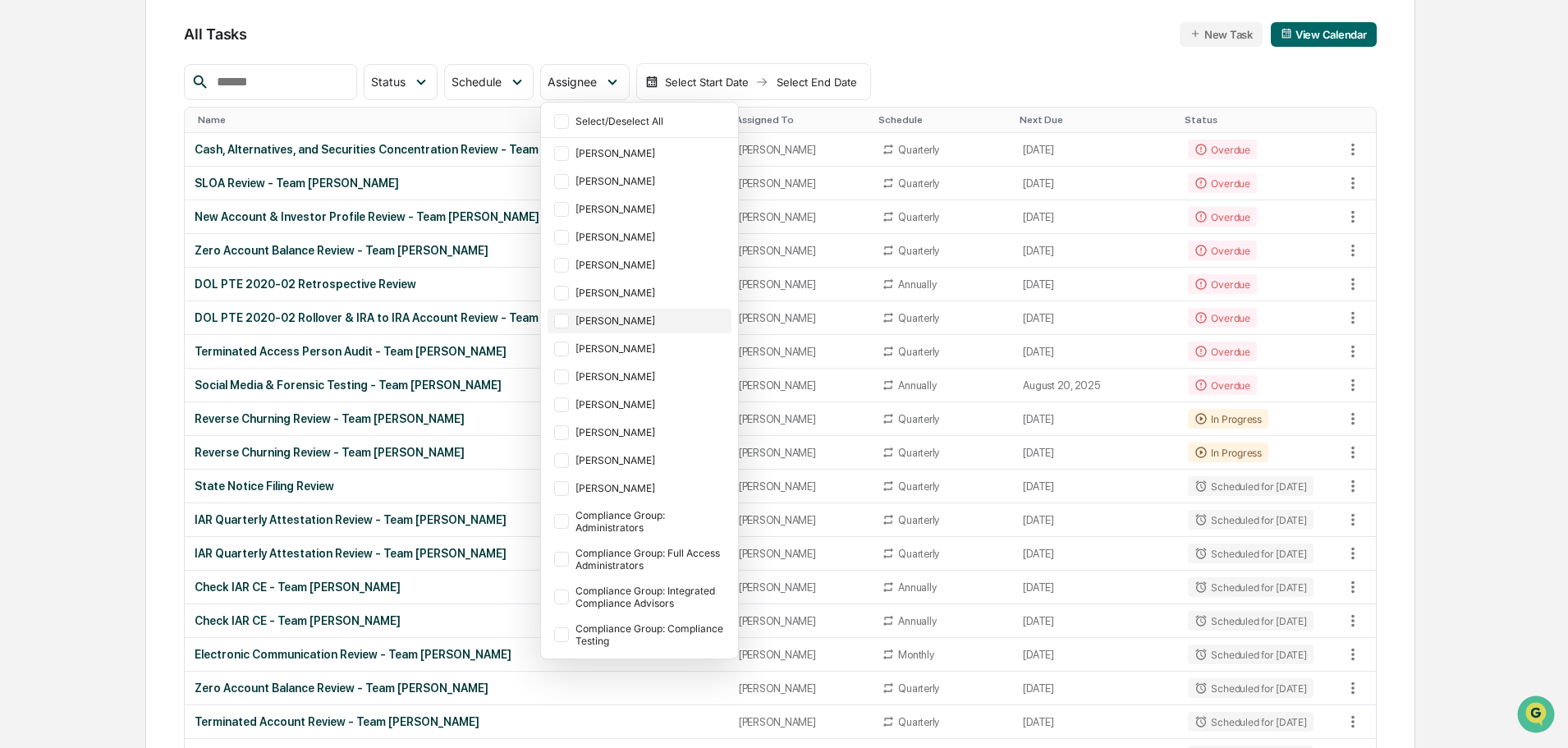
click at [659, 326] on div "Jamie Jenkins" at bounding box center [652, 320] width 152 height 12
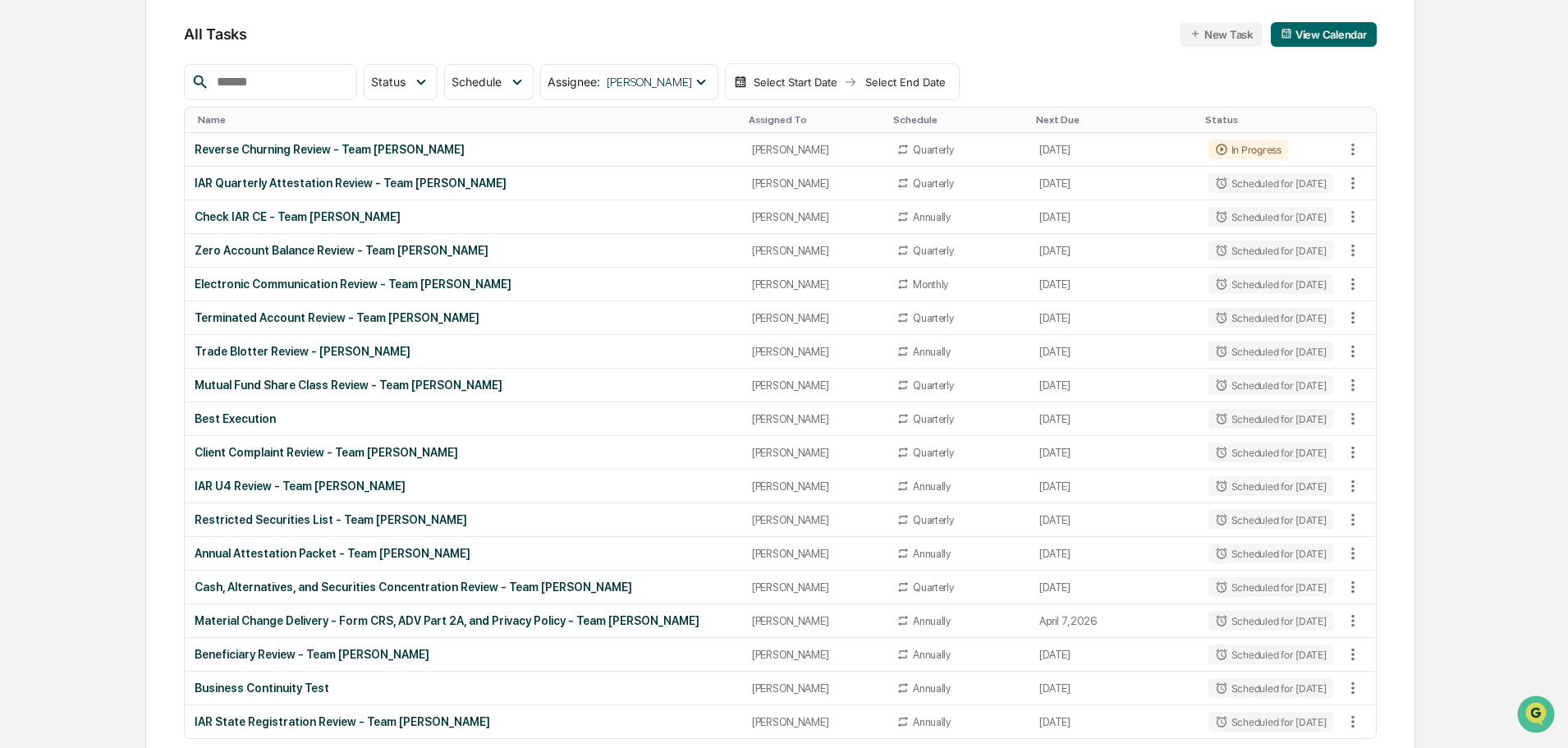
click at [1415, 203] on div "All Tasks New Task View Calendar Status Select/Deselect All Done In Progress Ac…" at bounding box center [780, 408] width 1271 height 825
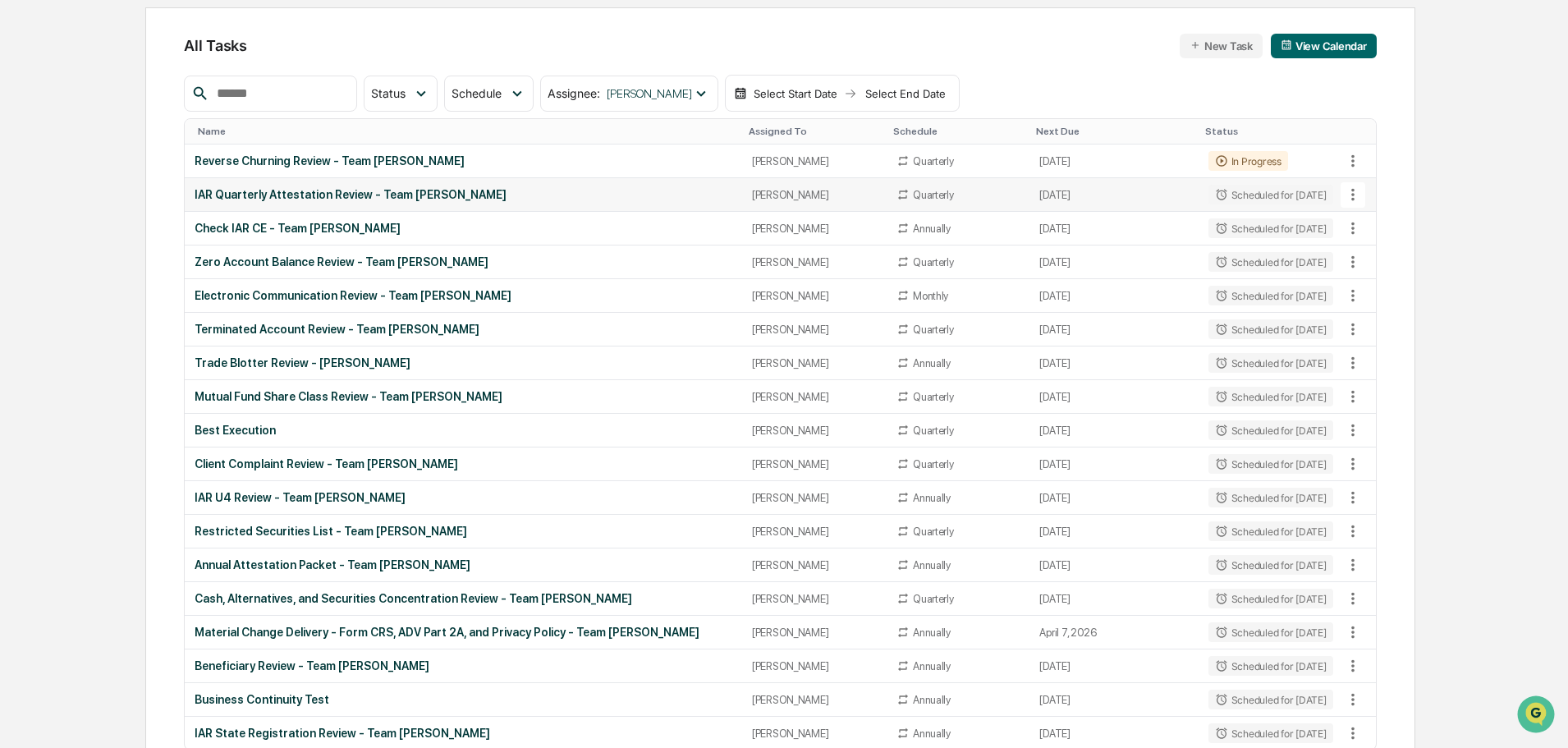
scroll to position [73, 0]
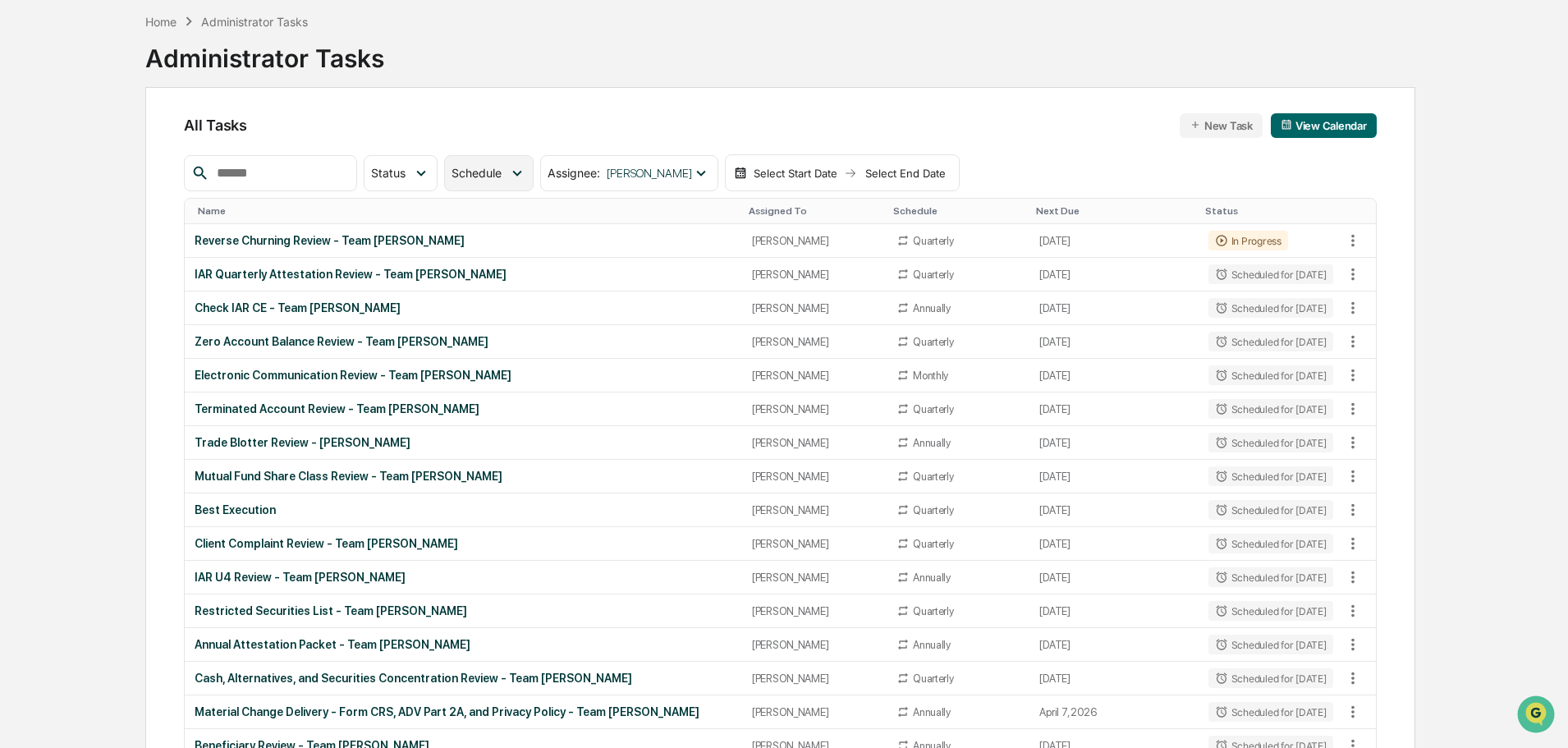
click at [526, 170] on icon at bounding box center [517, 173] width 18 height 18
click at [684, 180] on div "Assignee : Jamie Jenkins" at bounding box center [629, 173] width 177 height 36
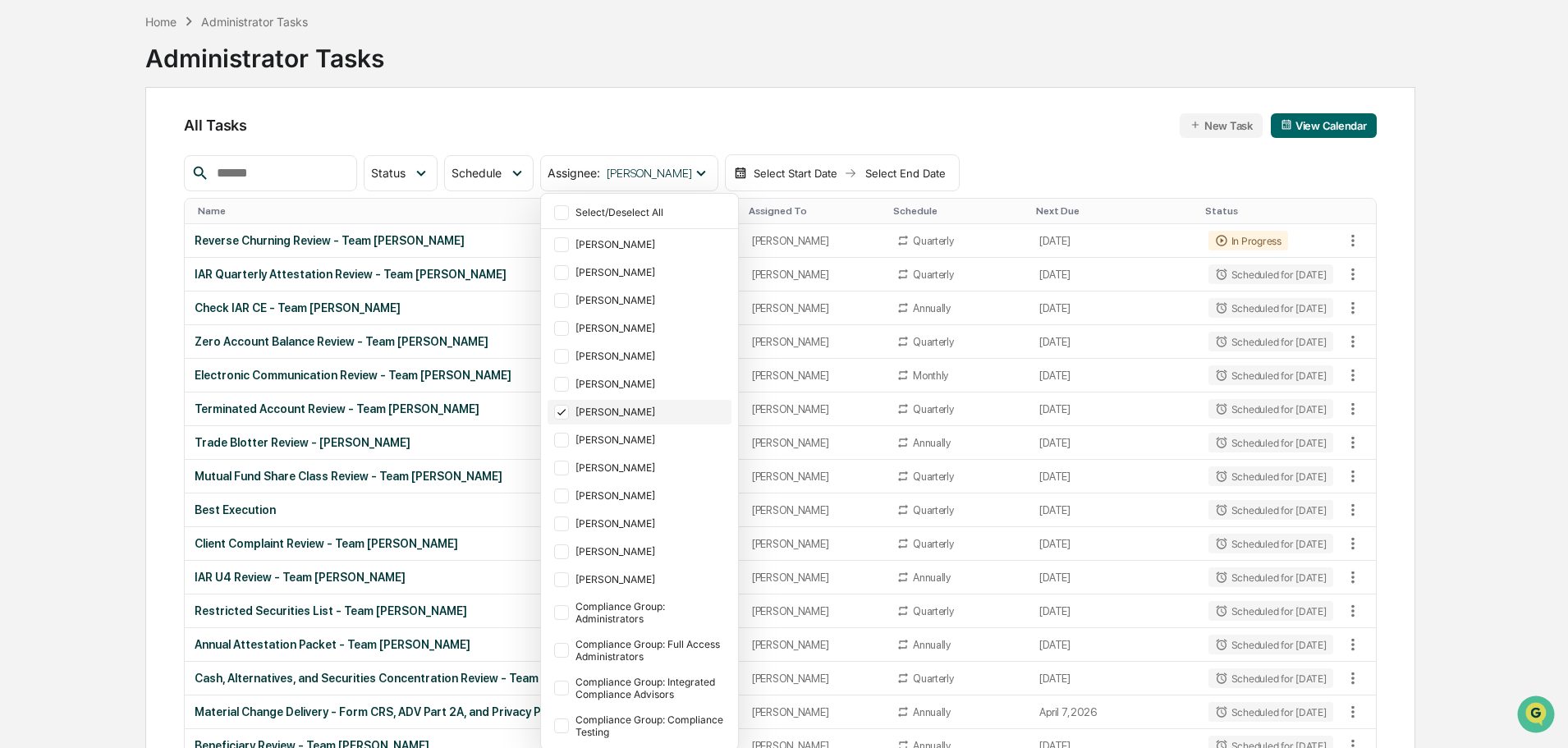
click at [628, 409] on div "Jamie Jenkins" at bounding box center [652, 412] width 152 height 12
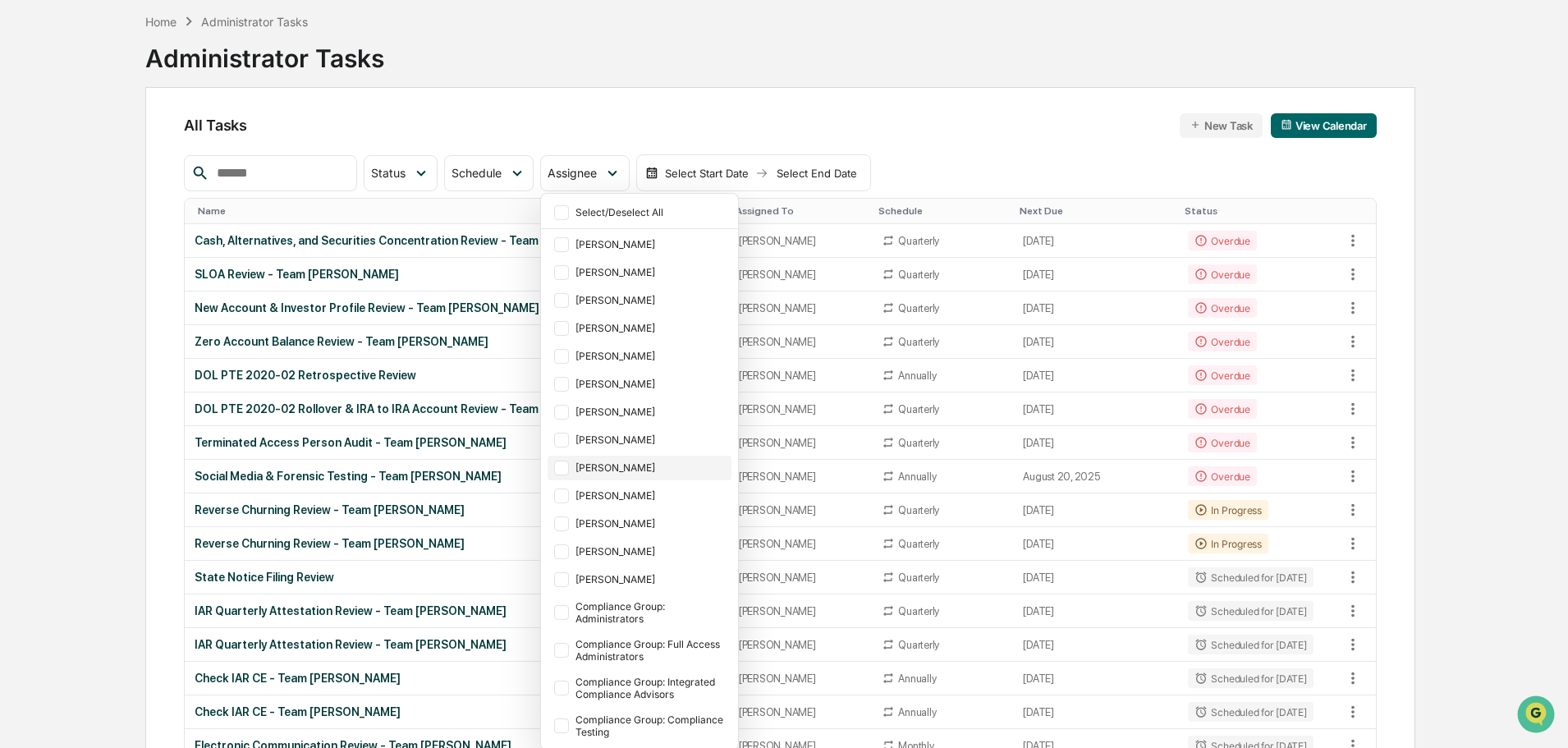
click at [660, 463] on div "[PERSON_NAME]" at bounding box center [652, 468] width 152 height 12
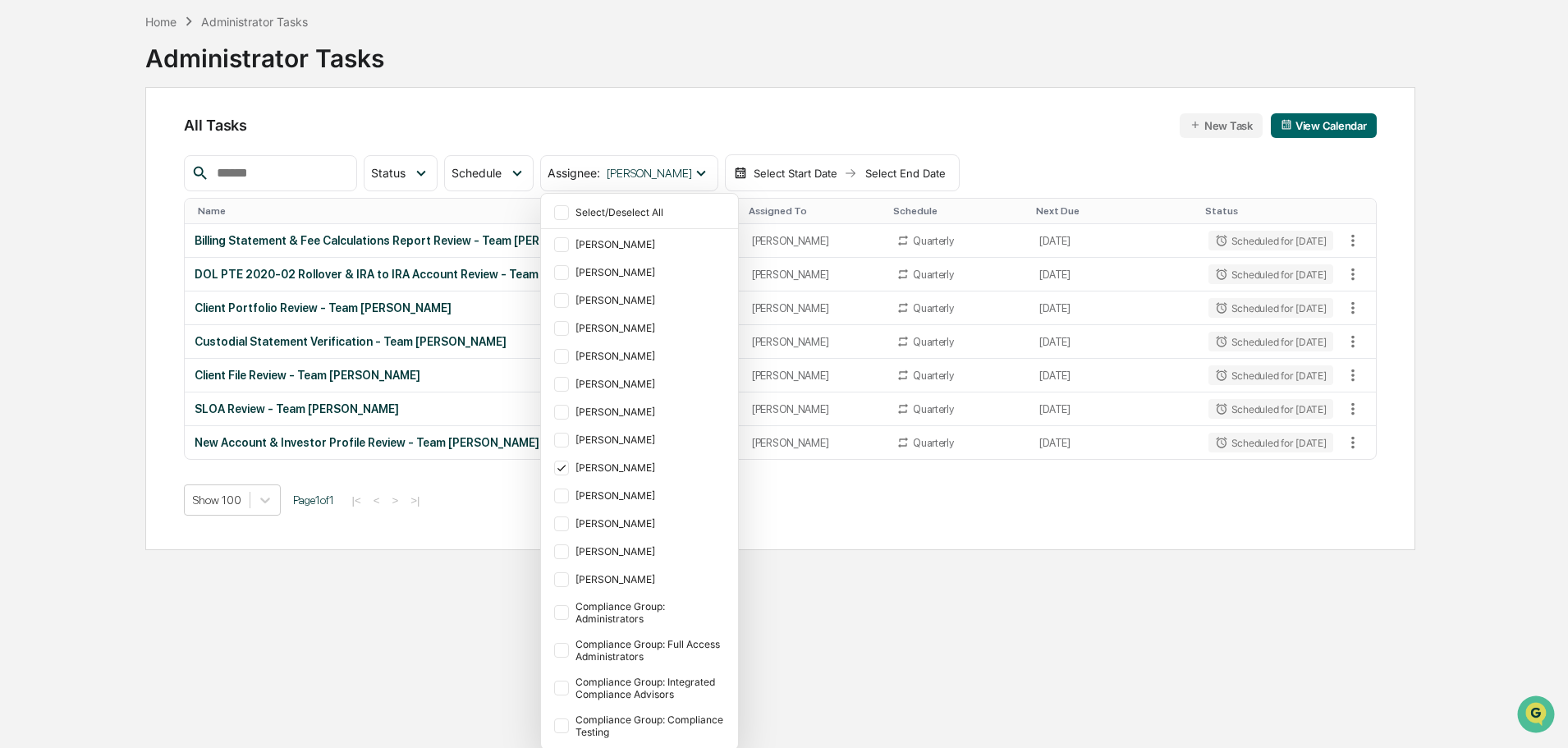
click at [1436, 215] on div "Home Administrator Tasks Administrator Tasks All Tasks New Task View Calendar S…" at bounding box center [780, 379] width 1319 height 748
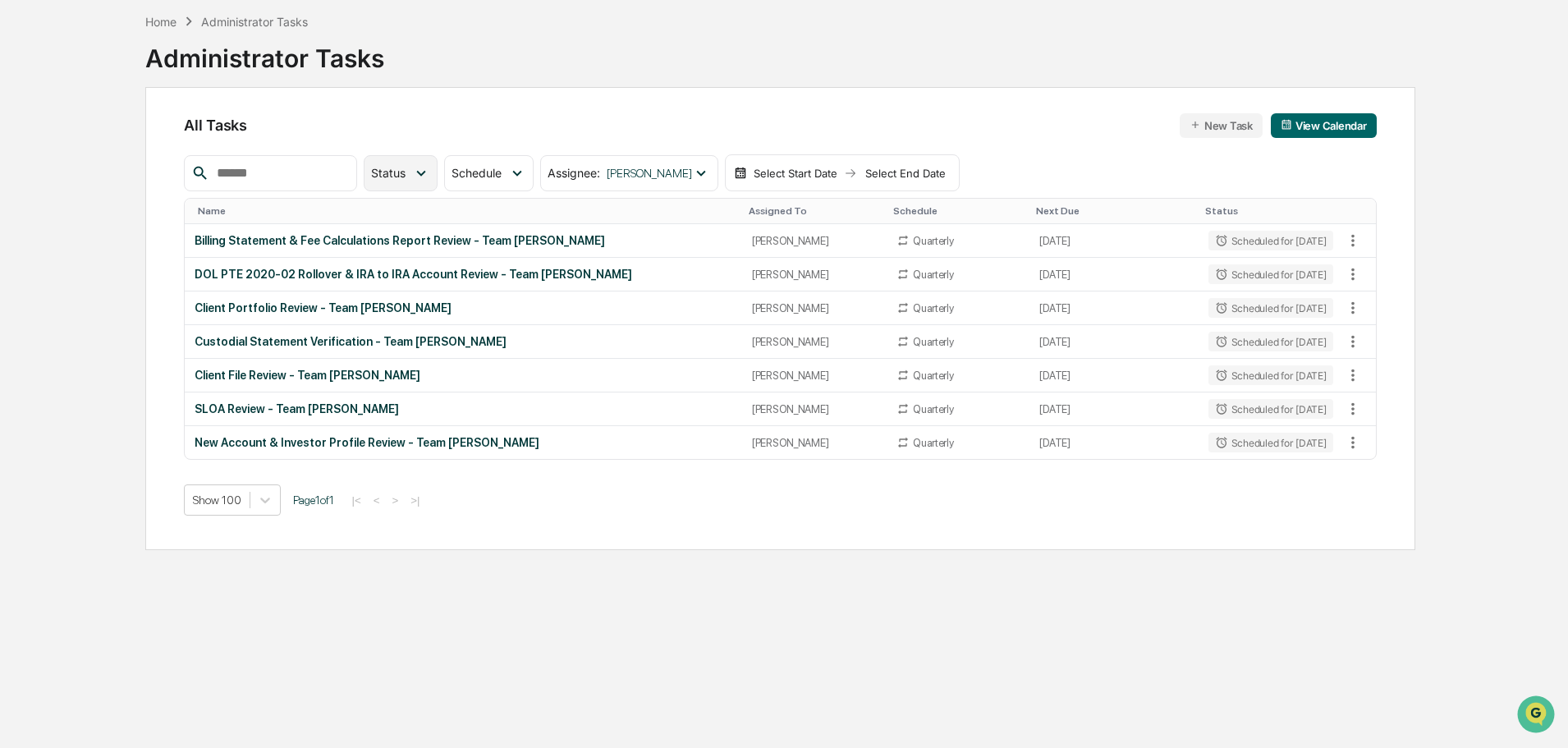
click at [430, 174] on icon at bounding box center [421, 173] width 18 height 18
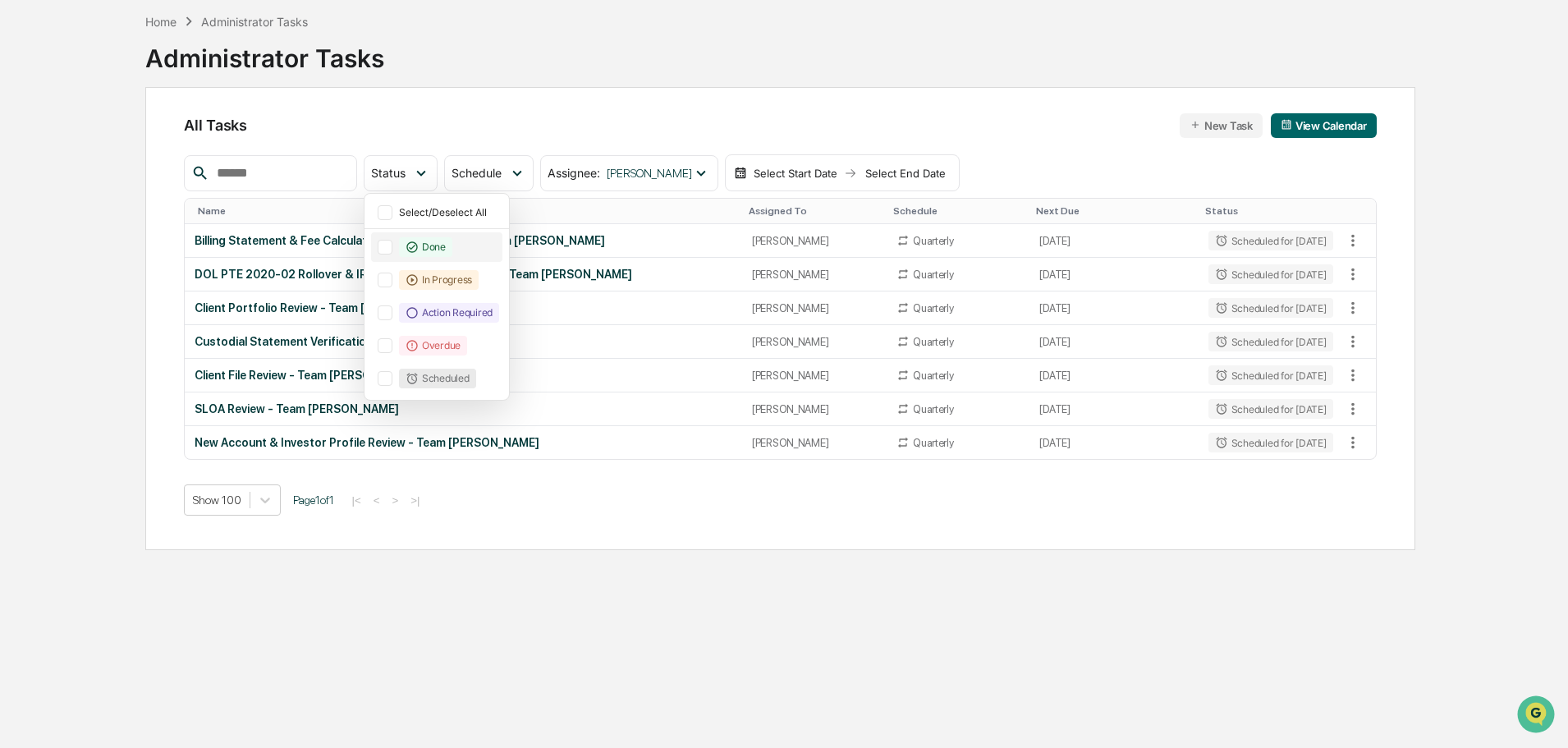
click at [453, 248] on div "Done" at bounding box center [426, 248] width 54 height 20
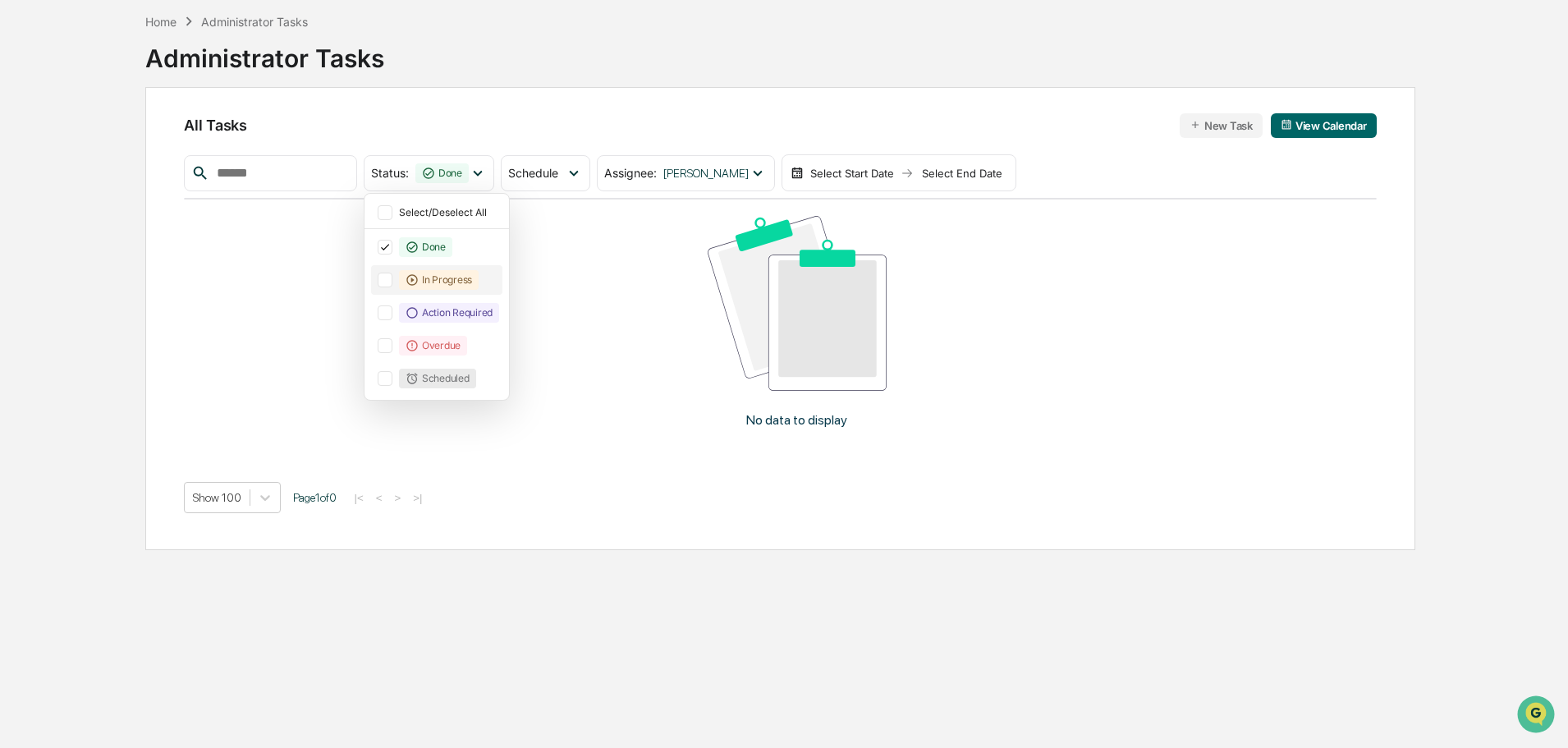
click at [479, 283] on div "In Progress" at bounding box center [439, 280] width 80 height 20
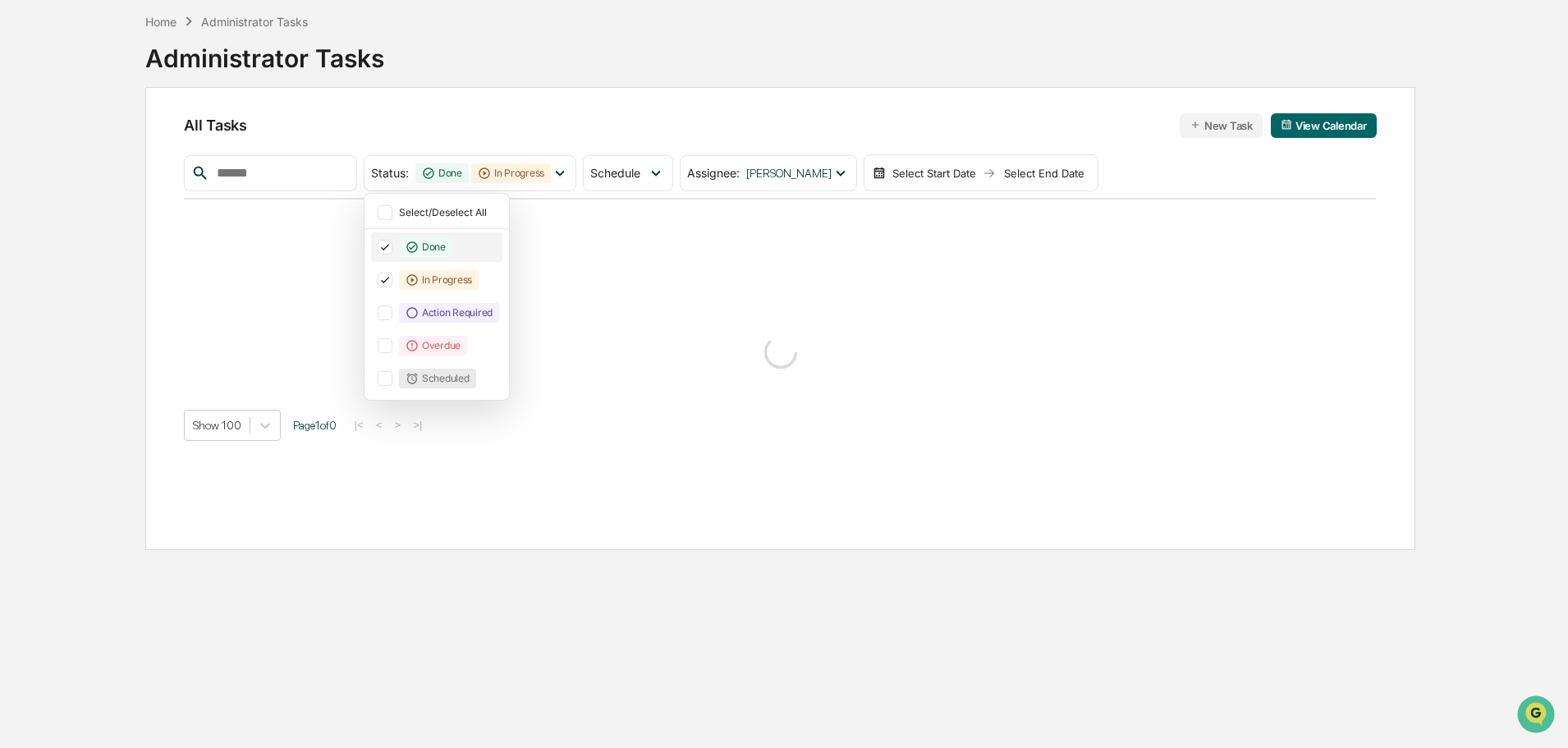
click at [453, 254] on div "Done" at bounding box center [426, 248] width 54 height 20
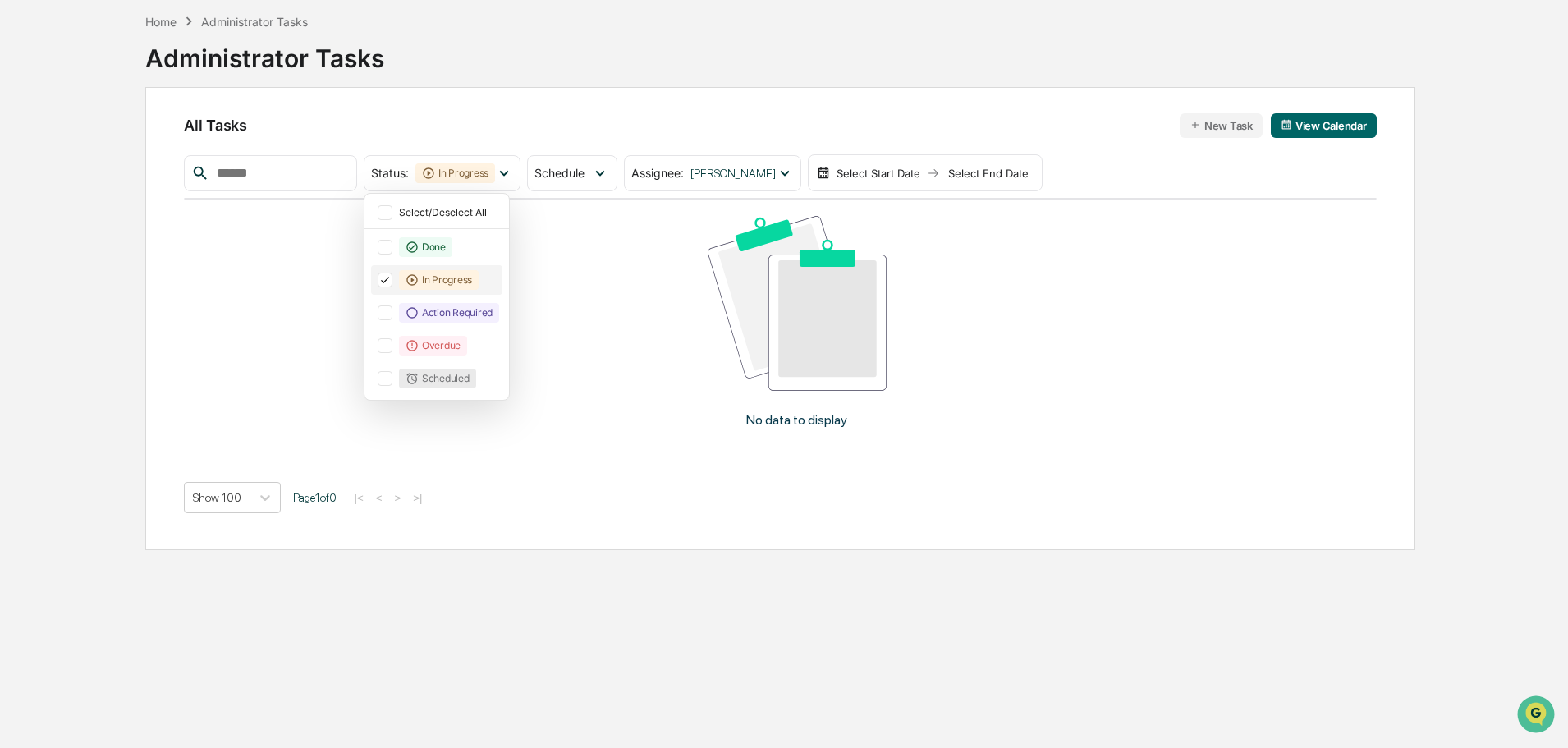
click at [458, 280] on div "In Progress" at bounding box center [439, 280] width 80 height 20
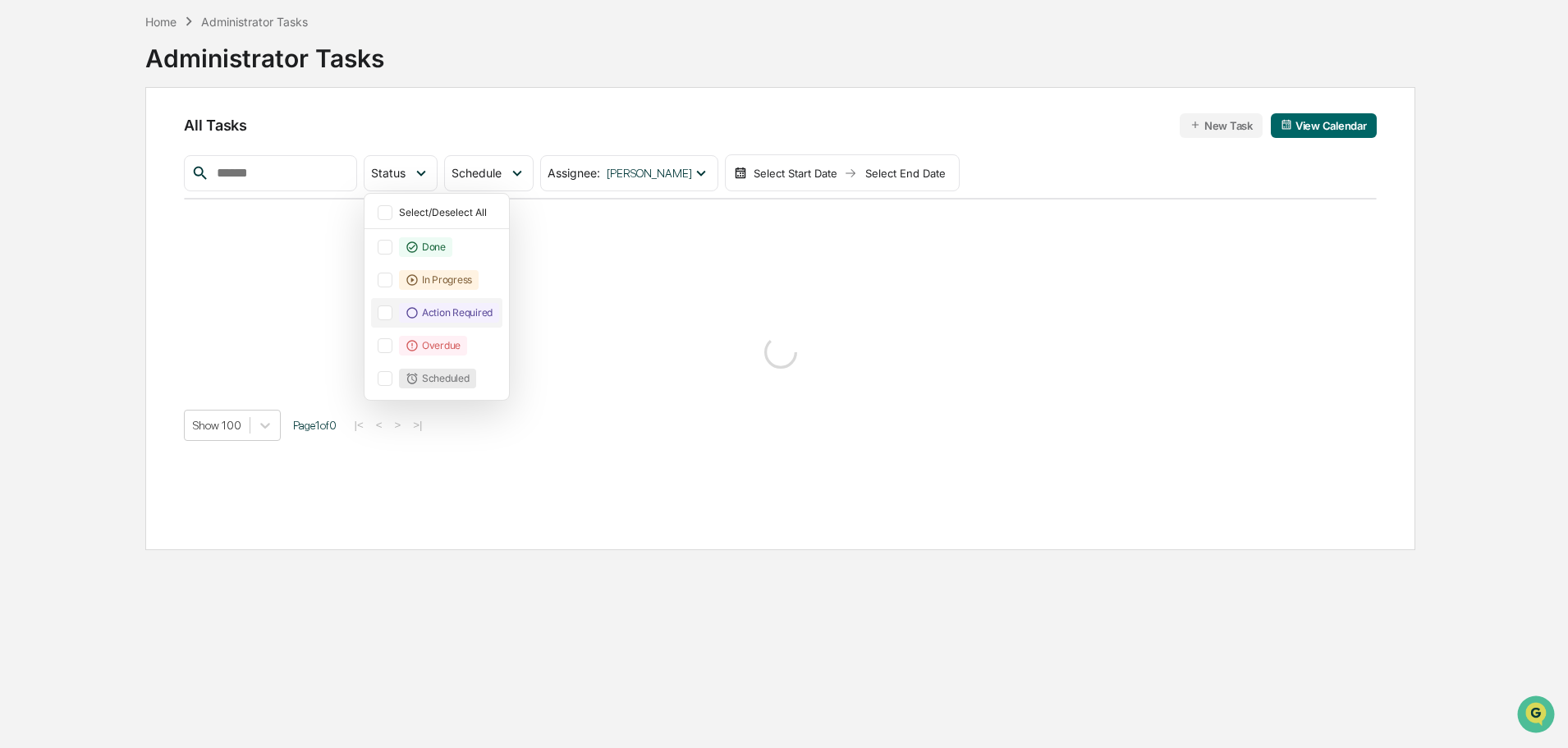
click at [466, 299] on div "Action Required" at bounding box center [437, 313] width 131 height 30
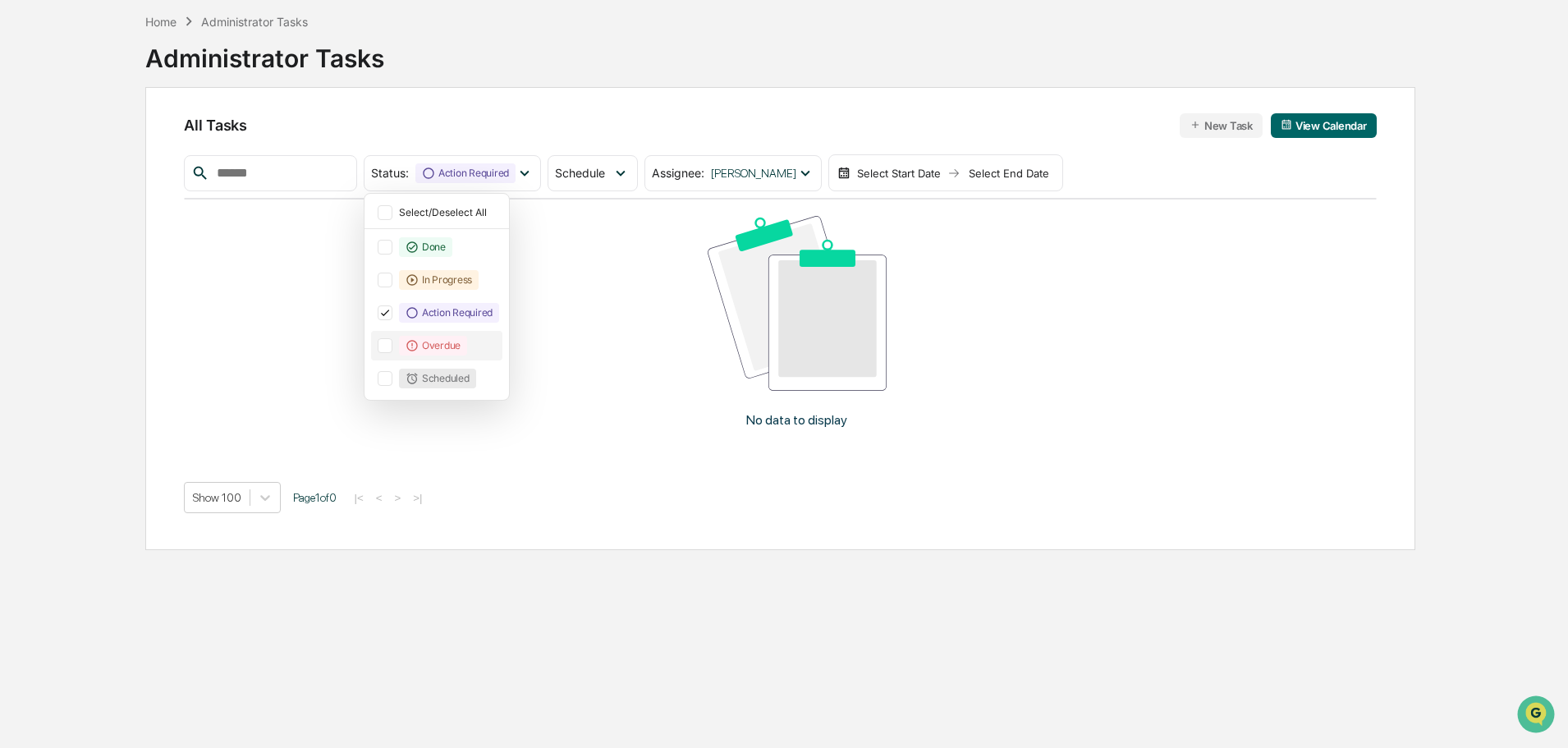
click at [465, 350] on div "Overdue" at bounding box center [433, 346] width 68 height 20
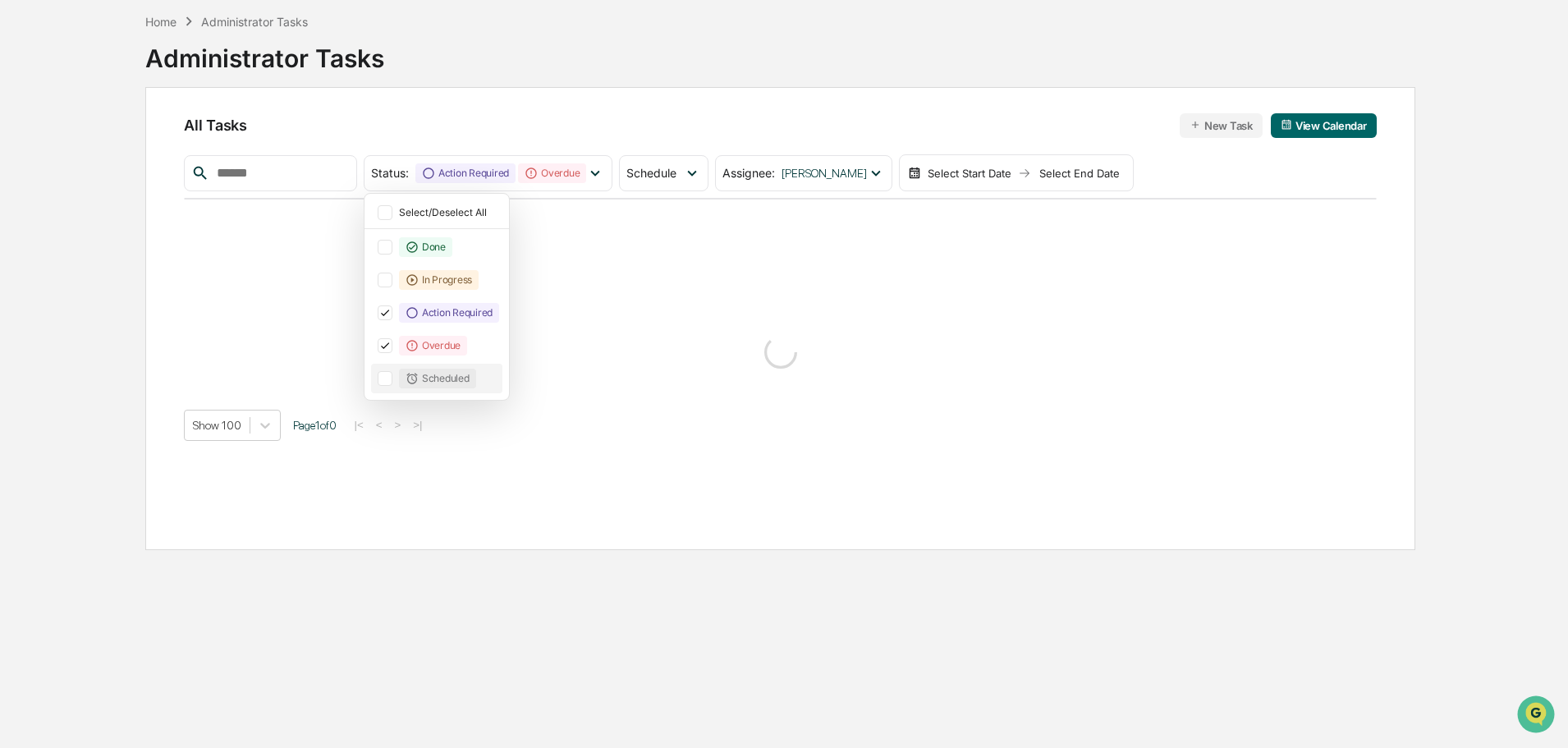
click at [462, 381] on div "Scheduled" at bounding box center [438, 379] width 78 height 20
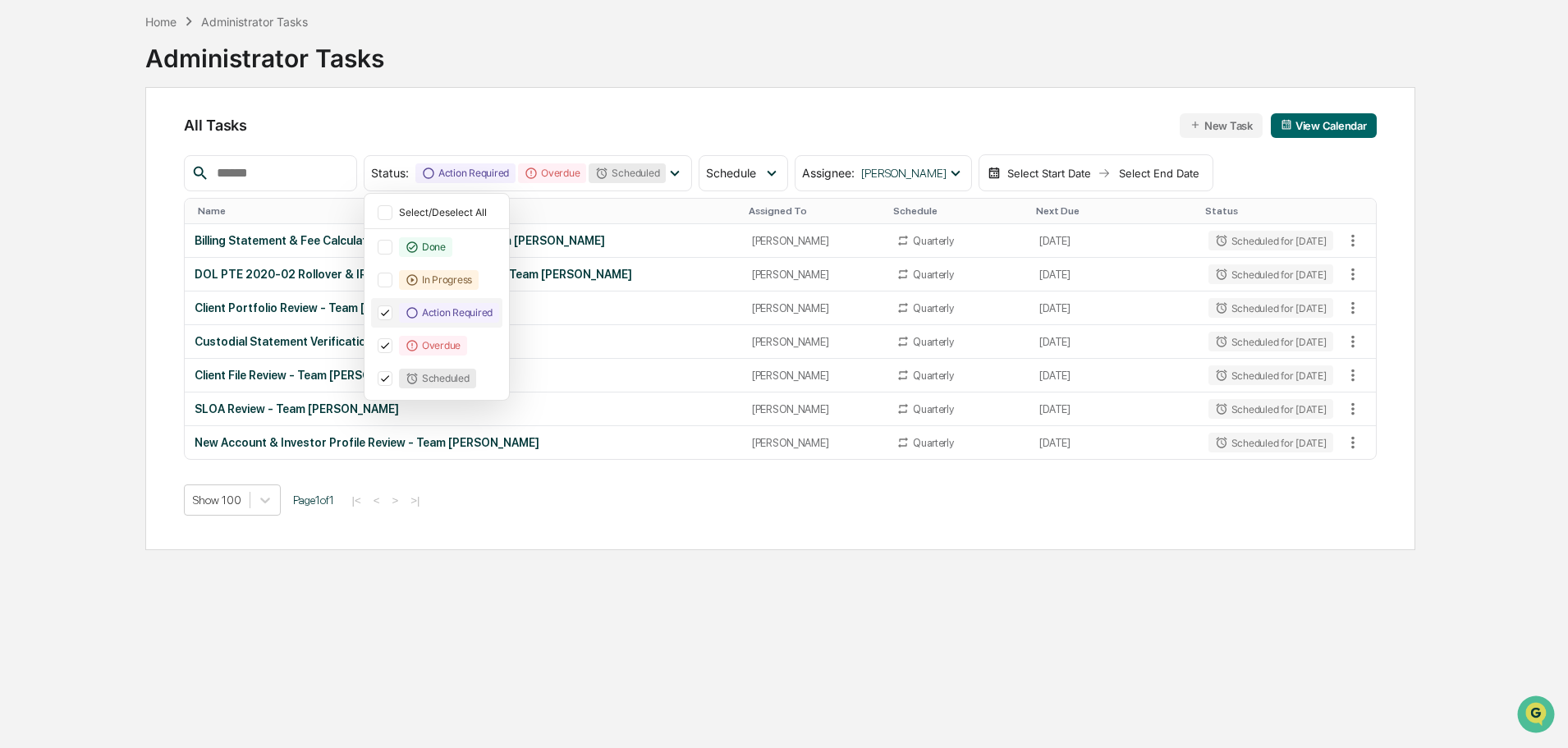
click at [482, 317] on div "Action Required" at bounding box center [449, 313] width 100 height 20
click at [468, 359] on div "Overdue" at bounding box center [437, 346] width 131 height 30
click at [463, 383] on div "Scheduled" at bounding box center [438, 379] width 78 height 20
click at [392, 217] on div at bounding box center [385, 212] width 15 height 15
click at [1027, 103] on div "All Tasks New Task View Calendar Status : Done In Progress Action Required Over…" at bounding box center [780, 317] width 1271 height 463
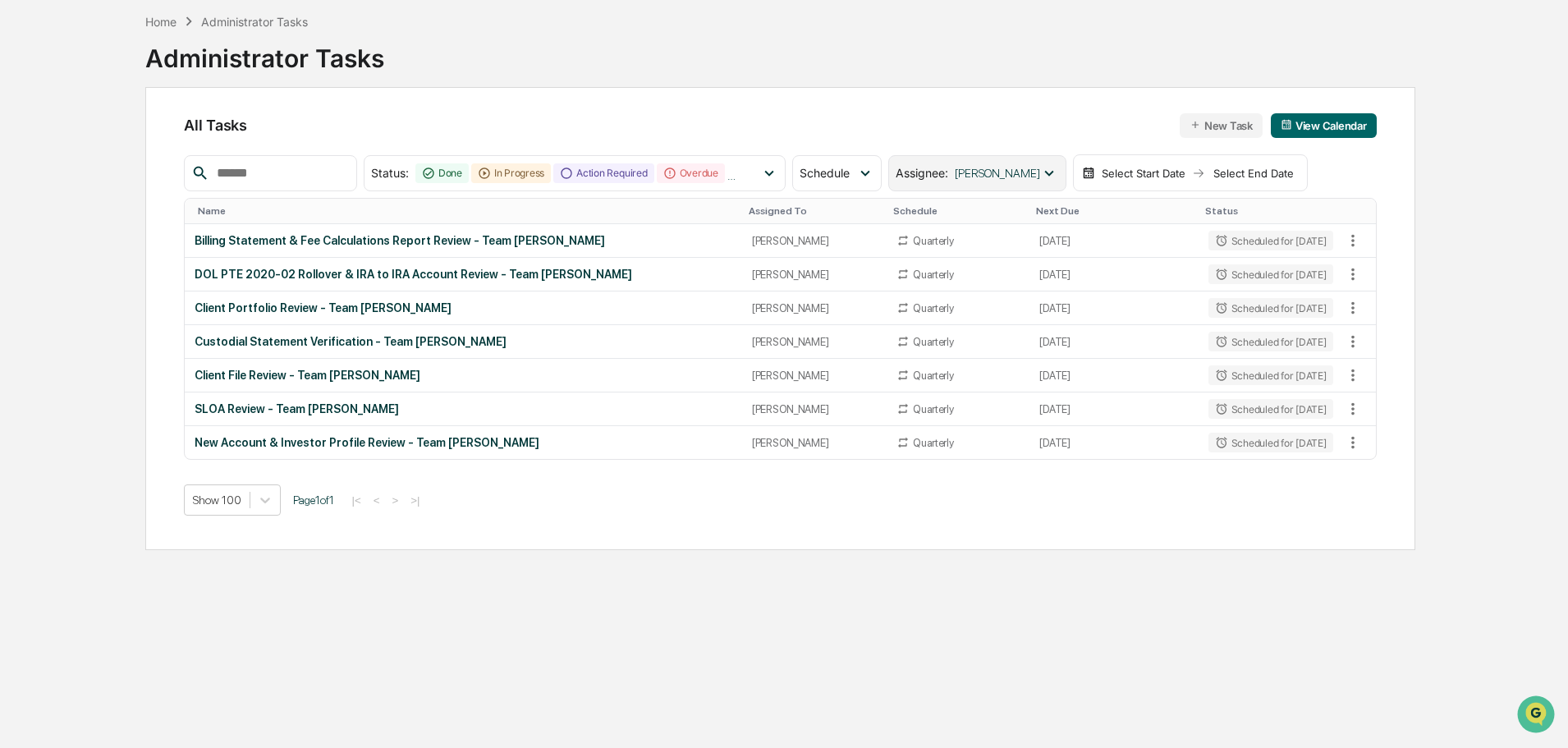
click at [1027, 188] on div "Assignee : Leo Abundez" at bounding box center [977, 173] width 177 height 36
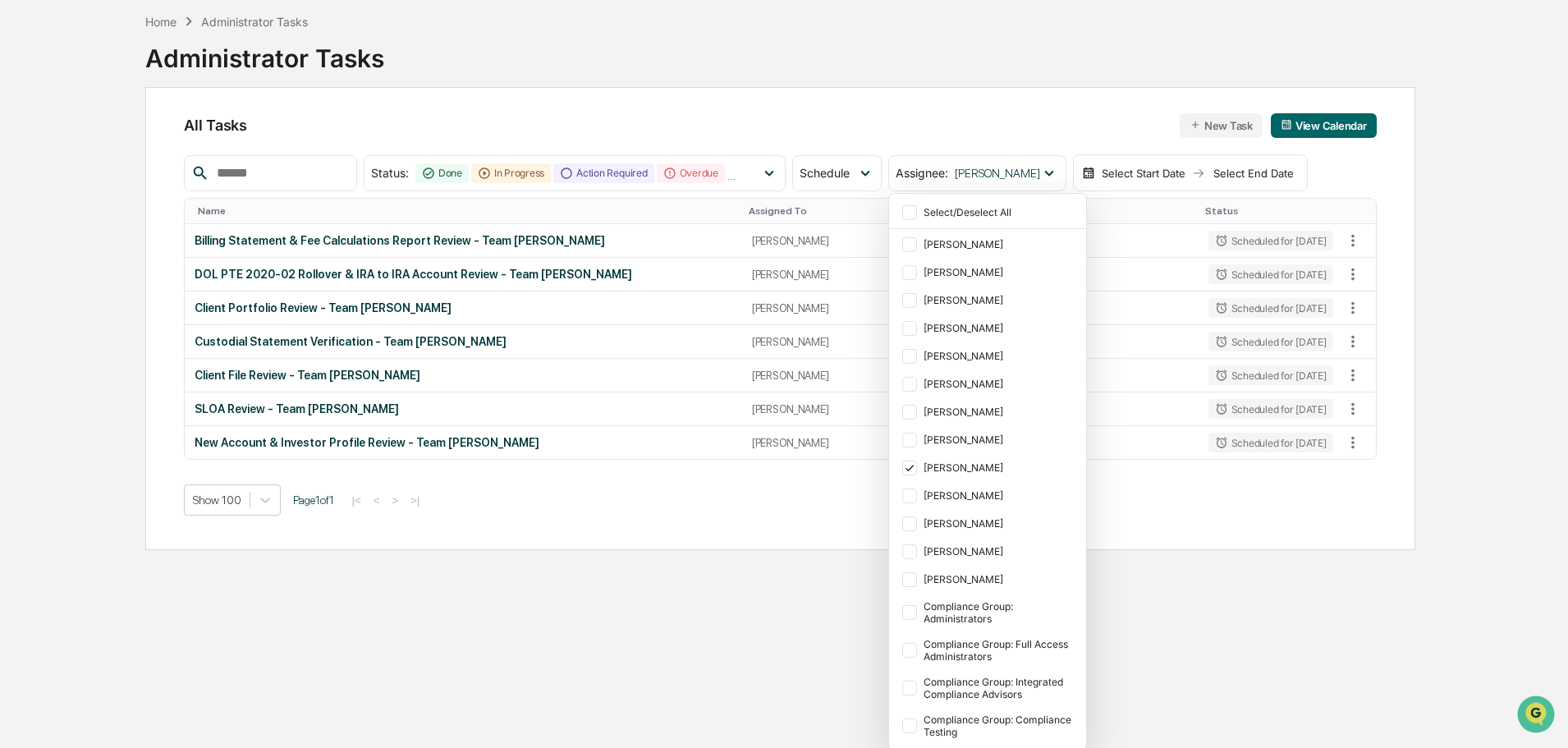
click at [1137, 185] on div "Select Start Date Select End Date" at bounding box center [1191, 173] width 235 height 38
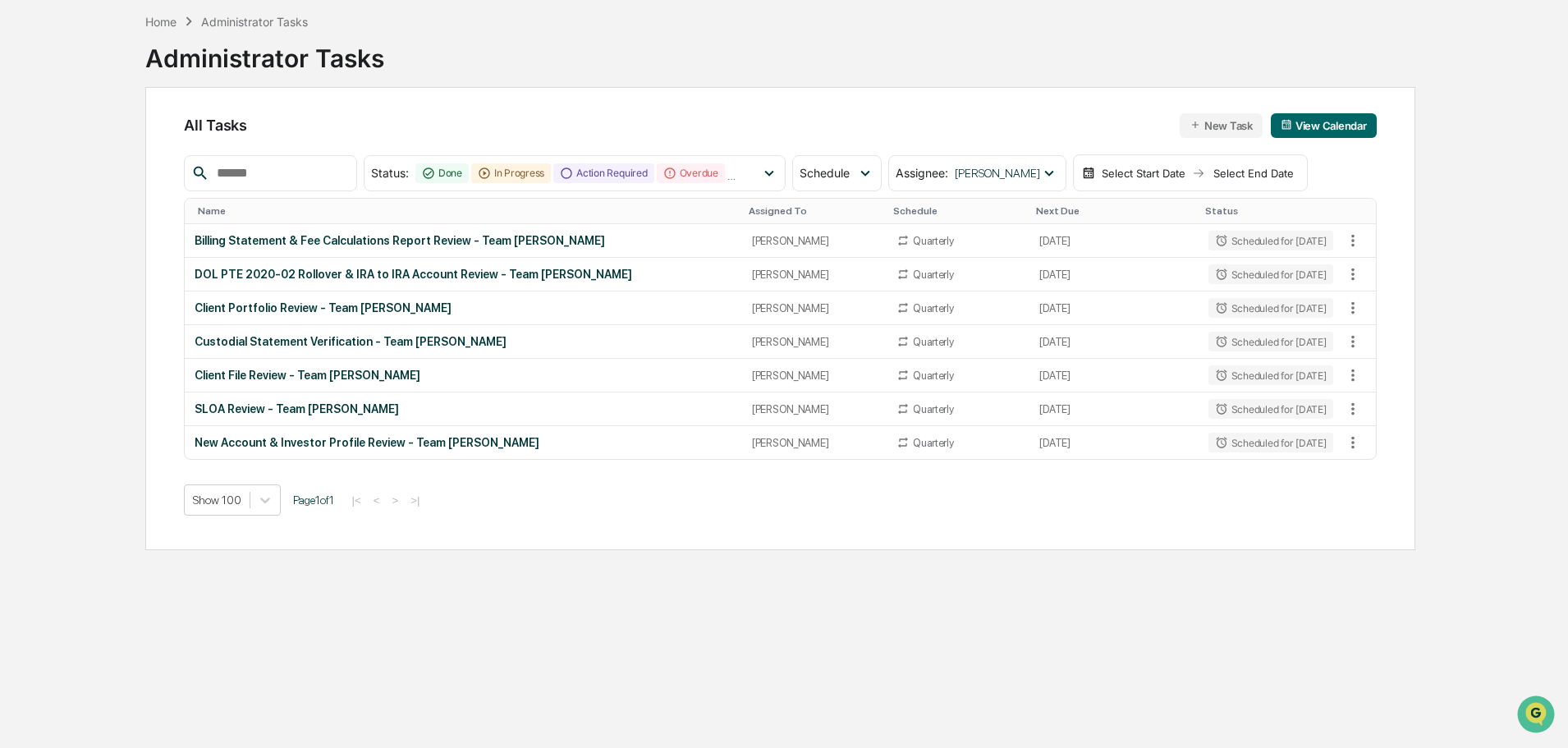
click at [1139, 181] on div "Select Start Date Select End Date" at bounding box center [1191, 173] width 235 height 38
click at [1160, 168] on div "Select Start Date" at bounding box center [1143, 173] width 91 height 13
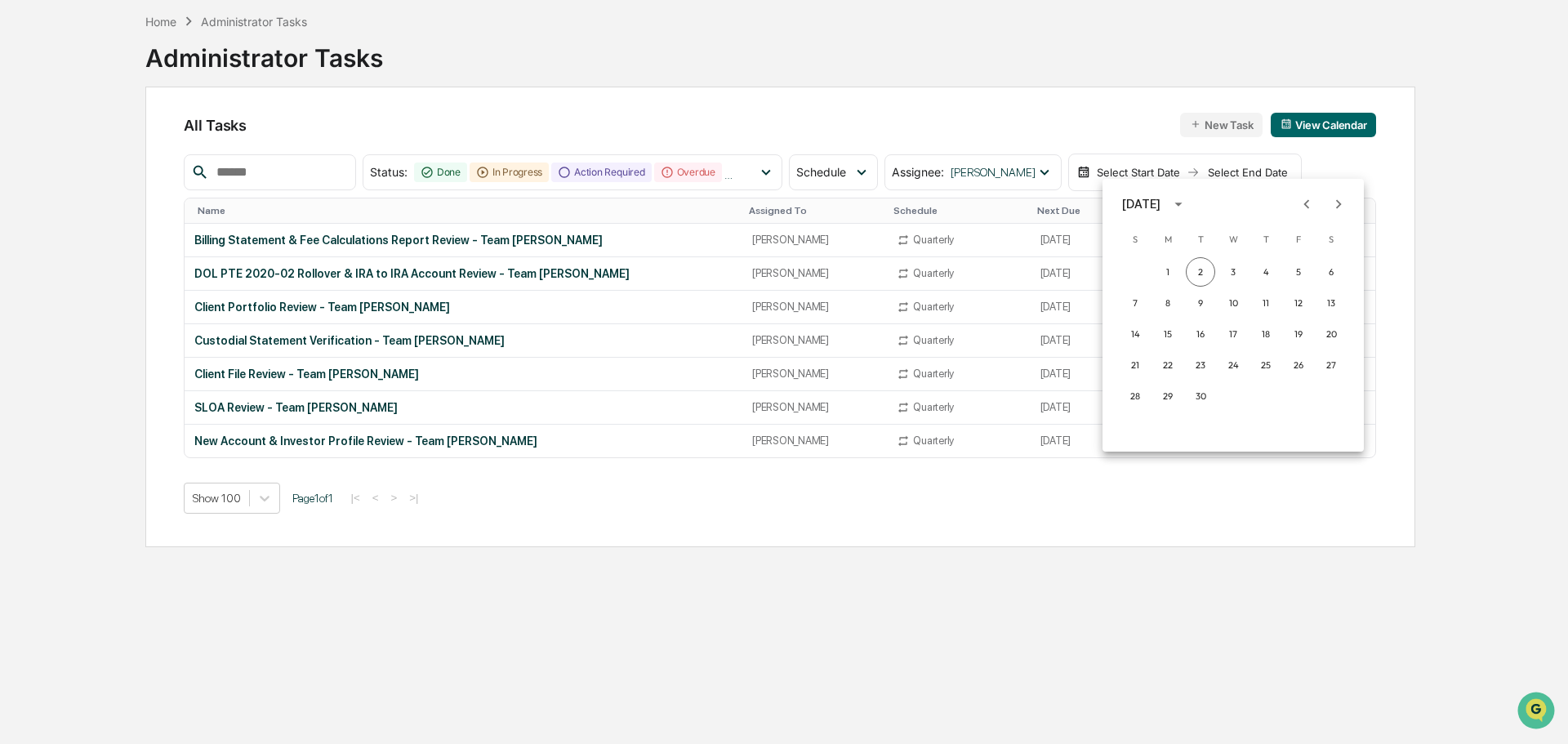
click at [1303, 205] on icon "Previous month" at bounding box center [1306, 204] width 18 height 18
click at [1136, 269] on button "1" at bounding box center [1135, 272] width 30 height 30
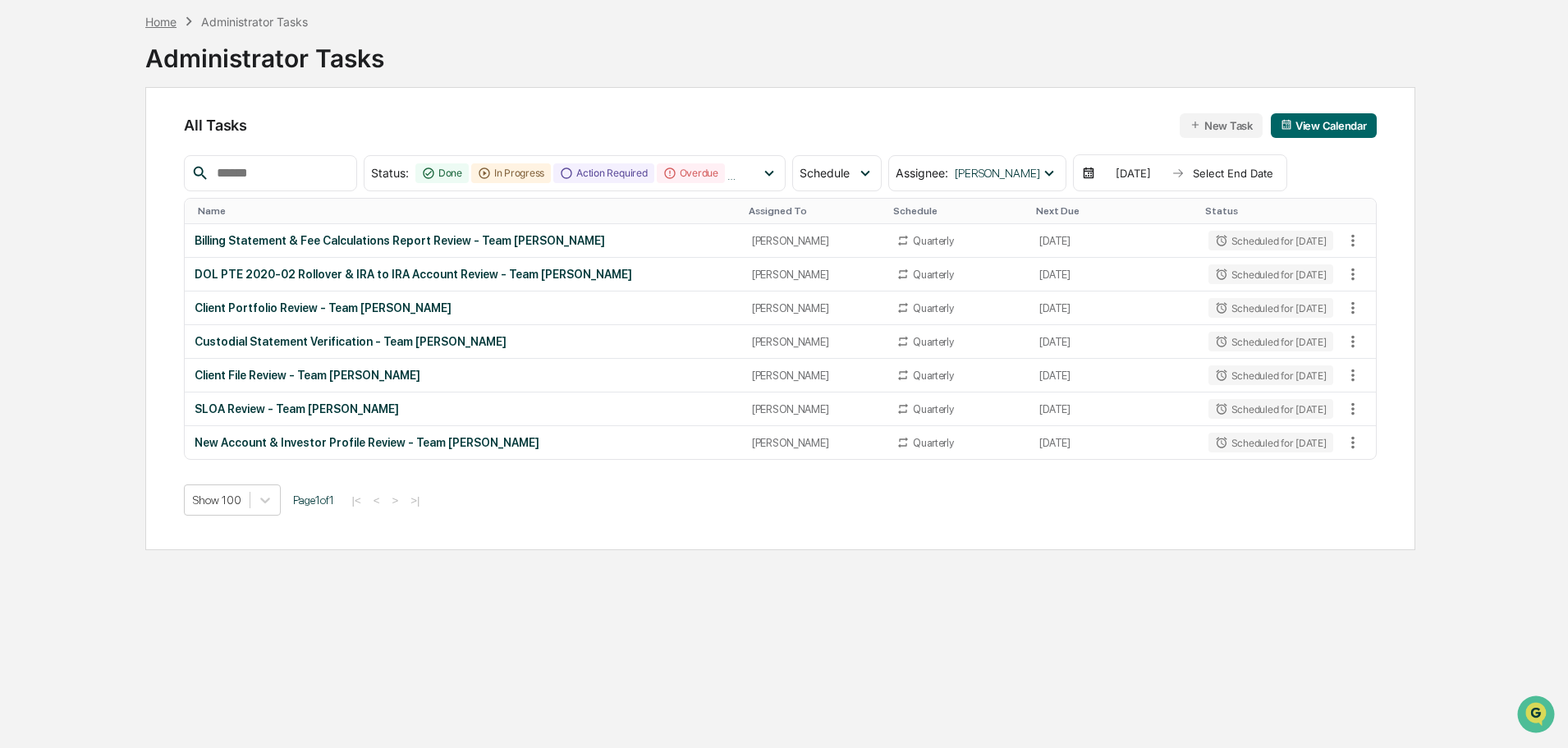
click at [176, 26] on div "Home" at bounding box center [160, 22] width 31 height 14
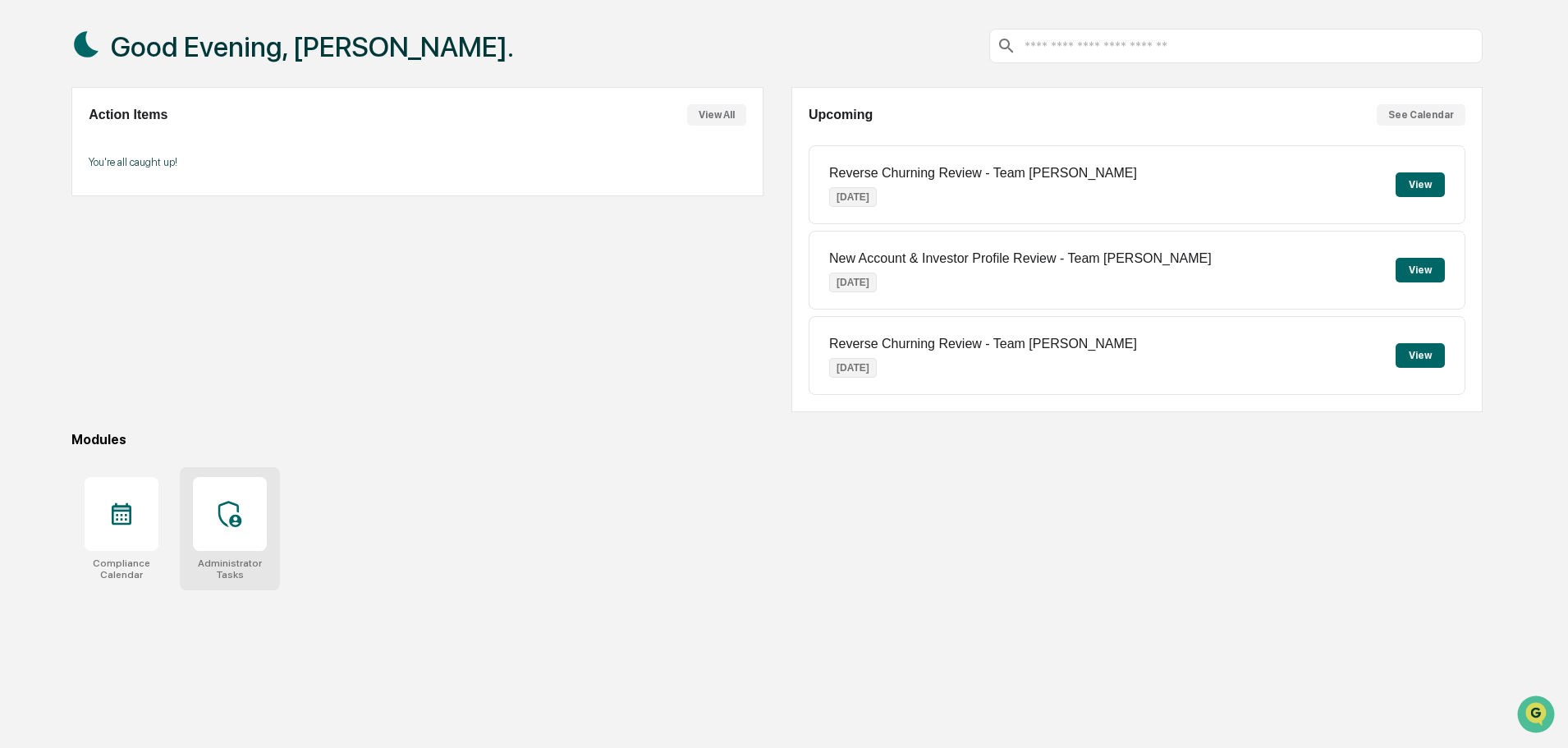
click at [215, 513] on div at bounding box center [230, 513] width 74 height 74
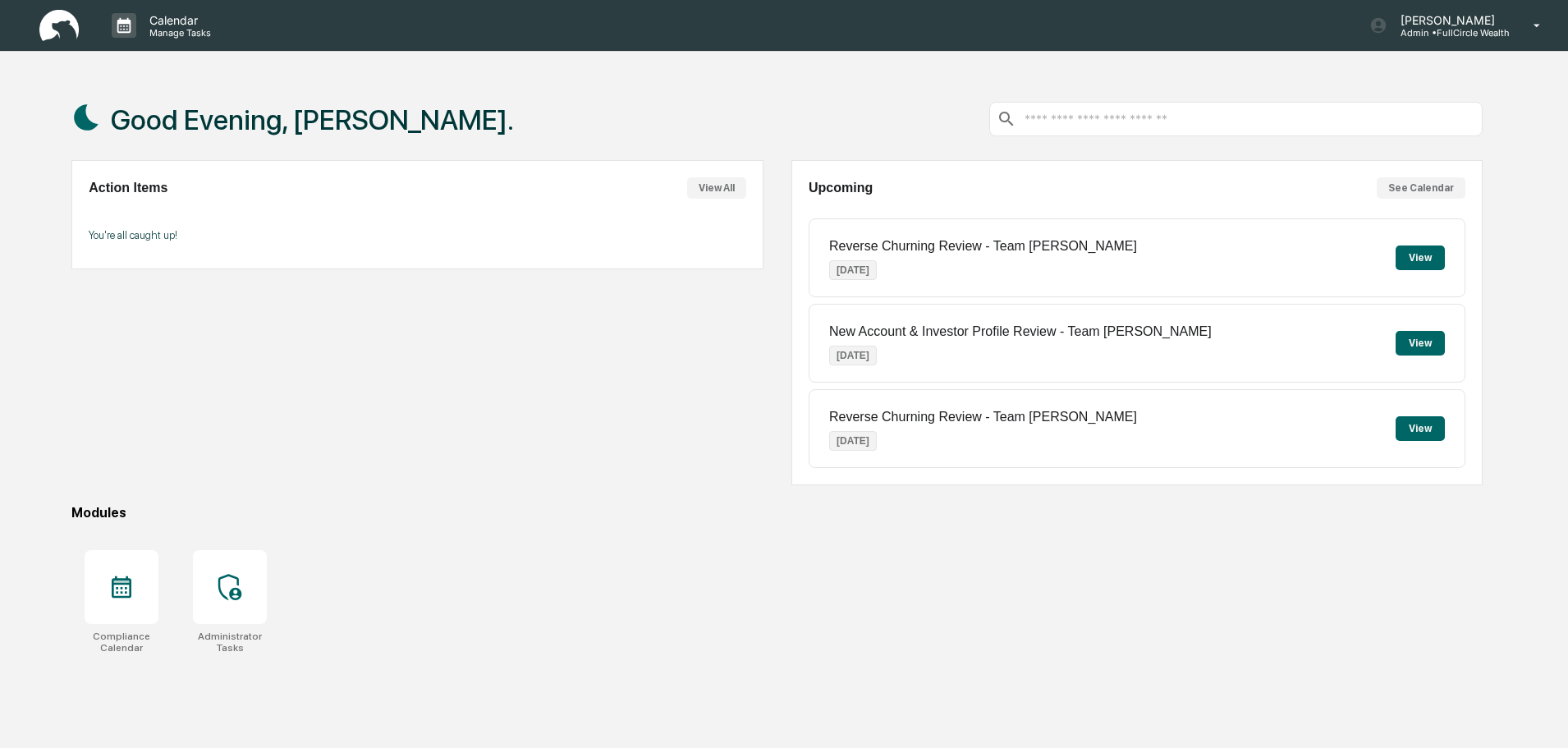
scroll to position [73, 0]
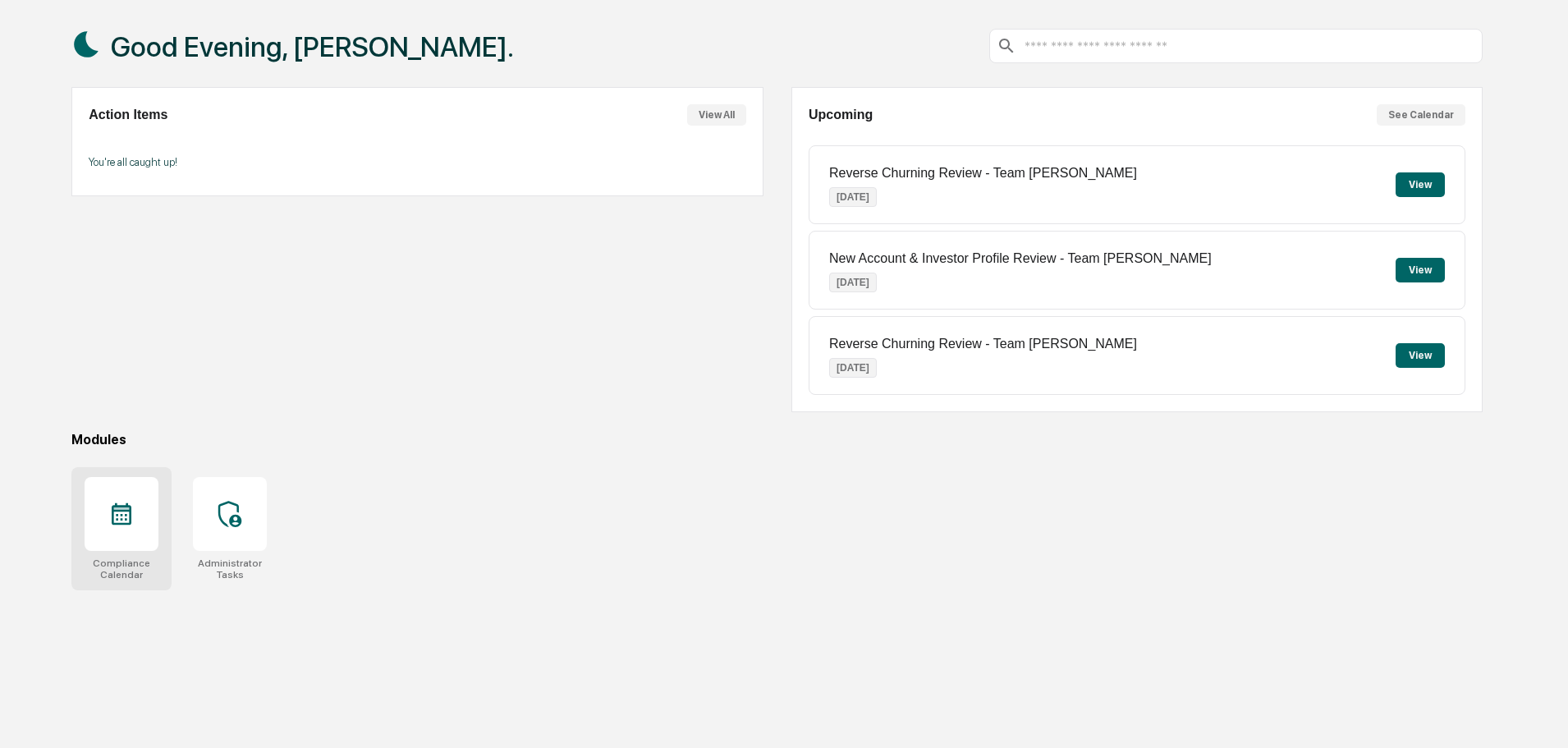
click at [145, 514] on div at bounding box center [121, 513] width 74 height 74
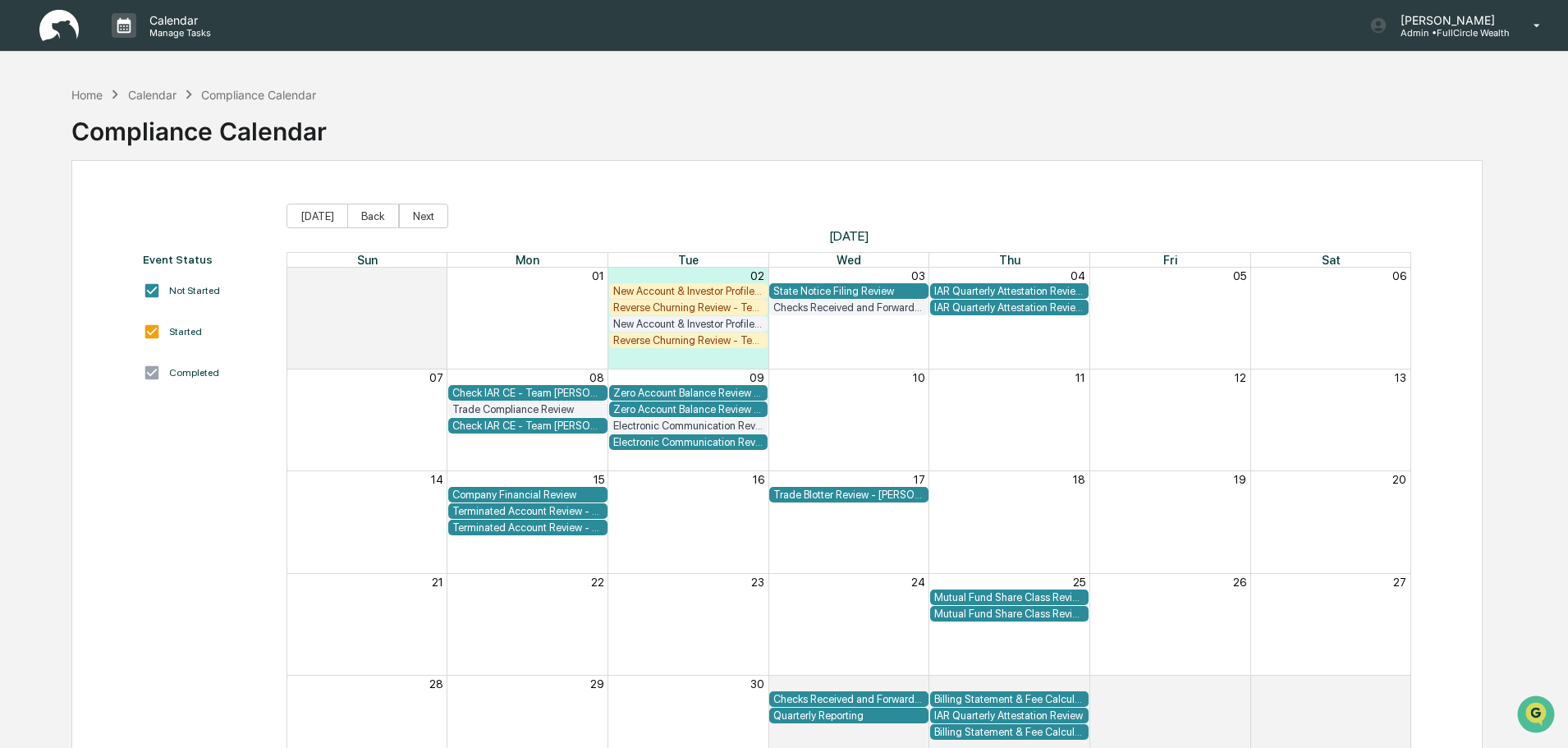
click at [707, 293] on div "New Account & Investor Profile Review - Team [PERSON_NAME]" at bounding box center [688, 290] width 151 height 12
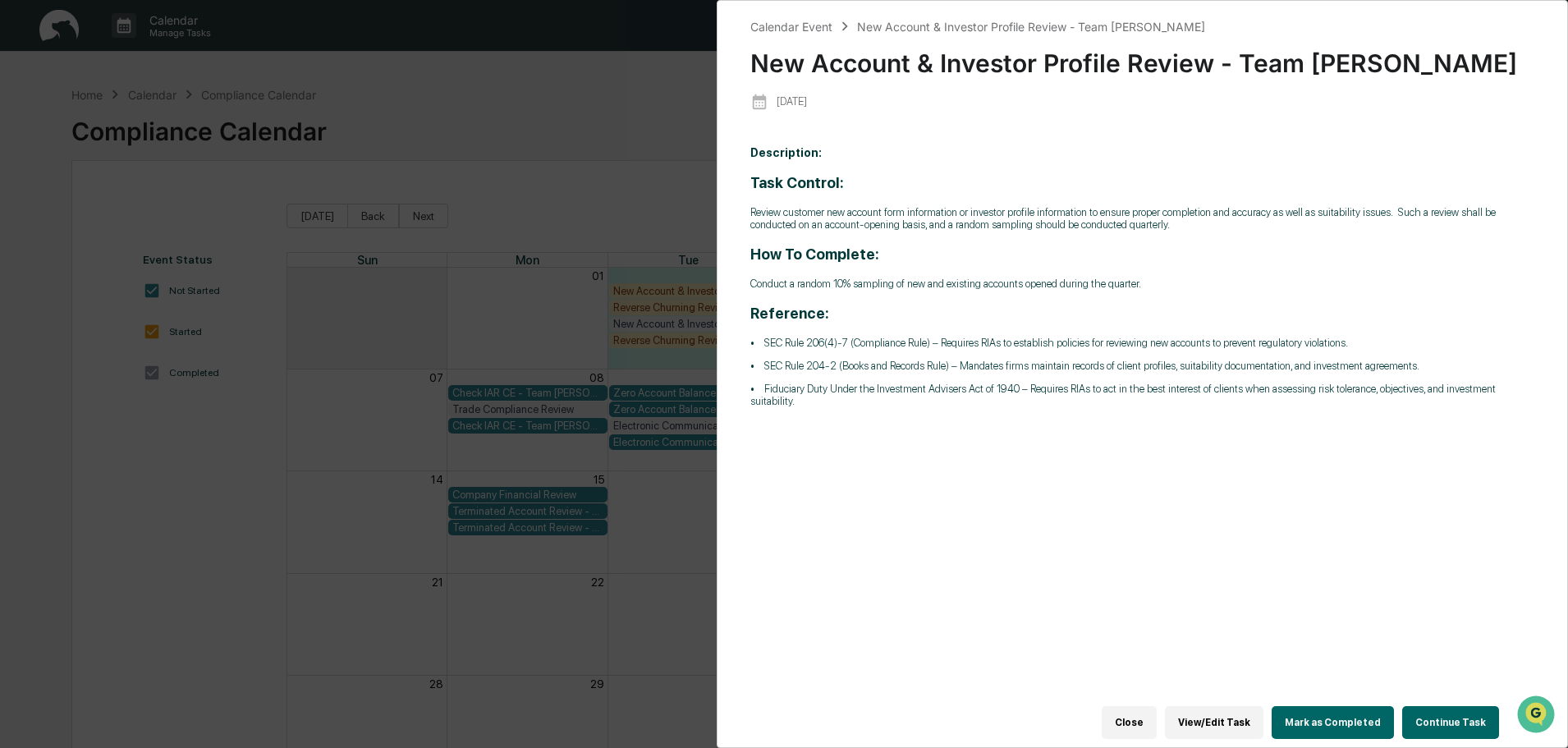
click at [1328, 719] on button "Mark as Completed" at bounding box center [1332, 722] width 122 height 33
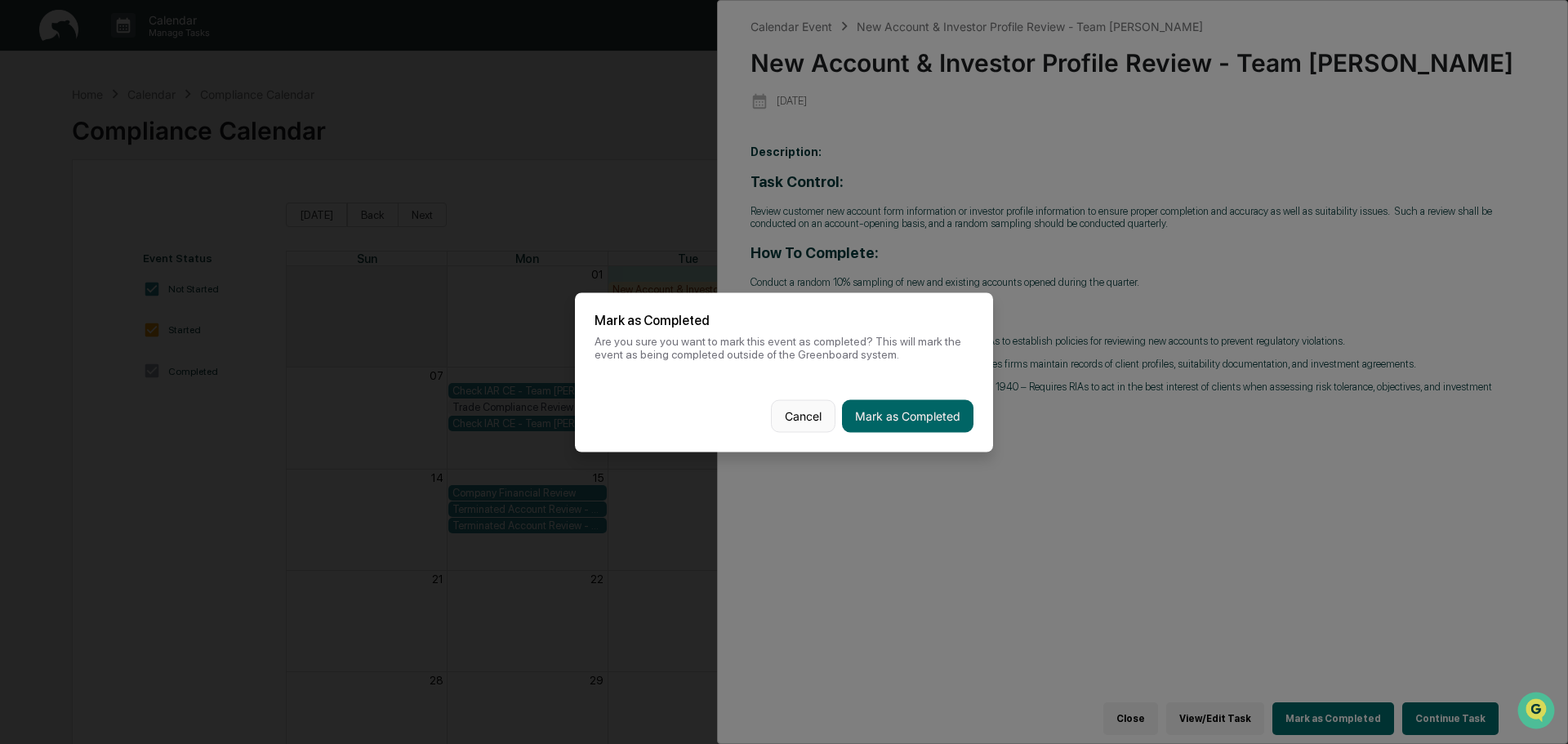
click at [808, 418] on button "Cancel" at bounding box center [802, 416] width 64 height 33
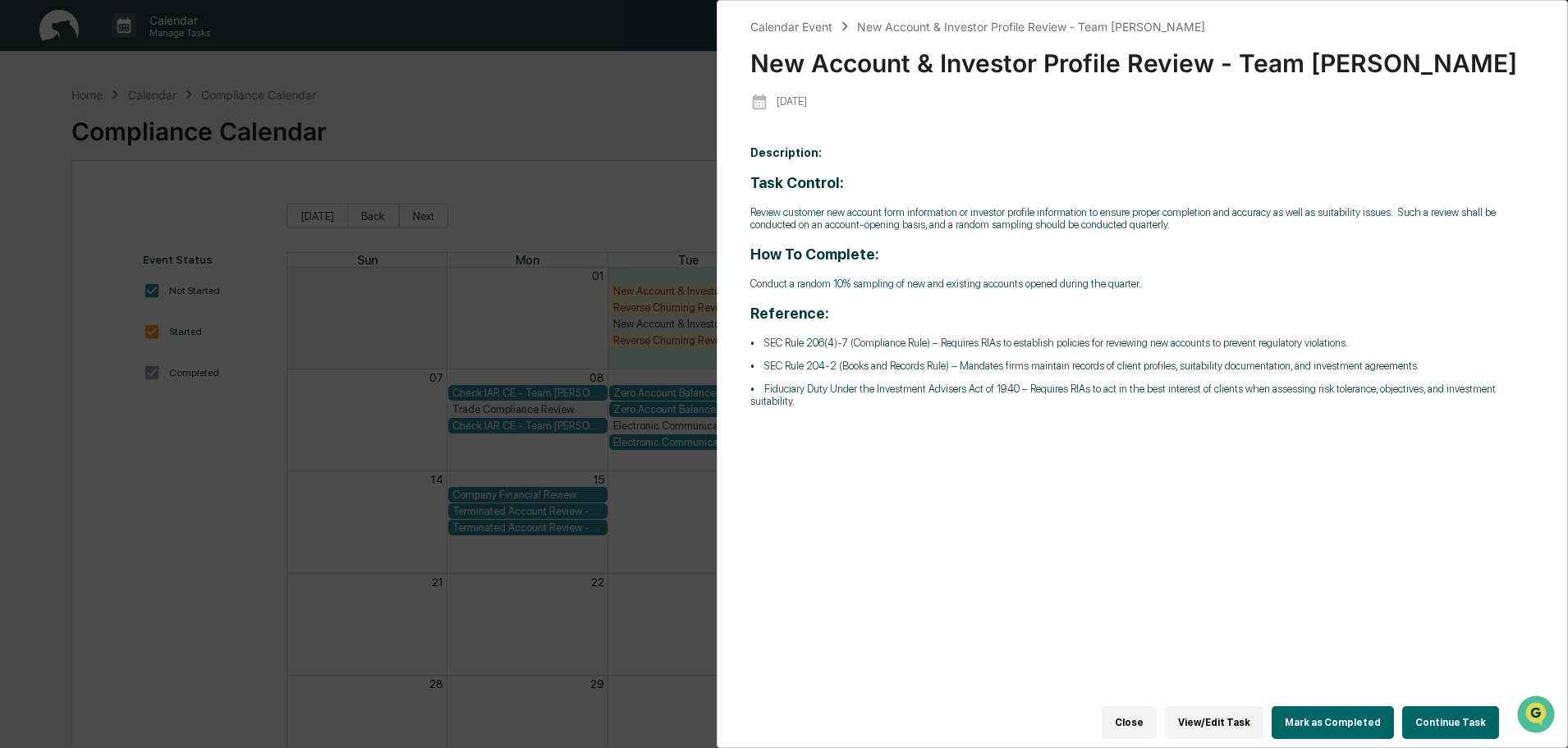
click at [628, 205] on div "Calendar Event New Account & Investor Profile Review - Team [PERSON_NAME] New A…" at bounding box center [784, 374] width 1568 height 748
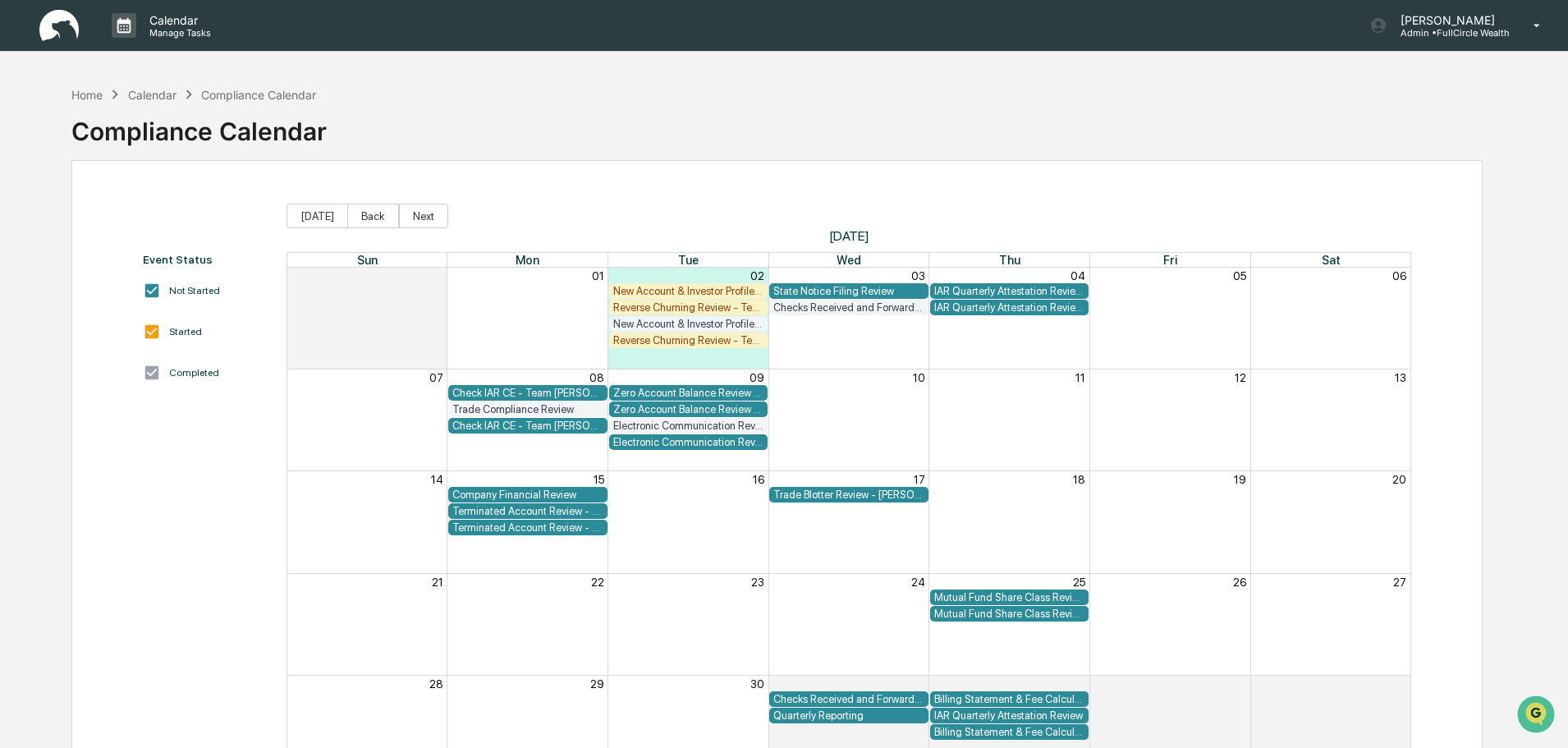
click at [679, 324] on div "New Account & Investor Profile Review - Team [PERSON_NAME]" at bounding box center [688, 323] width 151 height 12
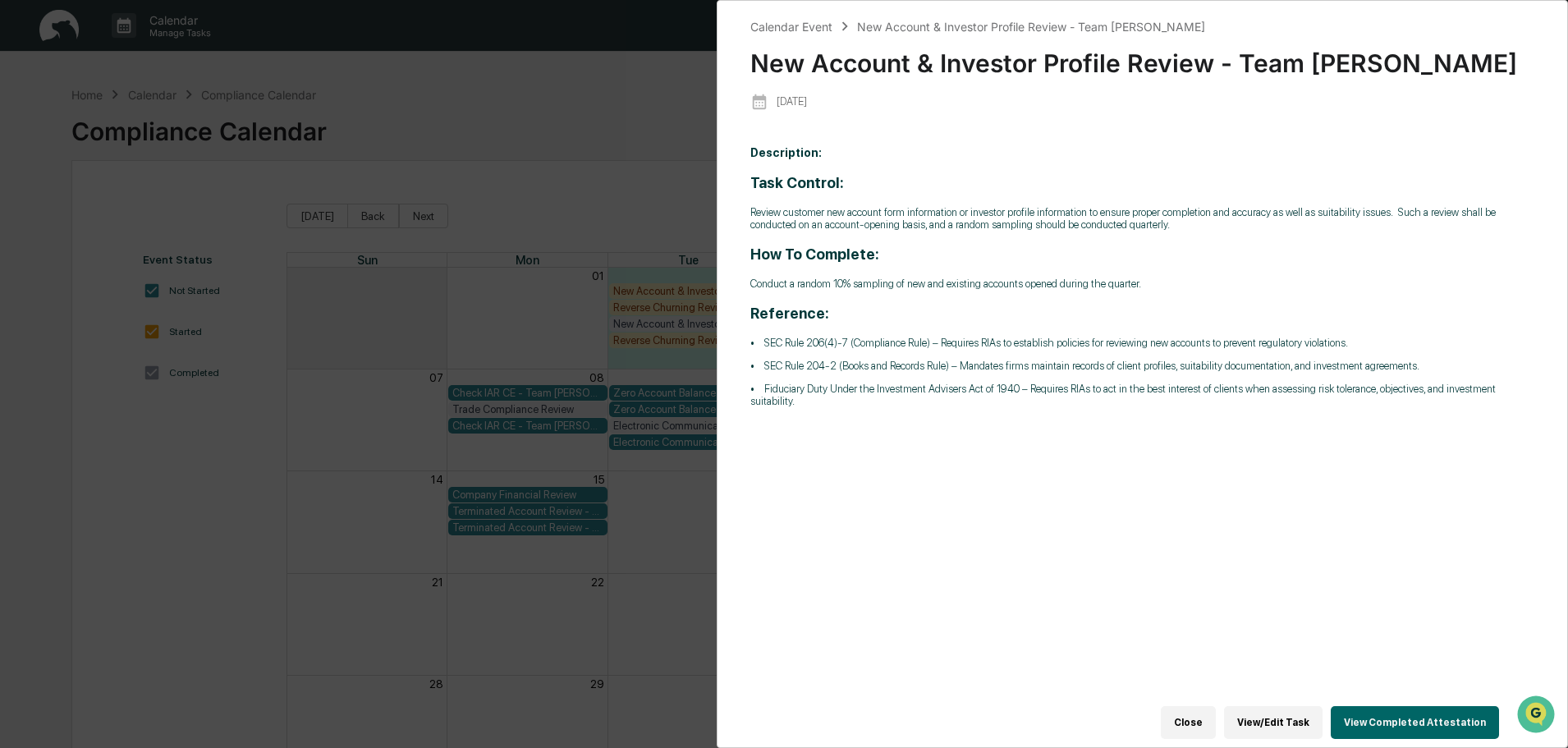
click at [1369, 712] on button "View Completed Attestation" at bounding box center [1415, 722] width 168 height 33
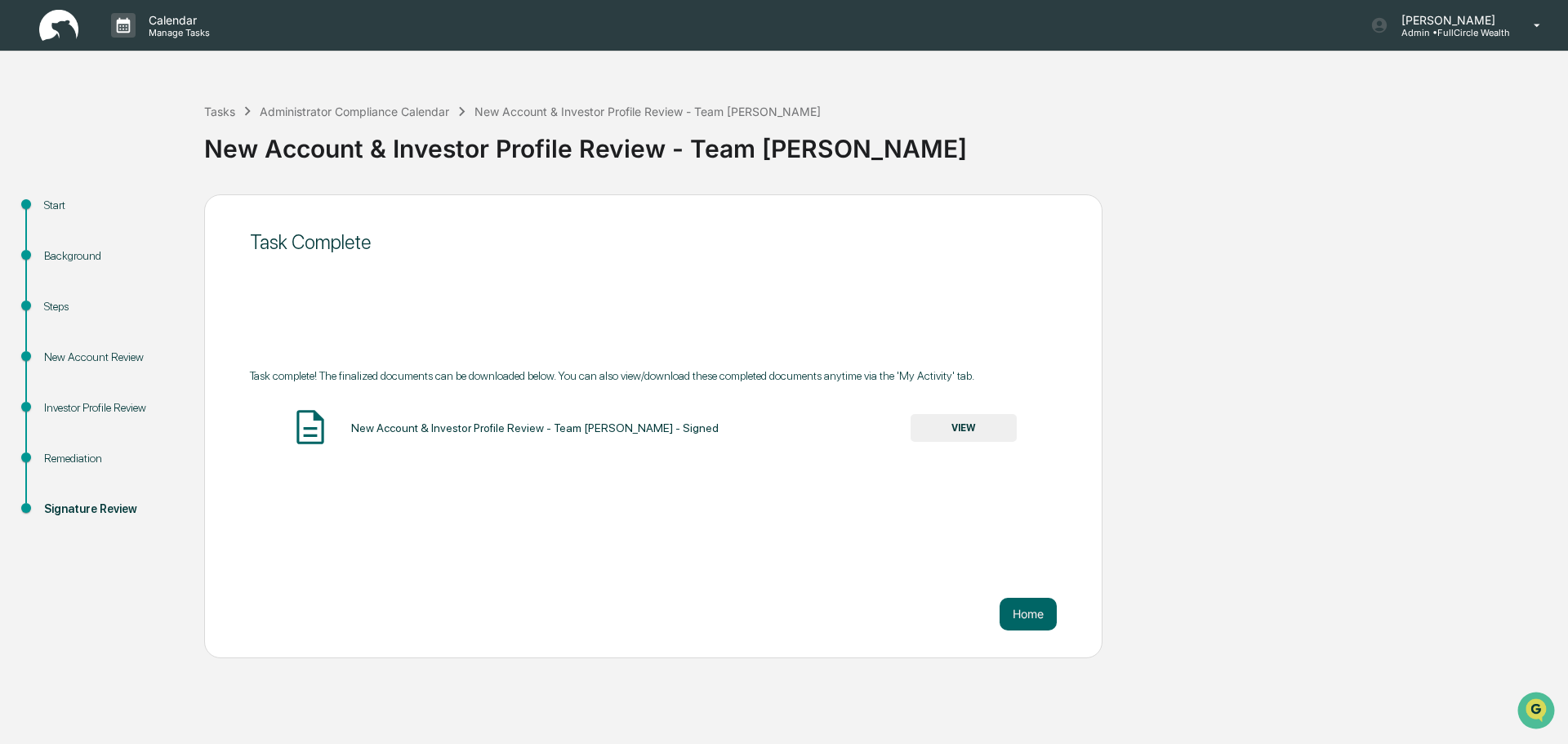
click at [1062, 627] on div "Task Complete Task complete! The finalized documents can be downloaded below. Y…" at bounding box center [653, 425] width 898 height 464
click at [1044, 622] on button "Home" at bounding box center [1028, 613] width 57 height 33
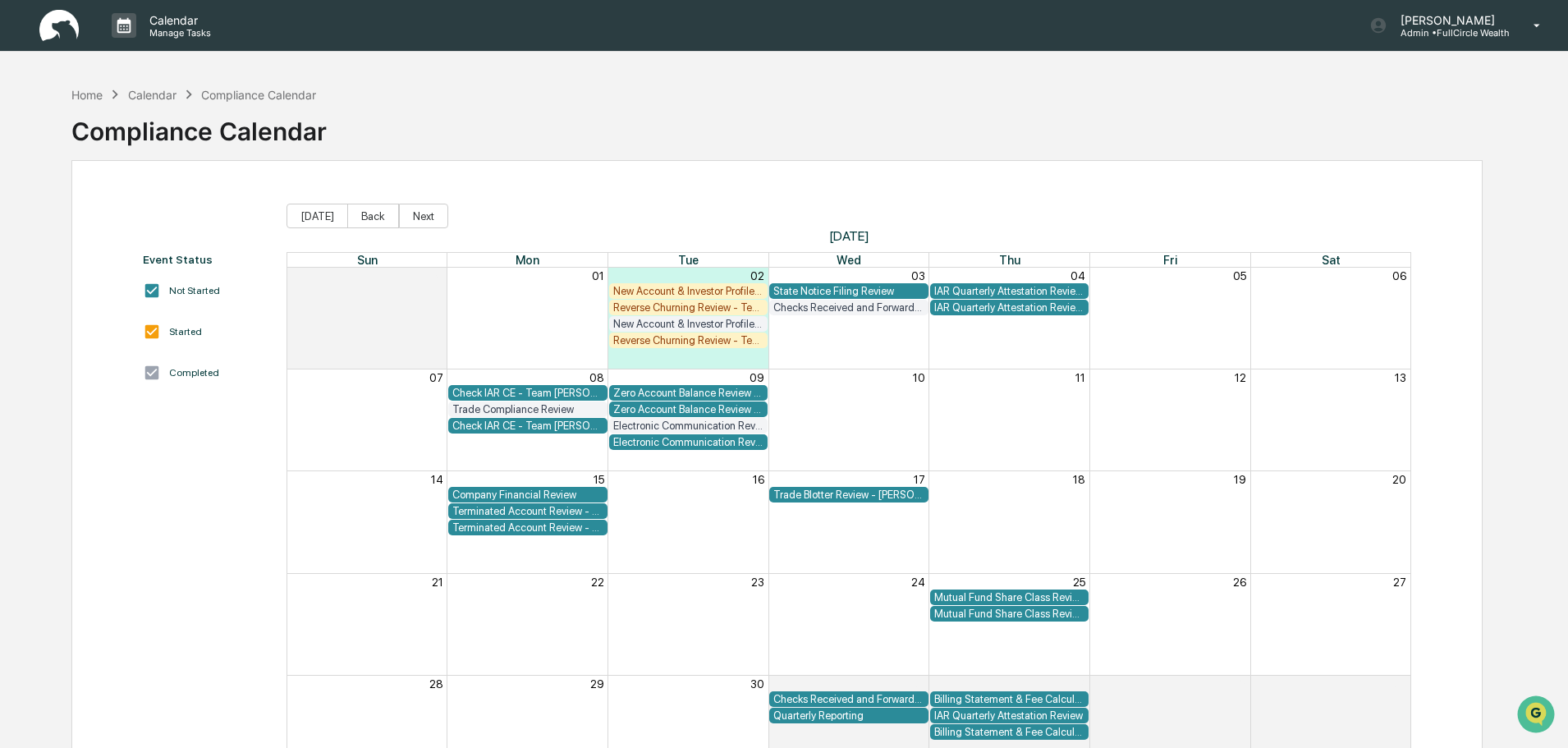
click at [709, 320] on div "New Account & Investor Profile Review - Team [PERSON_NAME]" at bounding box center [688, 323] width 151 height 12
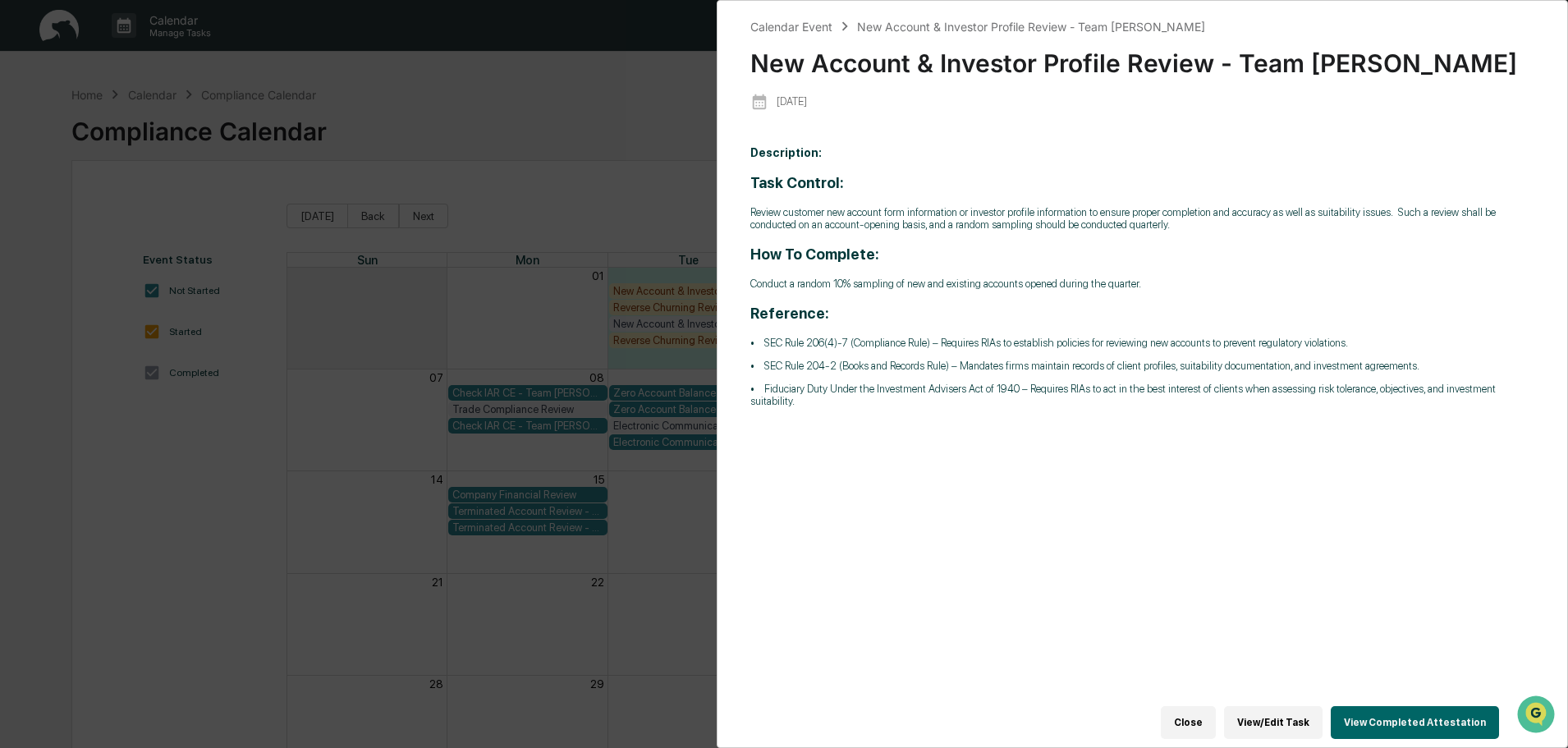
click at [1365, 712] on button "View Completed Attestation" at bounding box center [1415, 722] width 168 height 33
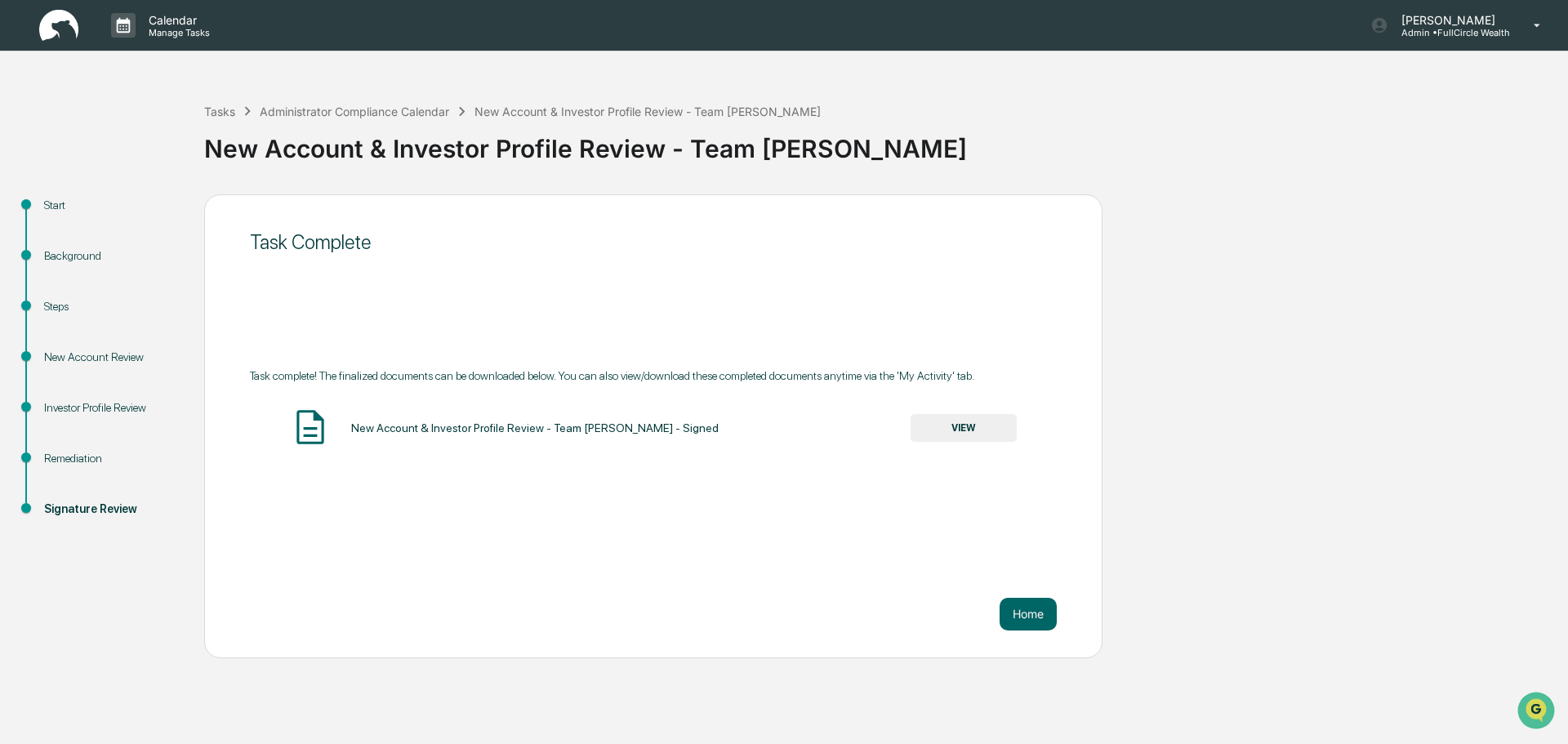
click at [702, 446] on div "New Account & Investor Profile Review - Team [PERSON_NAME] - Signed VIEW" at bounding box center [653, 428] width 806 height 44
click at [693, 428] on div "New Account & Investor Profile Review - Team [PERSON_NAME] - Signed" at bounding box center [534, 427] width 367 height 13
click at [942, 422] on button "VIEW" at bounding box center [963, 427] width 106 height 28
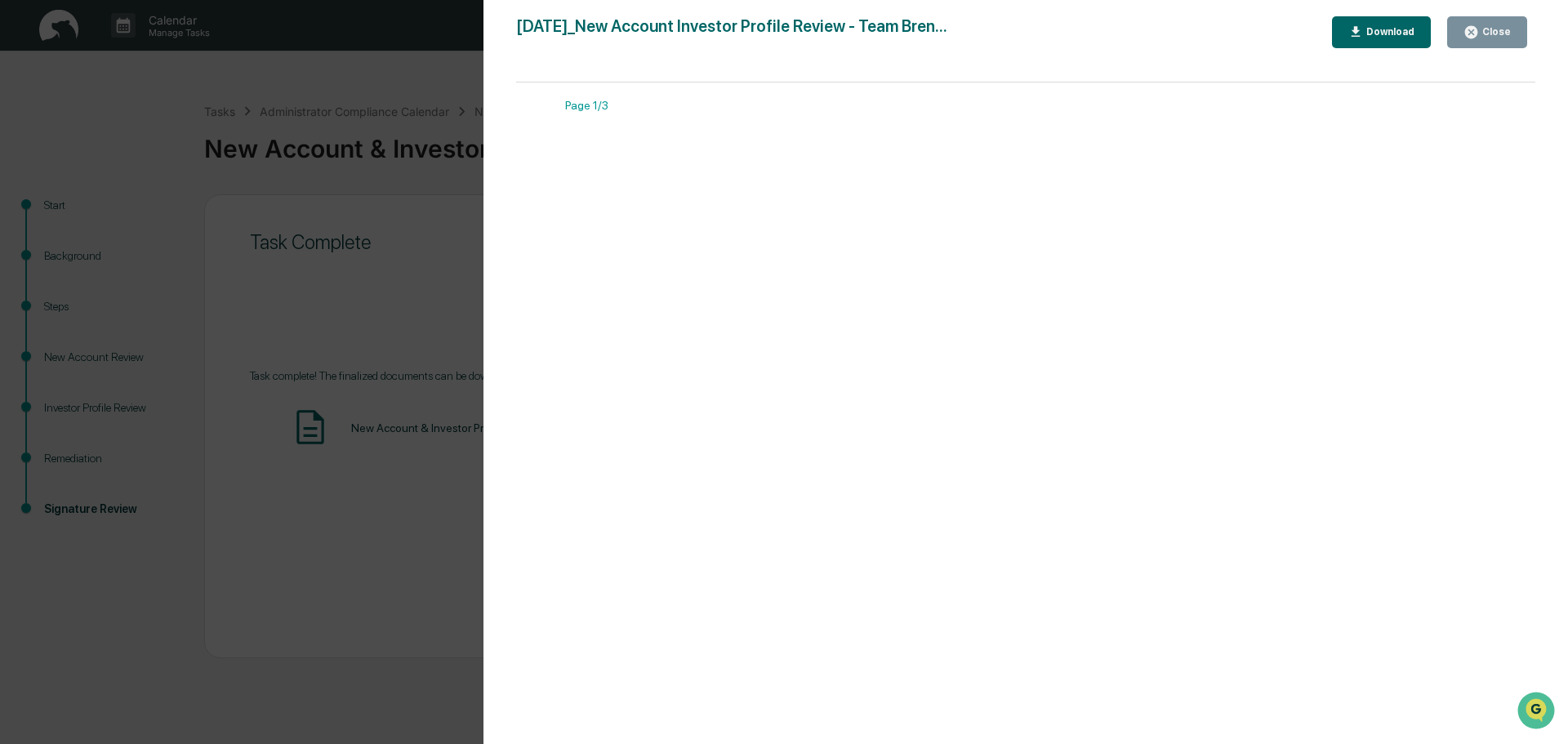
click at [1390, 26] on div "Download" at bounding box center [1388, 32] width 51 height 12
